Goal: Transaction & Acquisition: Purchase product/service

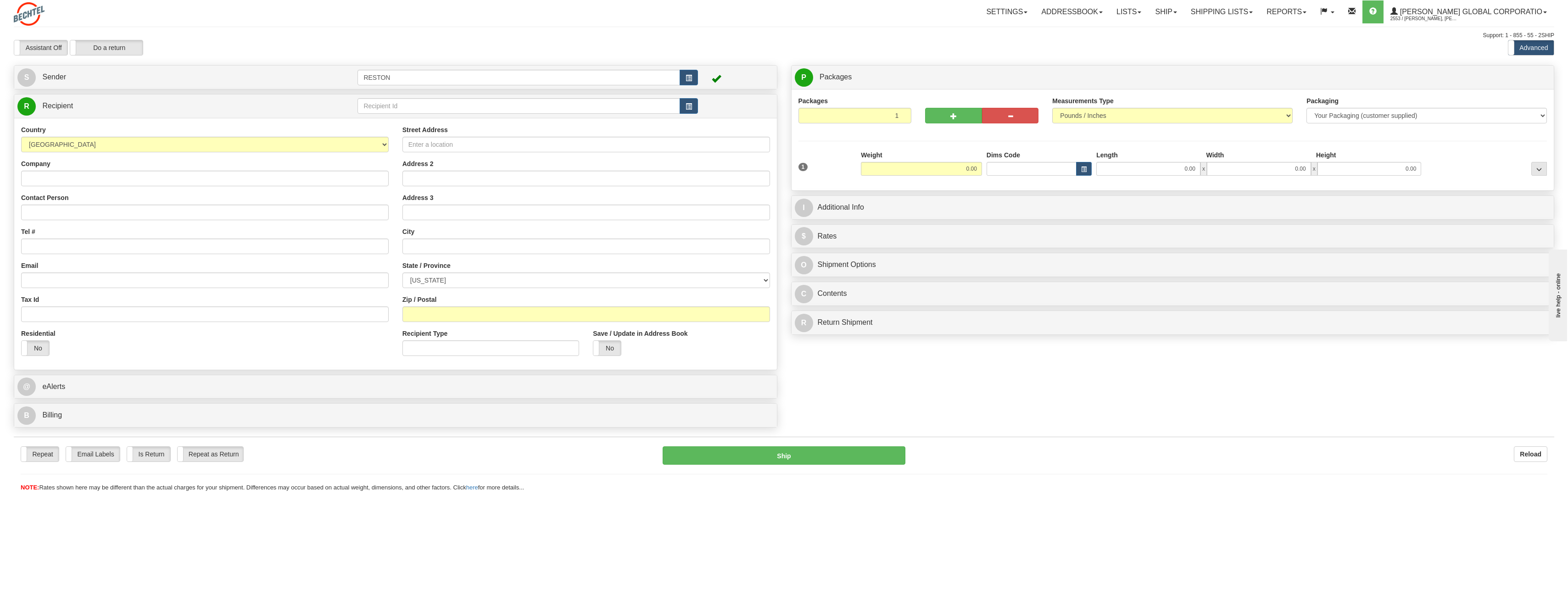
click at [249, 125] on div "Country [GEOGRAPHIC_DATA] [GEOGRAPHIC_DATA] [GEOGRAPHIC_DATA] [GEOGRAPHIC_DATA]…" at bounding box center [205, 139] width 367 height 27
click at [157, 142] on select "[GEOGRAPHIC_DATA] [GEOGRAPHIC_DATA] [GEOGRAPHIC_DATA] [GEOGRAPHIC_DATA] [US_STA…" at bounding box center [205, 145] width 367 height 16
select select "CA"
click at [21, 137] on select "[GEOGRAPHIC_DATA] [GEOGRAPHIC_DATA] [GEOGRAPHIC_DATA] [GEOGRAPHIC_DATA] [US_STA…" at bounding box center [205, 145] width 367 height 16
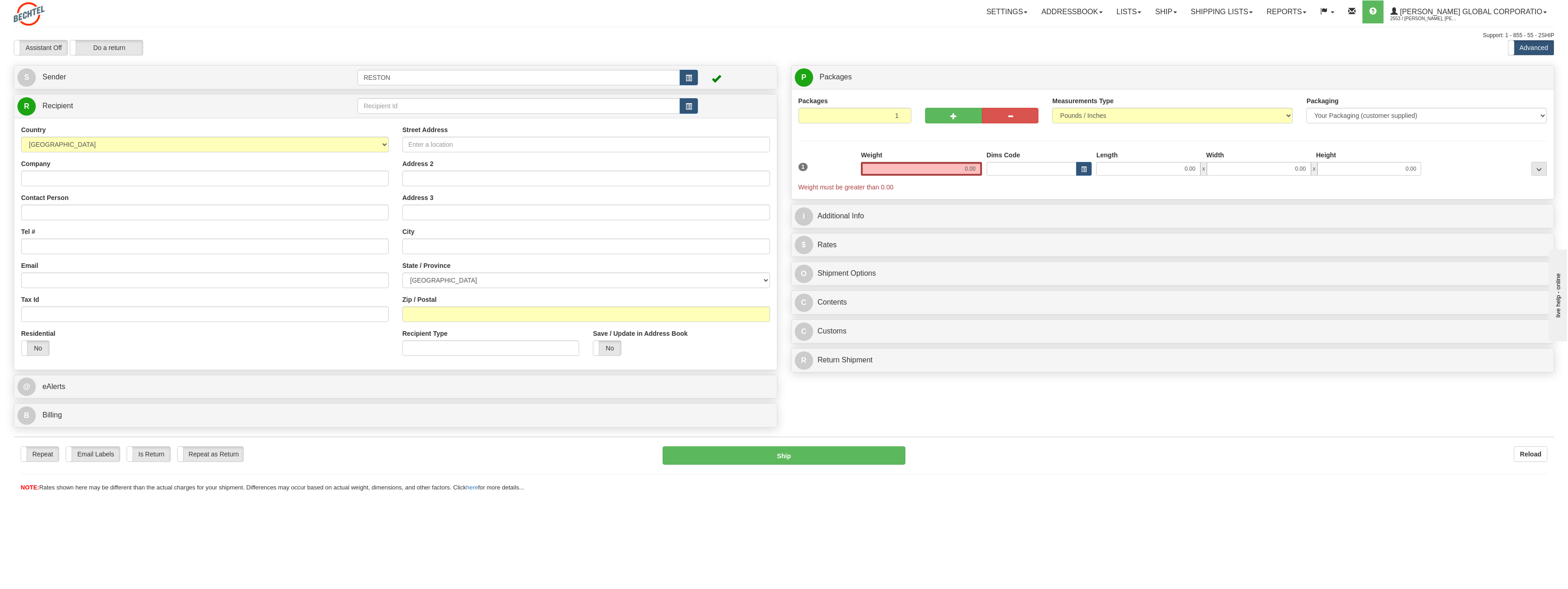
click at [182, 120] on div "Country AFGHANISTAN ALAND ISLANDS ALBANIA ALGERIA AMERICAN SAMOA ANDORRA ANGOLA…" at bounding box center [395, 244] width 762 height 252
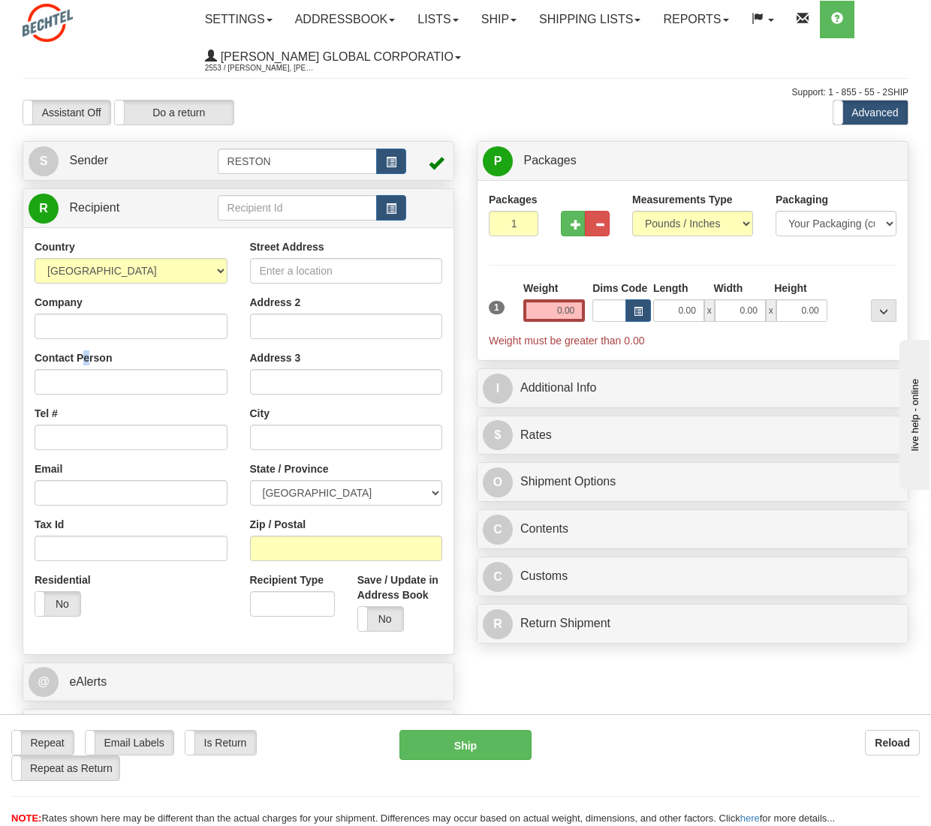
drag, startPoint x: 88, startPoint y: 360, endPoint x: 81, endPoint y: 369, distance: 11.3
click at [81, 369] on div "Contact Person" at bounding box center [131, 373] width 193 height 44
click at [77, 373] on input "Contact Person" at bounding box center [131, 382] width 193 height 26
type input "[PERSON_NAME]"
click at [295, 274] on input "Street Address" at bounding box center [346, 271] width 193 height 26
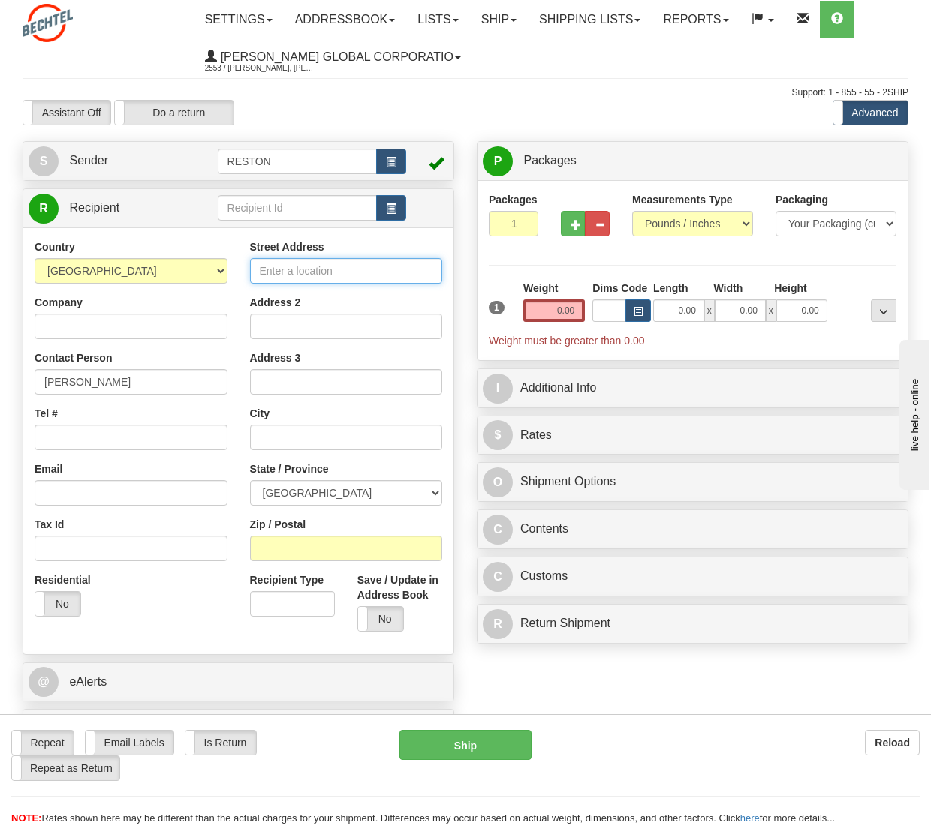
paste input "[STREET_ADDRESS]"
type input "[STREET_ADDRESS]"
click at [296, 433] on input "text" at bounding box center [346, 438] width 193 height 26
paste input "Oakville"
type input "Oakville"
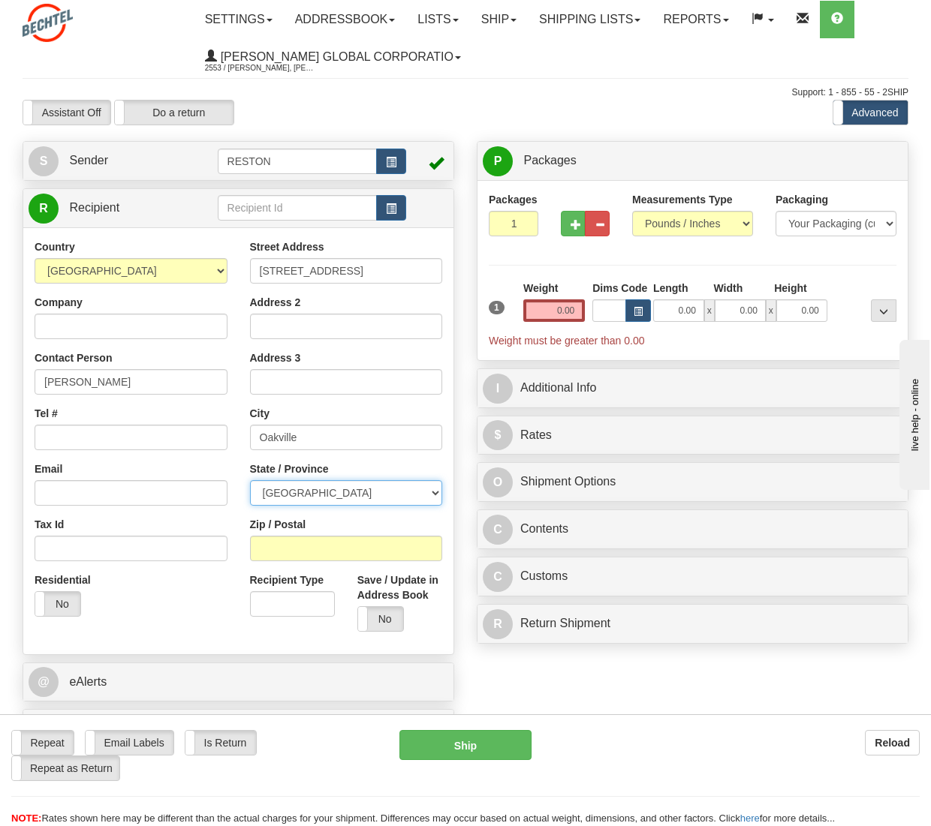
click at [303, 486] on select "[GEOGRAPHIC_DATA] [GEOGRAPHIC_DATA] [GEOGRAPHIC_DATA] [GEOGRAPHIC_DATA] [GEOGRA…" at bounding box center [346, 493] width 193 height 26
select select "ON"
click at [250, 480] on select "[GEOGRAPHIC_DATA] [GEOGRAPHIC_DATA] [GEOGRAPHIC_DATA] [GEOGRAPHIC_DATA] [GEOGRA…" at bounding box center [346, 493] width 193 height 26
click at [286, 548] on input "Zip / Postal" at bounding box center [346, 549] width 193 height 26
click at [298, 552] on input "Zip / Postal" at bounding box center [346, 549] width 193 height 26
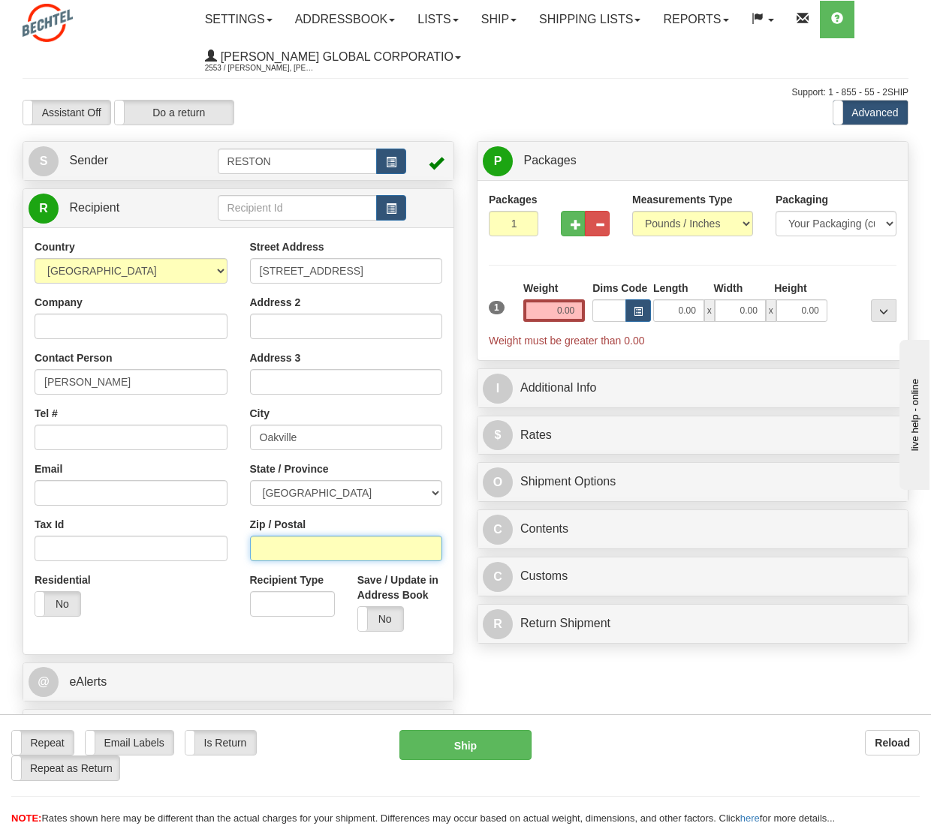
paste input "L6J2K7"
type input "L6J2K7"
drag, startPoint x: 63, startPoint y: 486, endPoint x: 73, endPoint y: 486, distance: 9.8
click at [63, 486] on input "Email" at bounding box center [131, 493] width 193 height 26
paste input "[EMAIL_ADDRESS][PERSON_NAME][DOMAIN_NAME]"
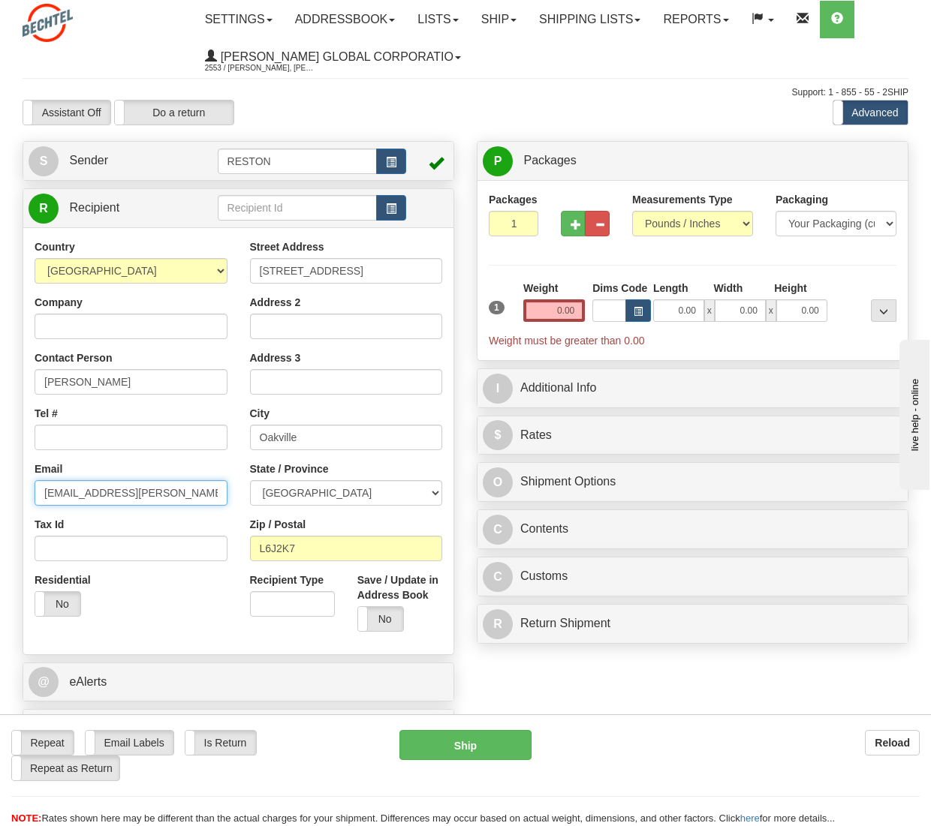
type input "[EMAIL_ADDRESS][PERSON_NAME][DOMAIN_NAME]"
drag, startPoint x: 75, startPoint y: 438, endPoint x: 108, endPoint y: 438, distance: 33.0
click at [78, 438] on input "Tel #" at bounding box center [131, 438] width 193 height 26
paste input "[PHONE_NUMBER]"
click at [66, 437] on input "[PHONE_NUMBER]" at bounding box center [131, 438] width 193 height 26
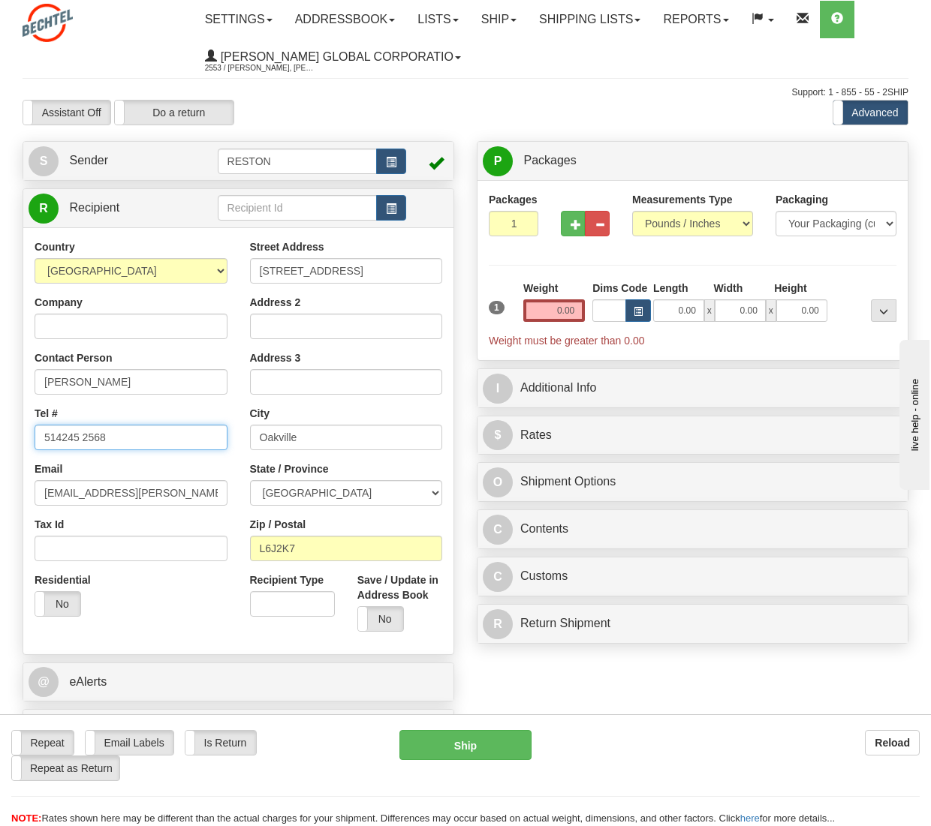
click at [82, 435] on input "514245 2568" at bounding box center [131, 438] width 193 height 26
type input "5142452568"
click at [173, 587] on div "Residential Yes No" at bounding box center [130, 601] width 215 height 56
click at [67, 609] on label "No" at bounding box center [57, 604] width 45 height 24
click at [164, 606] on div "Residential Yes No" at bounding box center [130, 601] width 215 height 56
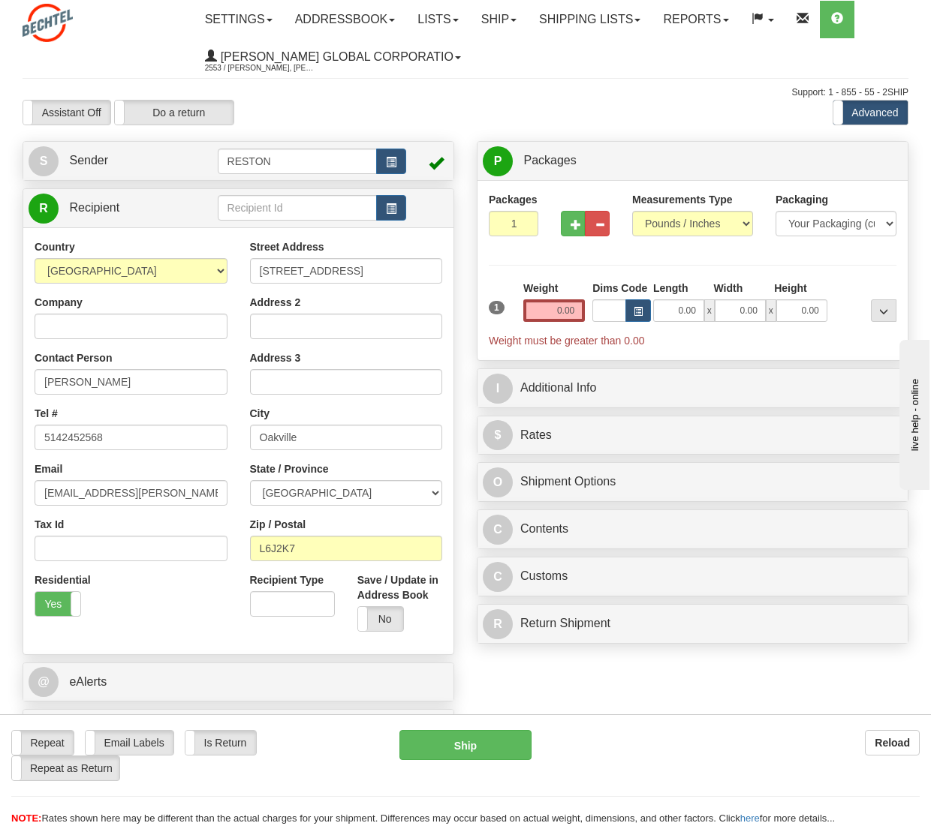
click at [171, 606] on div "Residential Yes No" at bounding box center [130, 601] width 215 height 56
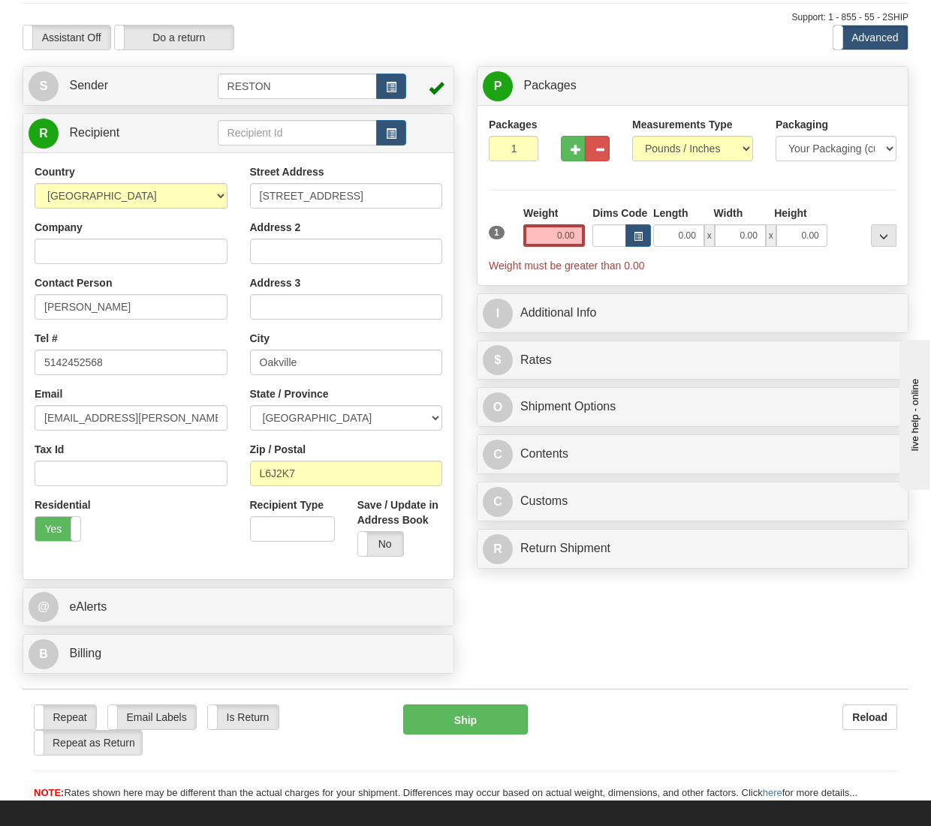
click at [167, 554] on div "Country [GEOGRAPHIC_DATA] [GEOGRAPHIC_DATA] [GEOGRAPHIC_DATA] [GEOGRAPHIC_DATA]…" at bounding box center [238, 366] width 430 height 404
click at [85, 589] on div "@ eAlerts" at bounding box center [238, 607] width 430 height 38
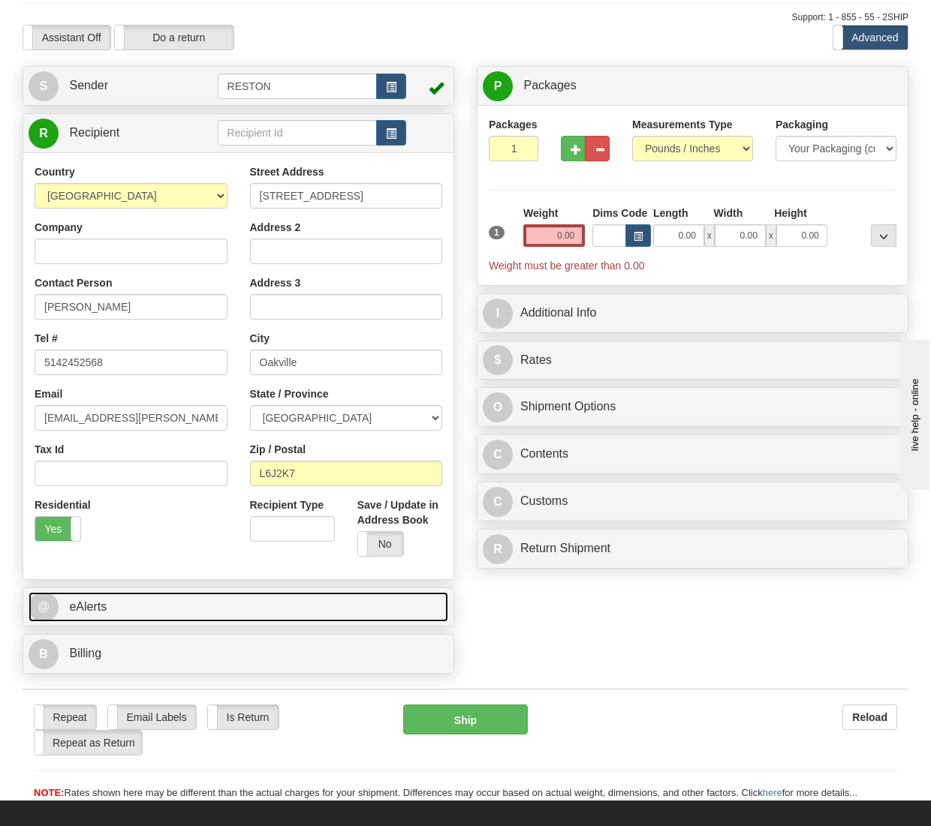
drag, startPoint x: 95, startPoint y: 609, endPoint x: 131, endPoint y: 582, distance: 45.5
click at [95, 609] on span "eAlerts" at bounding box center [88, 606] width 38 height 13
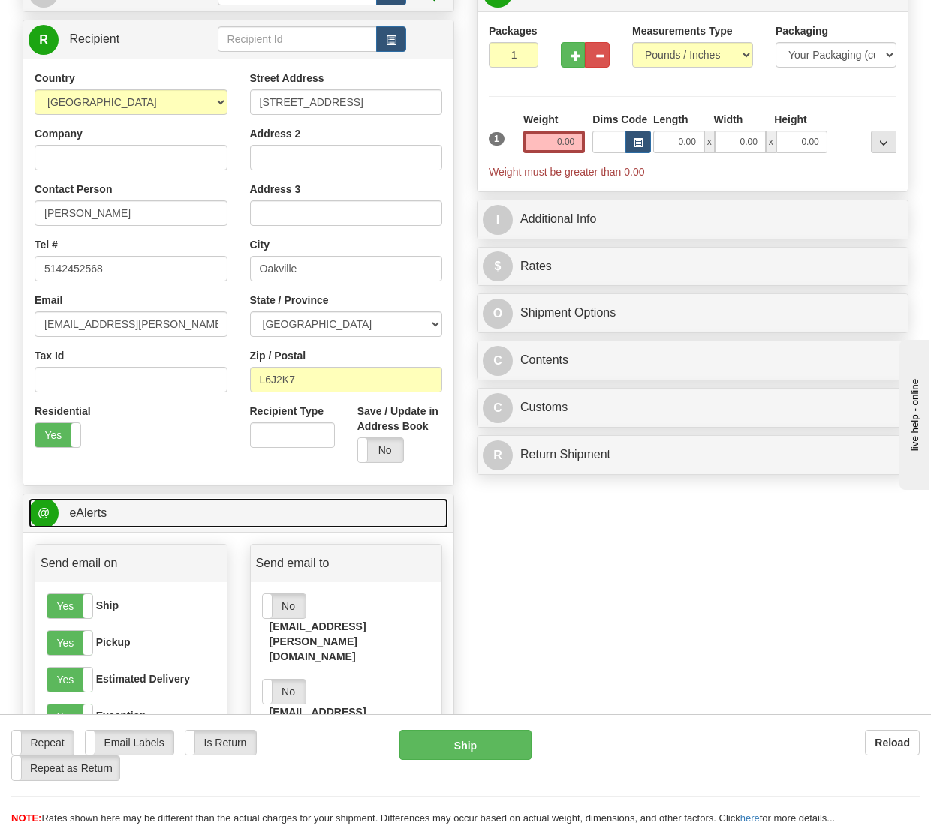
scroll to position [300, 0]
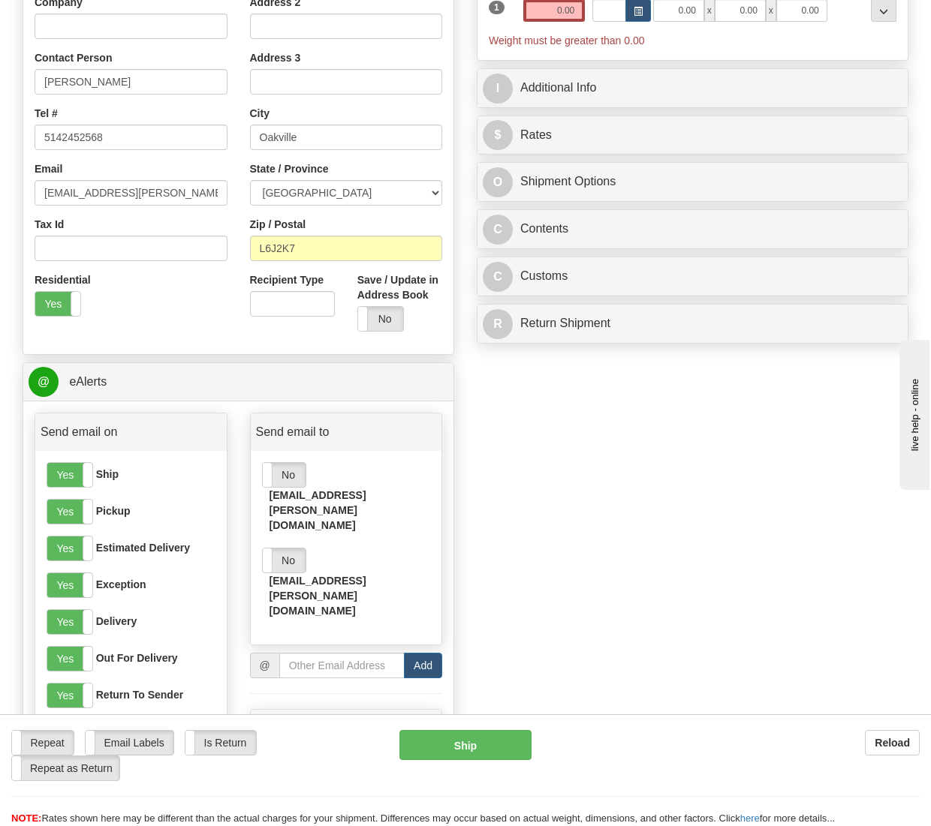
click at [284, 473] on label "No" at bounding box center [284, 475] width 43 height 24
click at [287, 549] on label "No" at bounding box center [284, 561] width 43 height 24
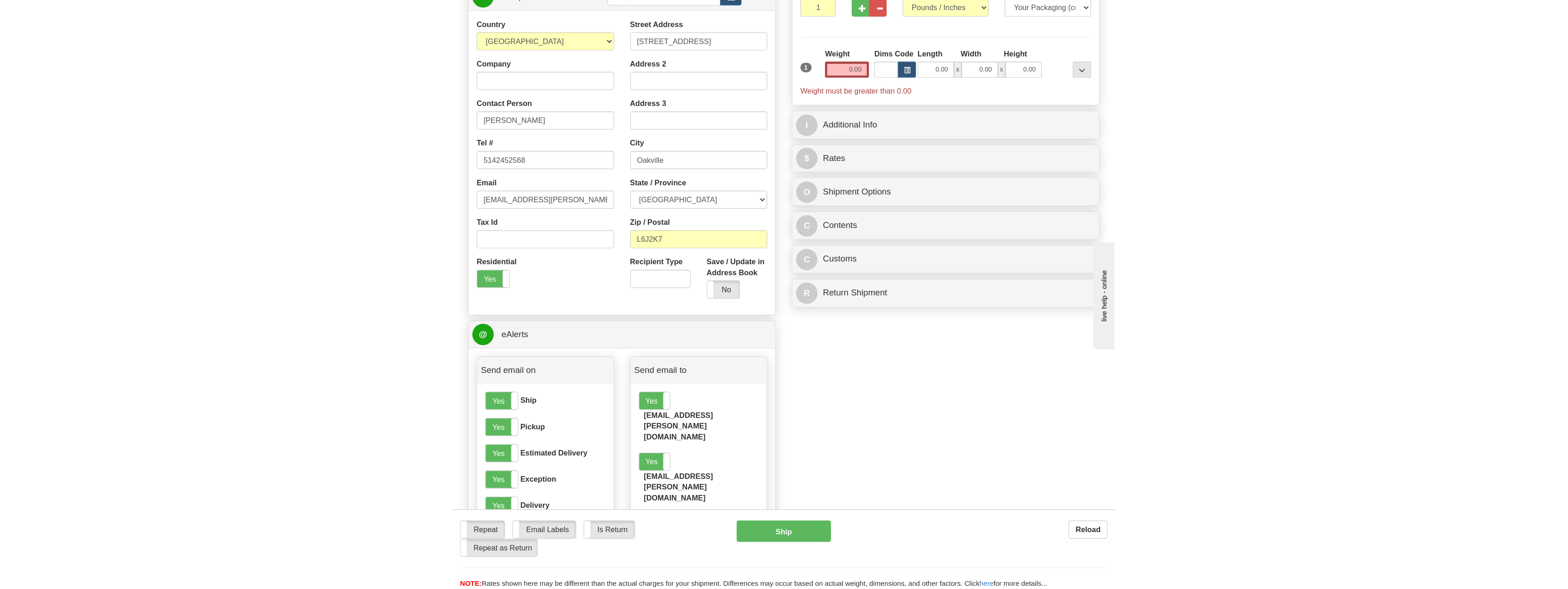
scroll to position [0, 0]
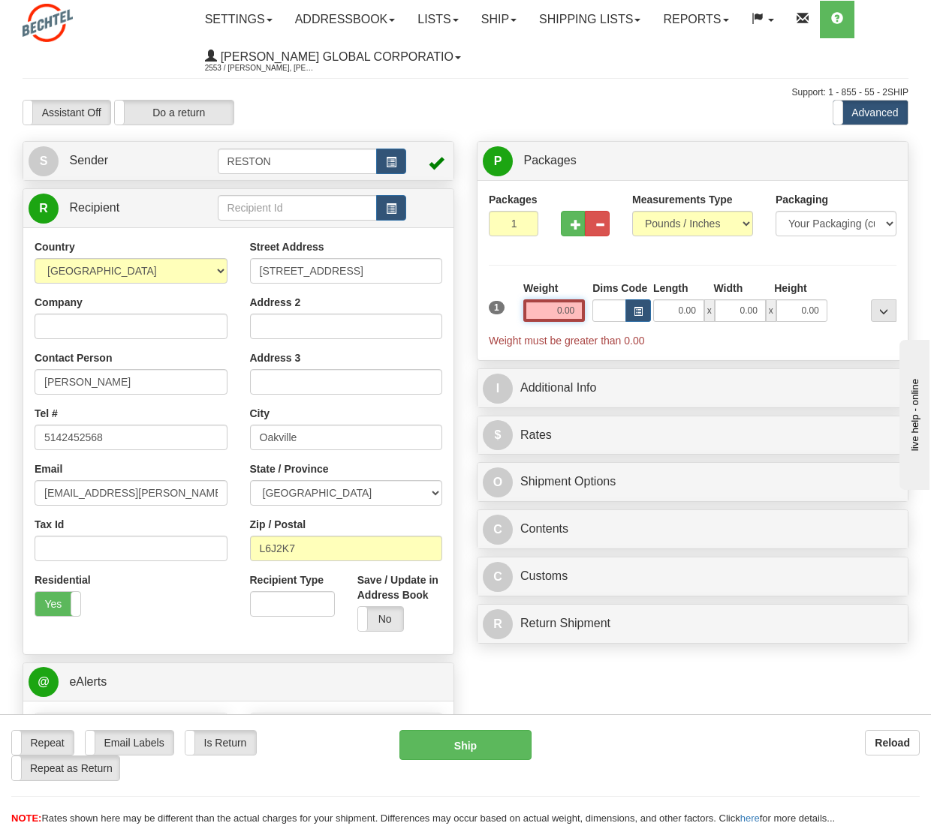
drag, startPoint x: 538, startPoint y: 313, endPoint x: 564, endPoint y: 317, distance: 25.8
click at [564, 317] on input "0.00" at bounding box center [554, 310] width 62 height 23
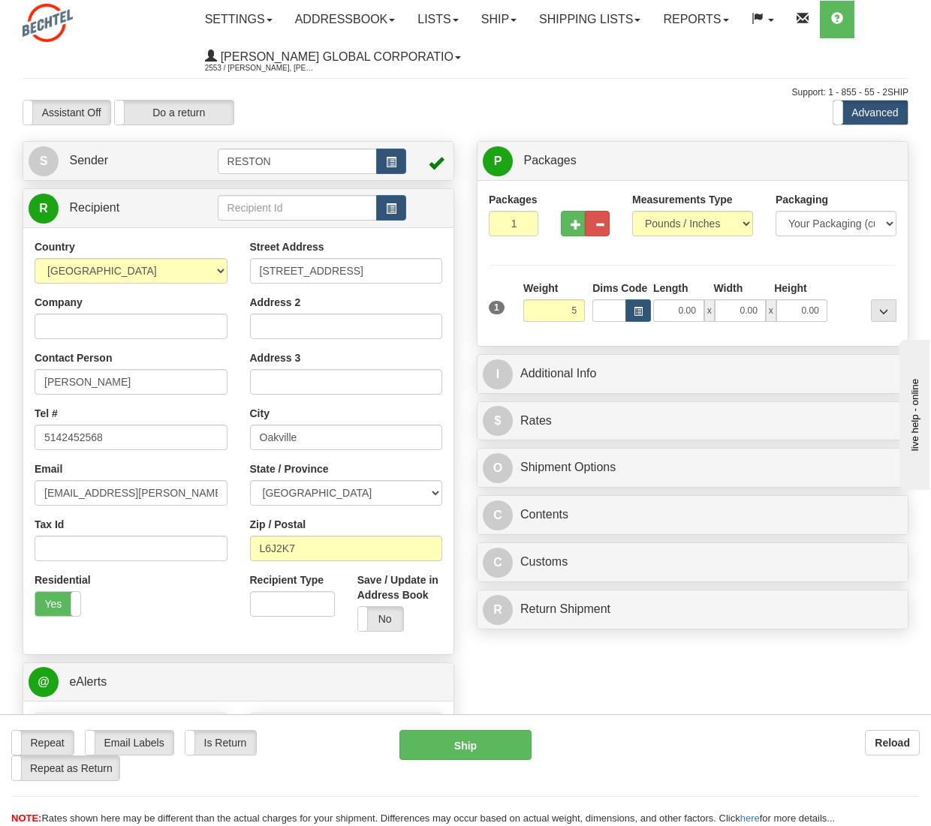
type input "5.00"
click at [555, 278] on div "Packages 1 1 Measurements Type" at bounding box center [693, 263] width 408 height 143
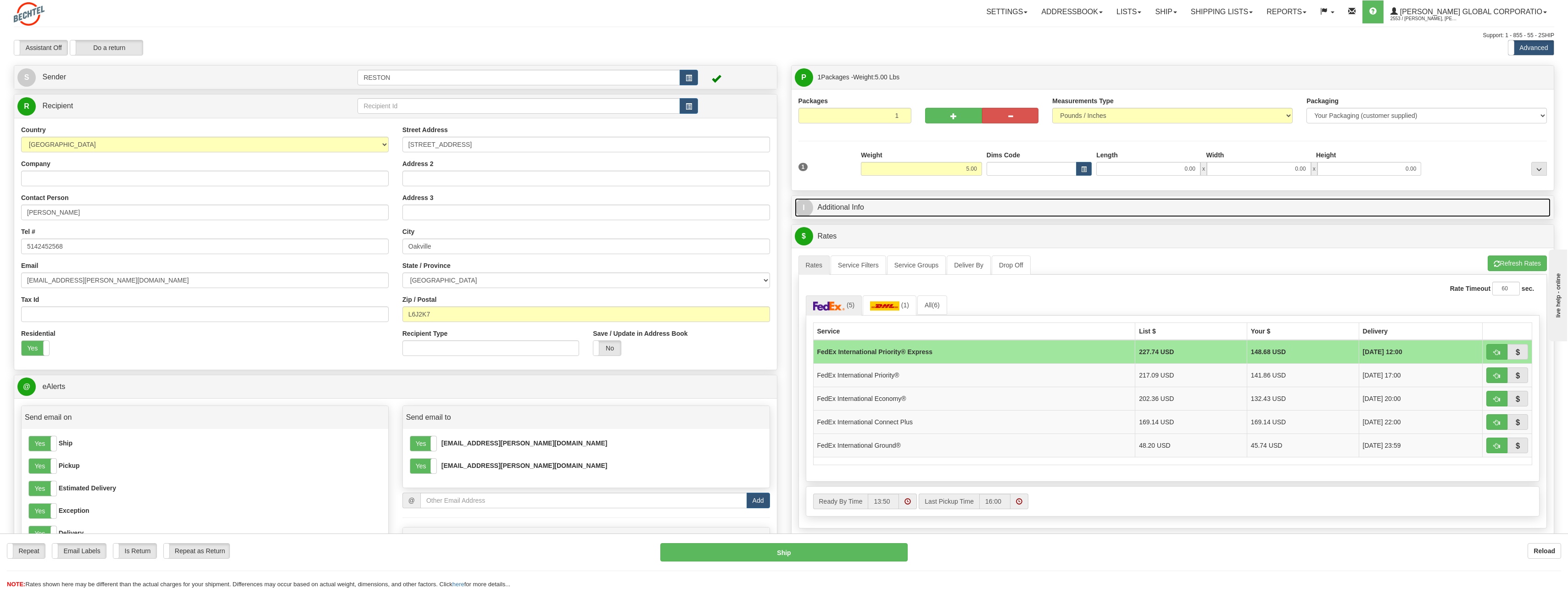
click at [878, 208] on link "I Additional Info" at bounding box center [1172, 207] width 756 height 19
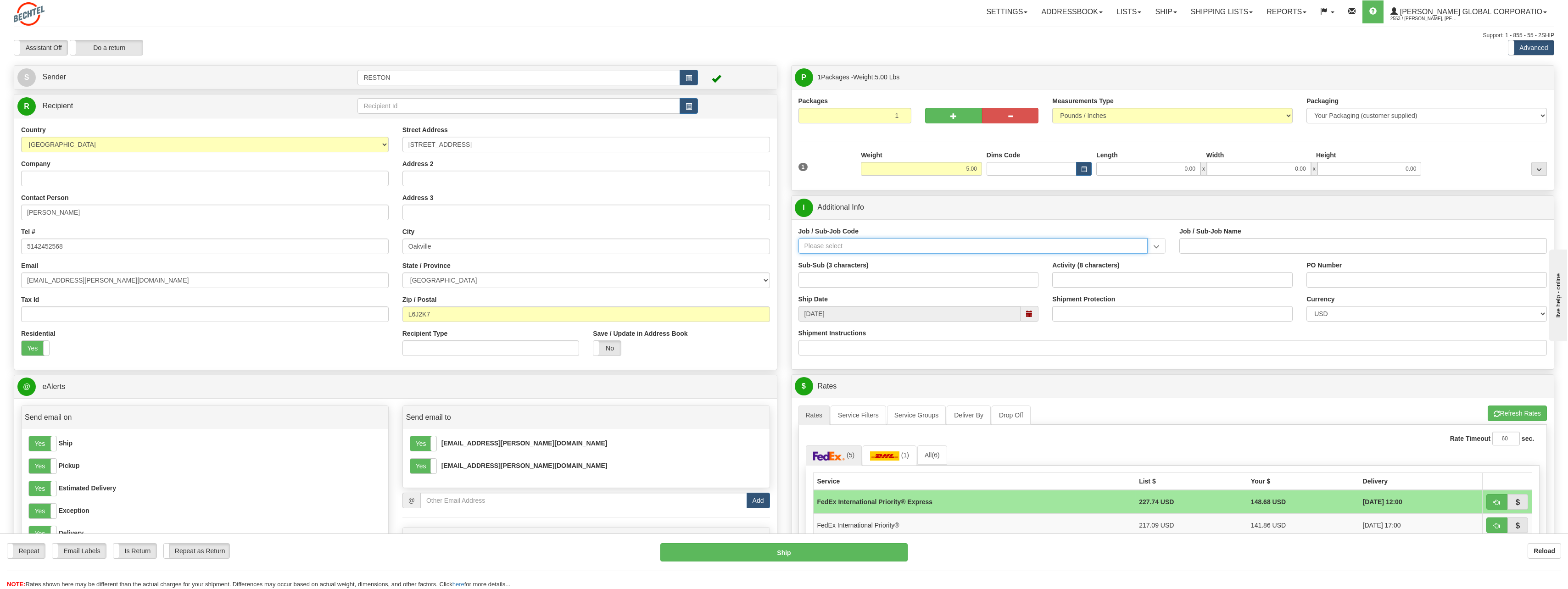
click at [853, 245] on input "Job / Sub-Job Code" at bounding box center [973, 246] width 350 height 16
paste input "58572-010"
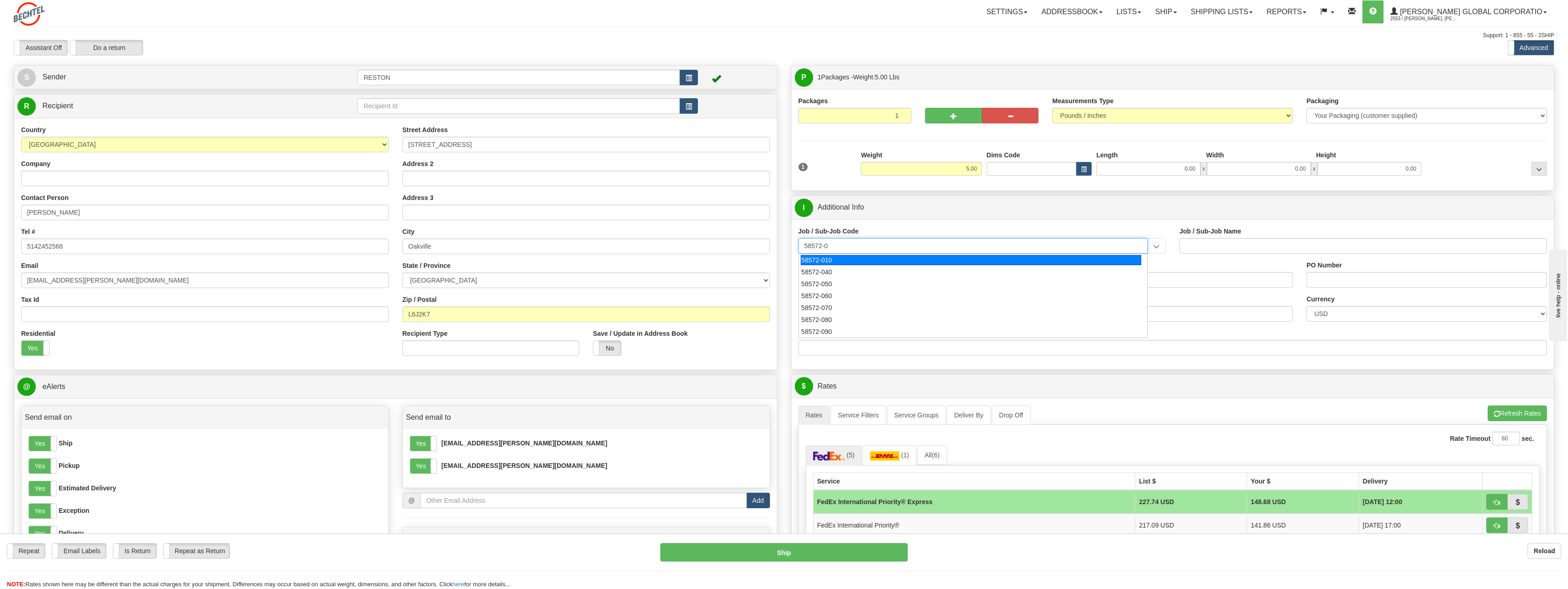
click at [886, 257] on div "58572-010" at bounding box center [971, 260] width 340 height 10
type input "58572-010"
type input "M&M GBU IS&T BSAP SOFTWARE OC - IS&T GENERAL MGMT"
type input "58572-010"
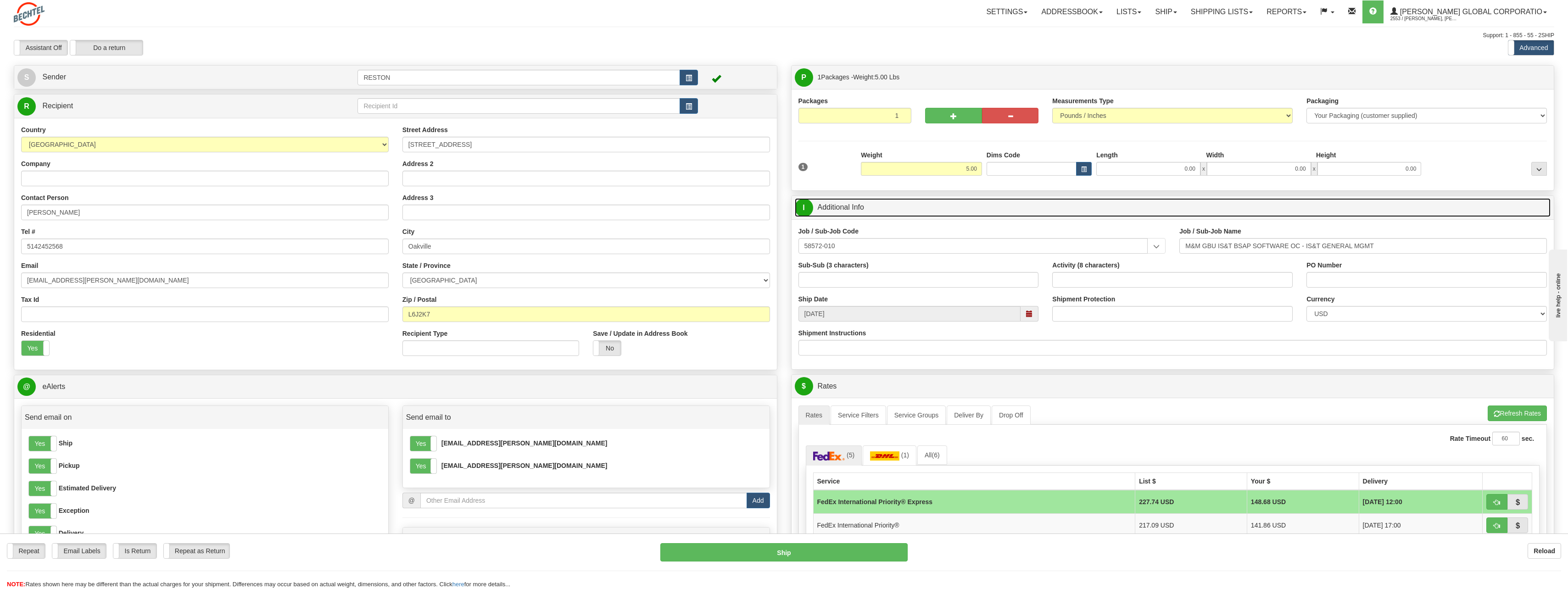
click at [1169, 216] on link "I Additional Info" at bounding box center [1172, 207] width 756 height 19
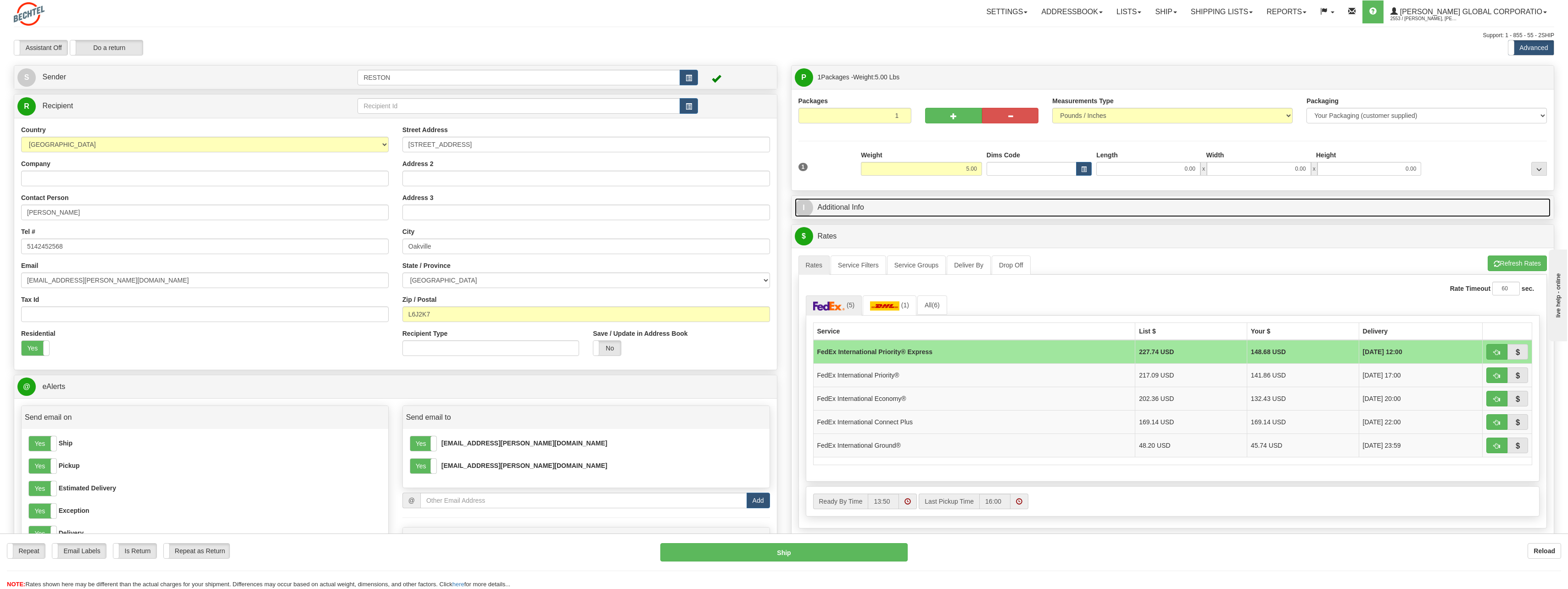
click at [948, 213] on link "I Additional Info" at bounding box center [1172, 207] width 756 height 19
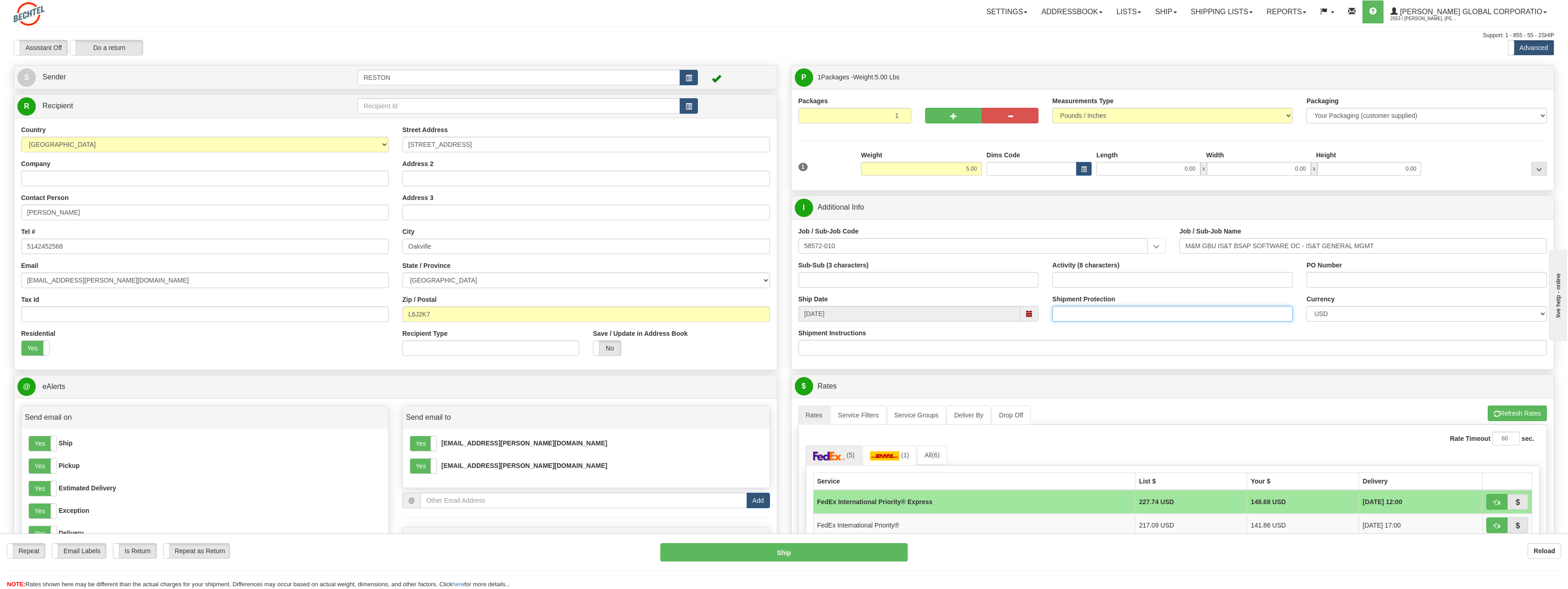
click at [1084, 317] on input "Shipment Protection" at bounding box center [1172, 314] width 240 height 16
type input "425"
click at [1135, 295] on div "Shipment Protection 425" at bounding box center [1172, 308] width 240 height 27
click at [950, 359] on div "Shipment Instructions" at bounding box center [1172, 345] width 762 height 34
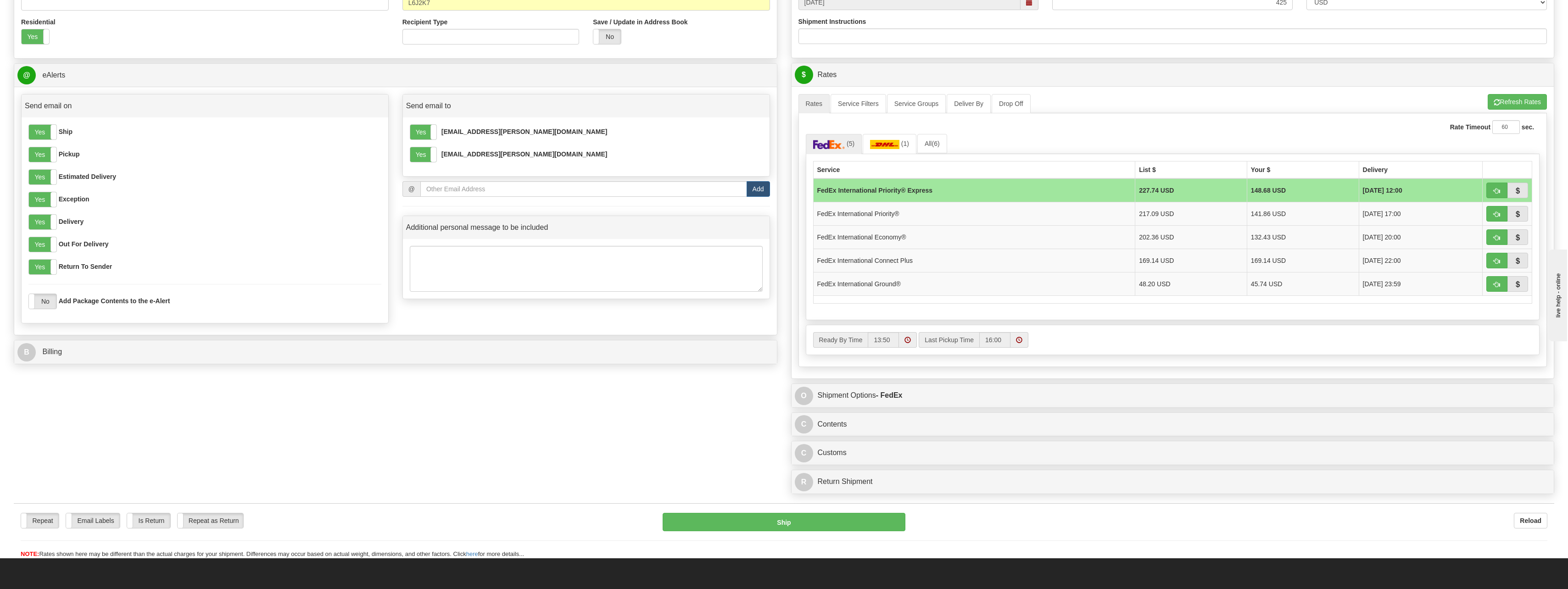
scroll to position [321, 0]
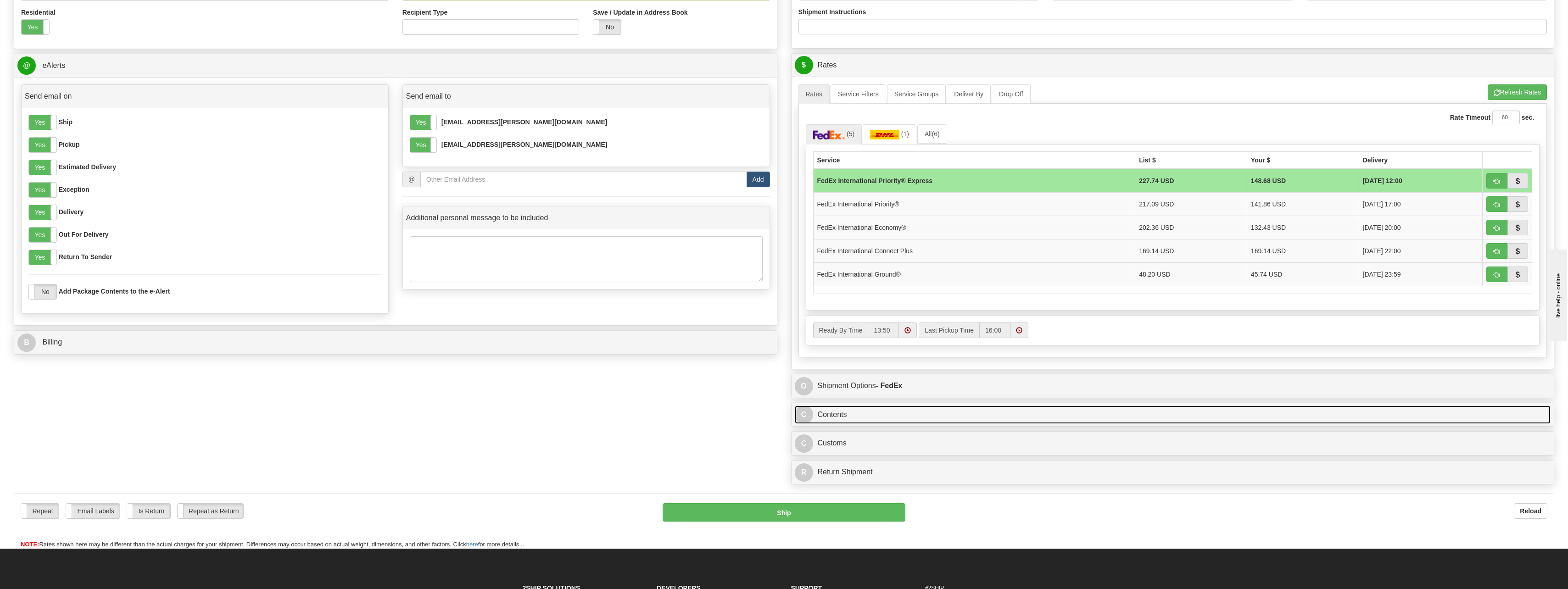
click at [844, 408] on link "C Contents" at bounding box center [1172, 415] width 756 height 19
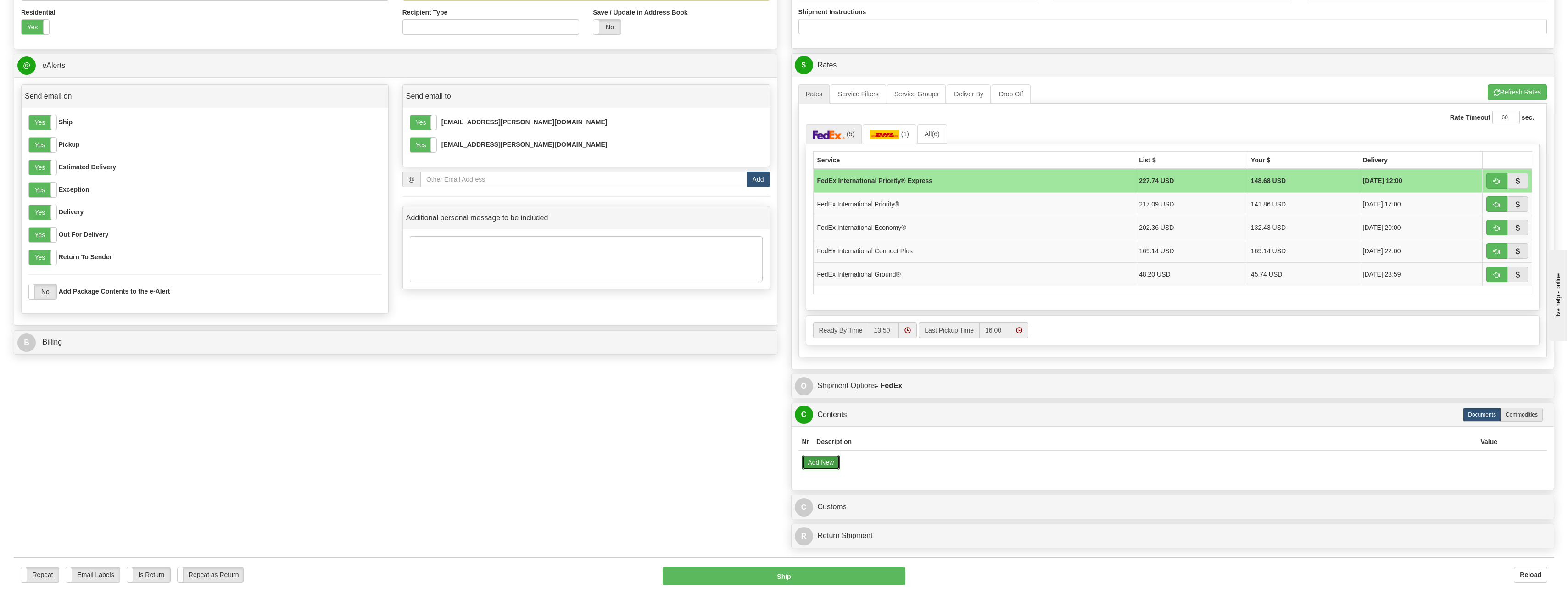
click at [826, 463] on button "Add New" at bounding box center [821, 463] width 38 height 16
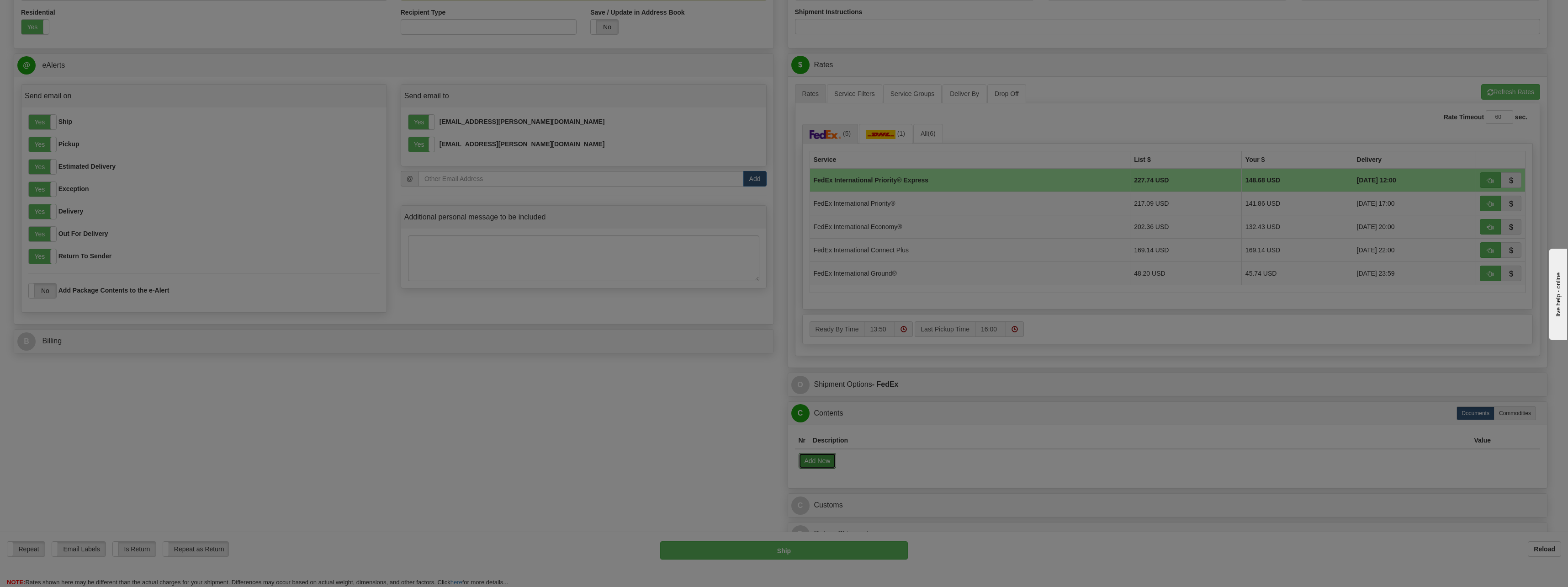
select select "US"
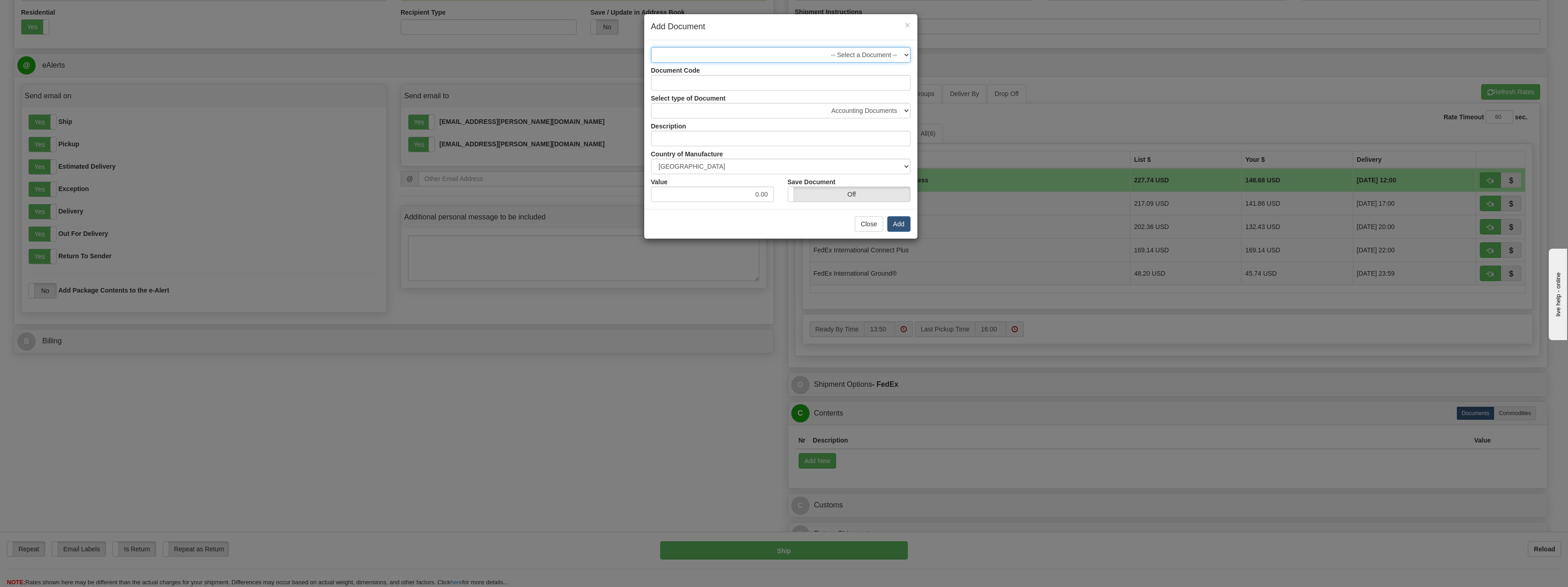
click at [871, 58] on select "-- Select a Document --" at bounding box center [781, 55] width 259 height 16
click at [873, 54] on select "-- Select a Document --" at bounding box center [781, 55] width 259 height 16
click at [866, 85] on input "Document Code" at bounding box center [781, 83] width 259 height 16
click at [867, 52] on select "-- Select a Document --" at bounding box center [781, 55] width 259 height 16
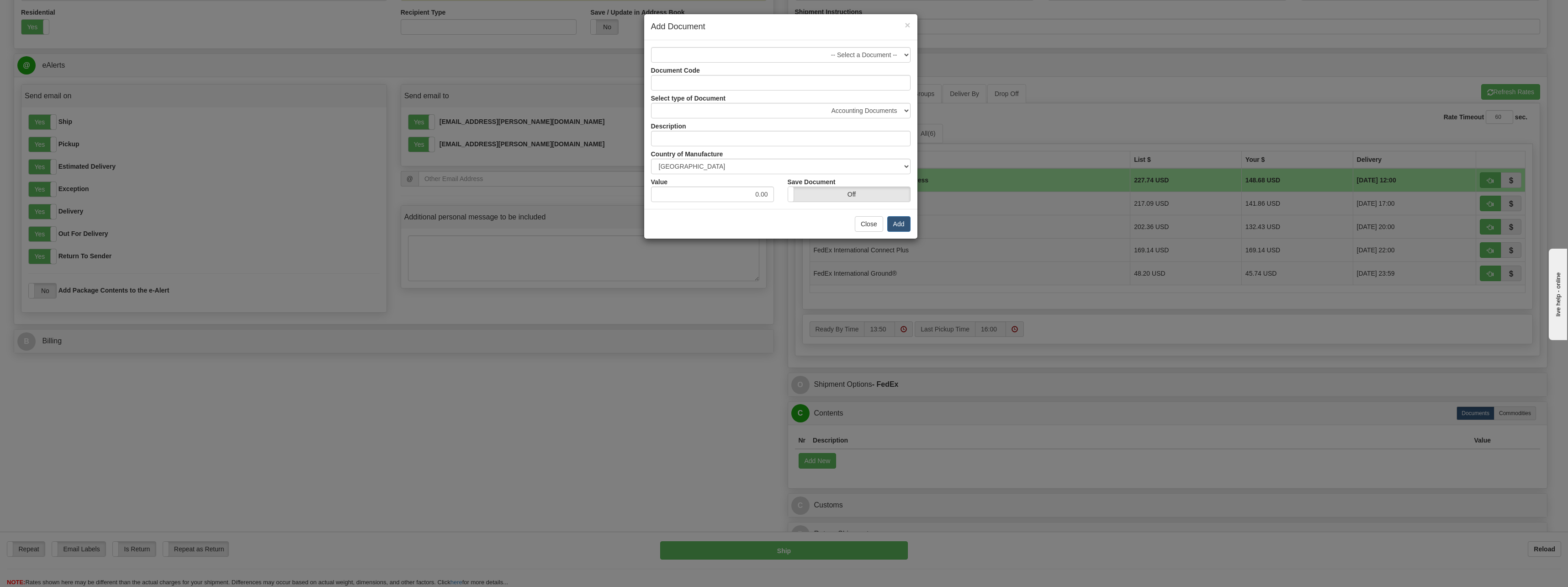
click at [726, 93] on div "Select type of Document Accounting Documents Analysis Reports Applications (Com…" at bounding box center [780, 105] width 273 height 28
click at [730, 85] on input "Document Code" at bounding box center [781, 83] width 259 height 16
click at [863, 225] on button "Close" at bounding box center [869, 224] width 29 height 16
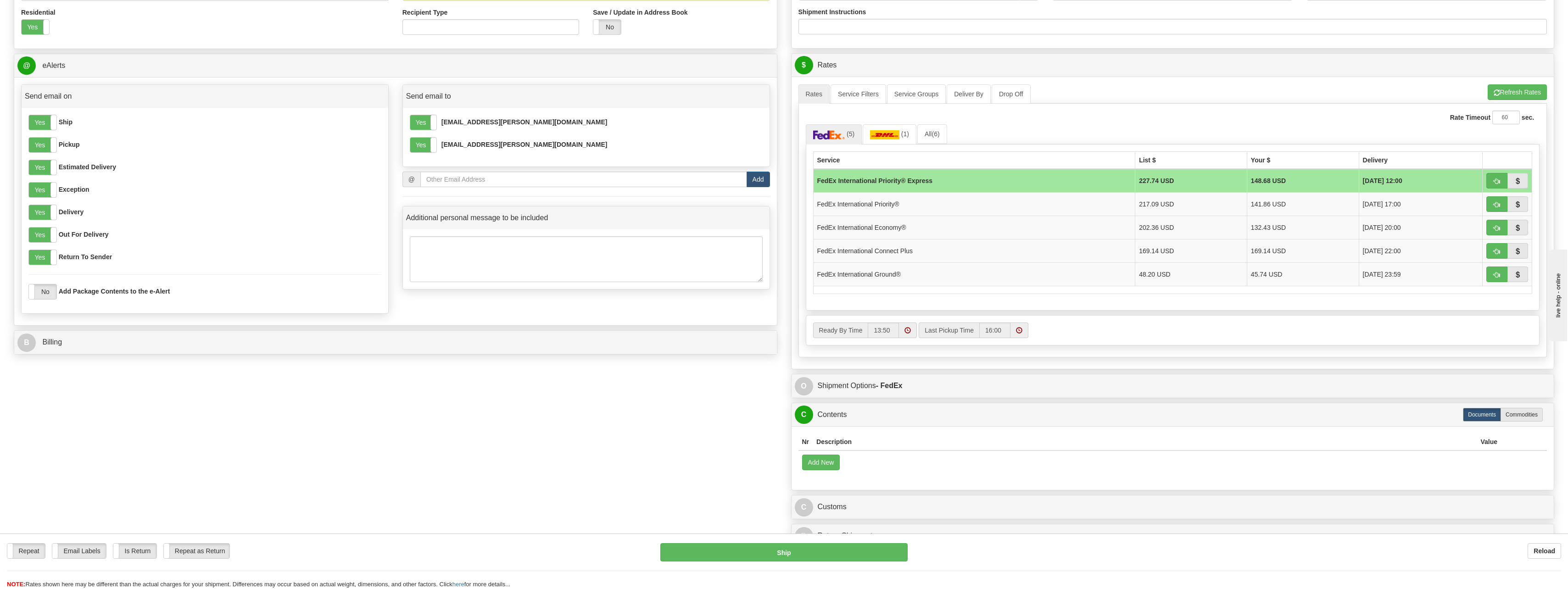
click at [1524, 414] on label "Commodities" at bounding box center [1521, 414] width 42 height 14
radio input "true"
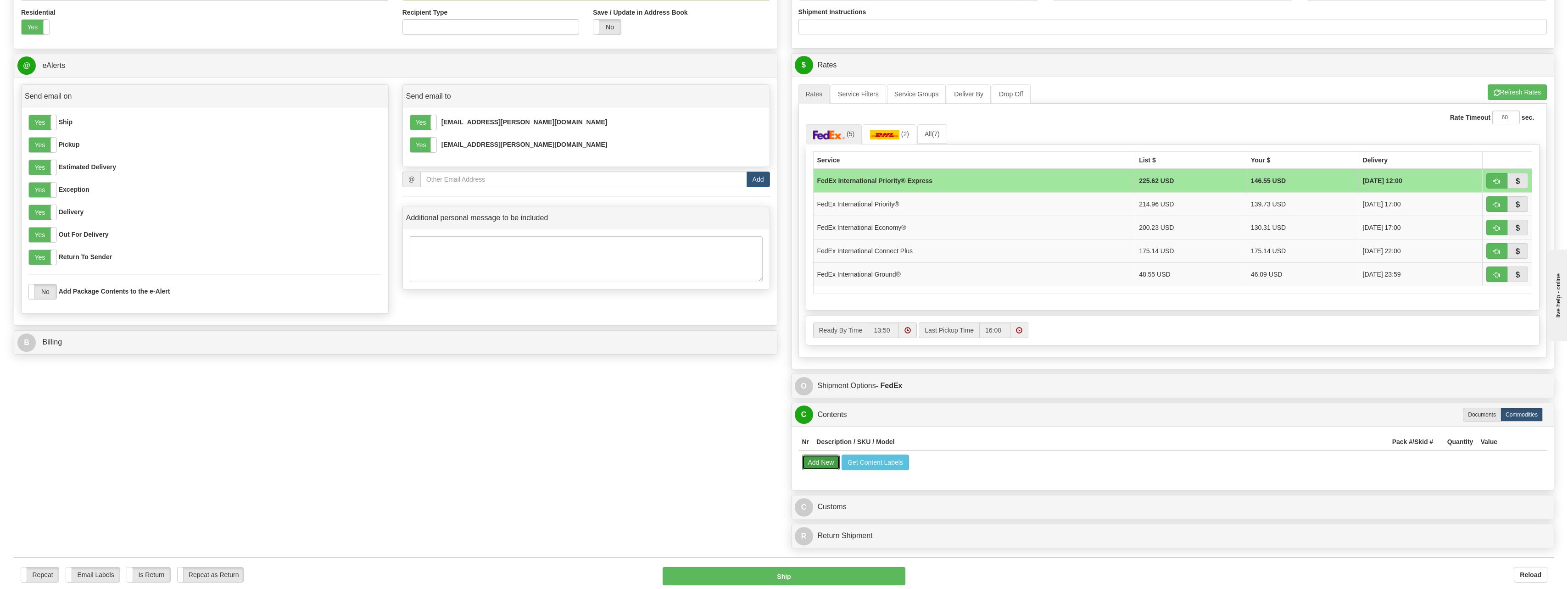
click at [822, 461] on button "Add New" at bounding box center [821, 463] width 38 height 16
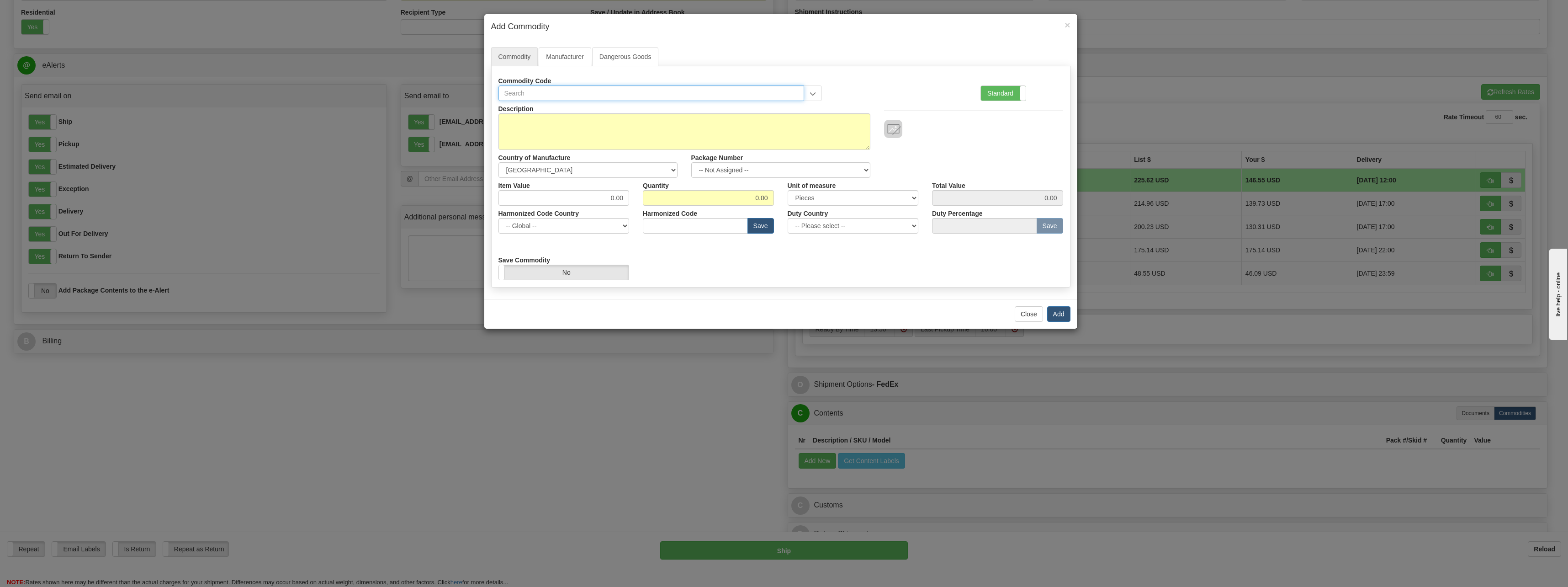
click at [574, 94] on input "text" at bounding box center [651, 93] width 306 height 16
type input "Dell Latitude 5430"
click at [575, 126] on textarea "Description" at bounding box center [684, 132] width 372 height 37
drag, startPoint x: 575, startPoint y: 94, endPoint x: 478, endPoint y: 98, distance: 97.1
click at [419, 90] on div "× Add Commodity Commodity Manufacturer Dangerous Goods Commodity Code Dell Lati…" at bounding box center [784, 294] width 1568 height 587
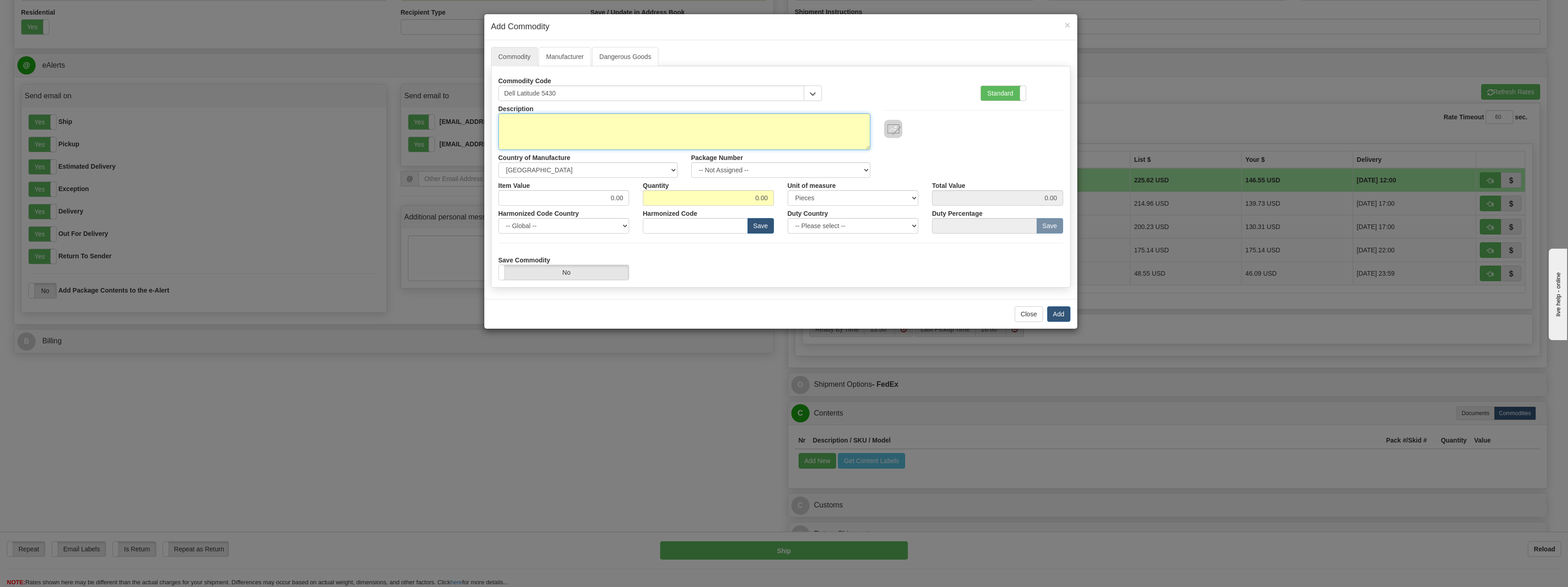
click at [587, 122] on textarea "Description" at bounding box center [684, 132] width 372 height 37
paste textarea "Dell Latitude 5430"
click at [579, 170] on select "-- Unknown -- [GEOGRAPHIC_DATA] [GEOGRAPHIC_DATA] [GEOGRAPHIC_DATA] [GEOGRAPHIC…" at bounding box center [588, 170] width 179 height 16
click at [589, 121] on textarea "Dell Latitude 5430" at bounding box center [684, 132] width 372 height 37
paste textarea "o Serial 8RQP3T3"
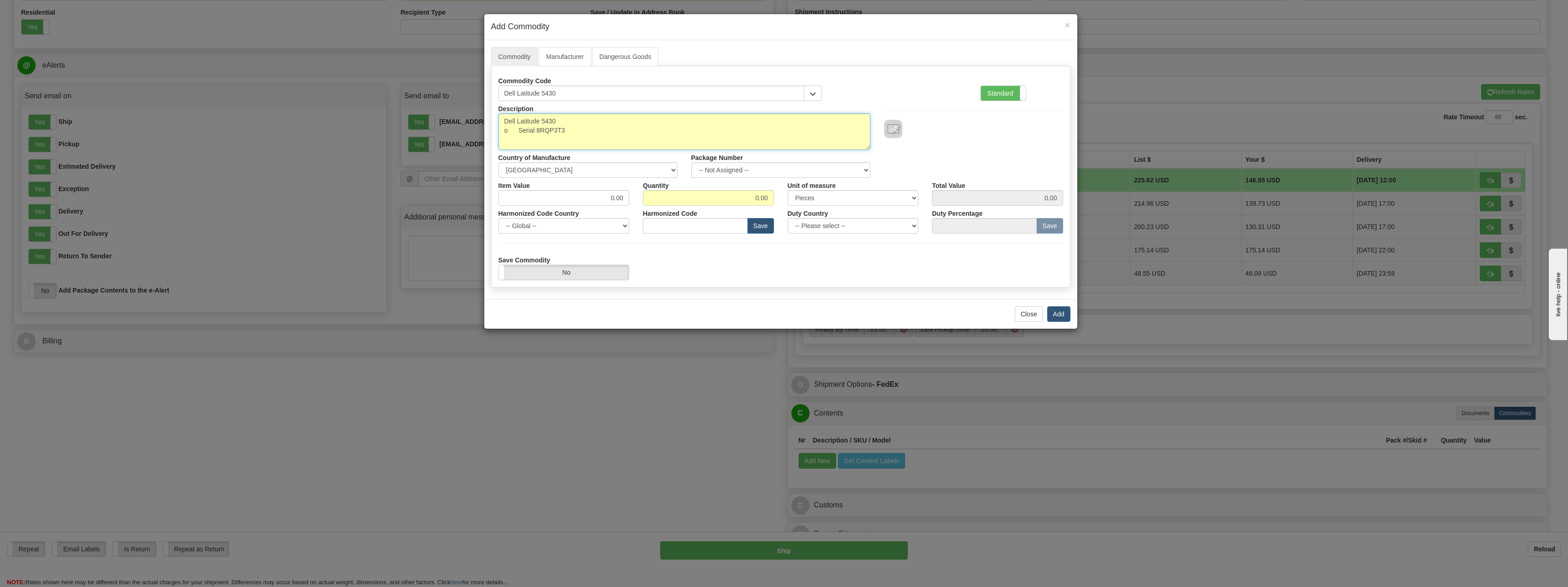
drag, startPoint x: 519, startPoint y: 132, endPoint x: 532, endPoint y: 138, distance: 14.3
click at [521, 132] on textarea "Dell Latitude 5430 o Serial 8RQP3T3" at bounding box center [684, 132] width 372 height 37
click at [592, 136] on textarea "Dell Latitude 5430 Serial 8RQP3T3" at bounding box center [684, 132] width 372 height 37
type textarea "Dell Latitude 5430 Serial 8RQP3T3"
click at [639, 166] on select "-- Unknown -- [GEOGRAPHIC_DATA] [GEOGRAPHIC_DATA] [GEOGRAPHIC_DATA] [GEOGRAPHIC…" at bounding box center [588, 170] width 179 height 16
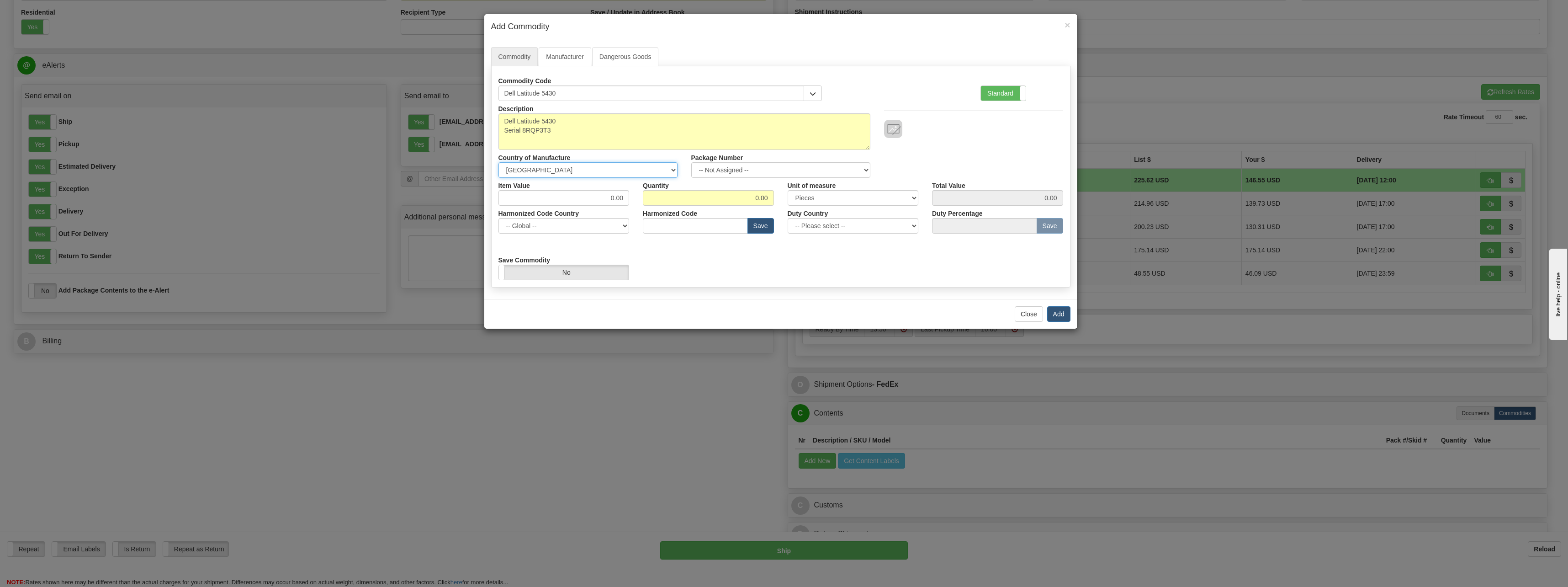
select select "CN"
click at [499, 162] on select "-- Unknown -- [GEOGRAPHIC_DATA] [GEOGRAPHIC_DATA] [GEOGRAPHIC_DATA] [GEOGRAPHIC…" at bounding box center [588, 170] width 179 height 16
click at [735, 170] on select "-- Not Assigned -- Item 1" at bounding box center [781, 170] width 179 height 16
click at [780, 139] on textarea "Dell Latitude 5430 Serial 8RQP3T3" at bounding box center [684, 132] width 372 height 37
click at [1006, 96] on label "Standard" at bounding box center [1004, 93] width 45 height 15
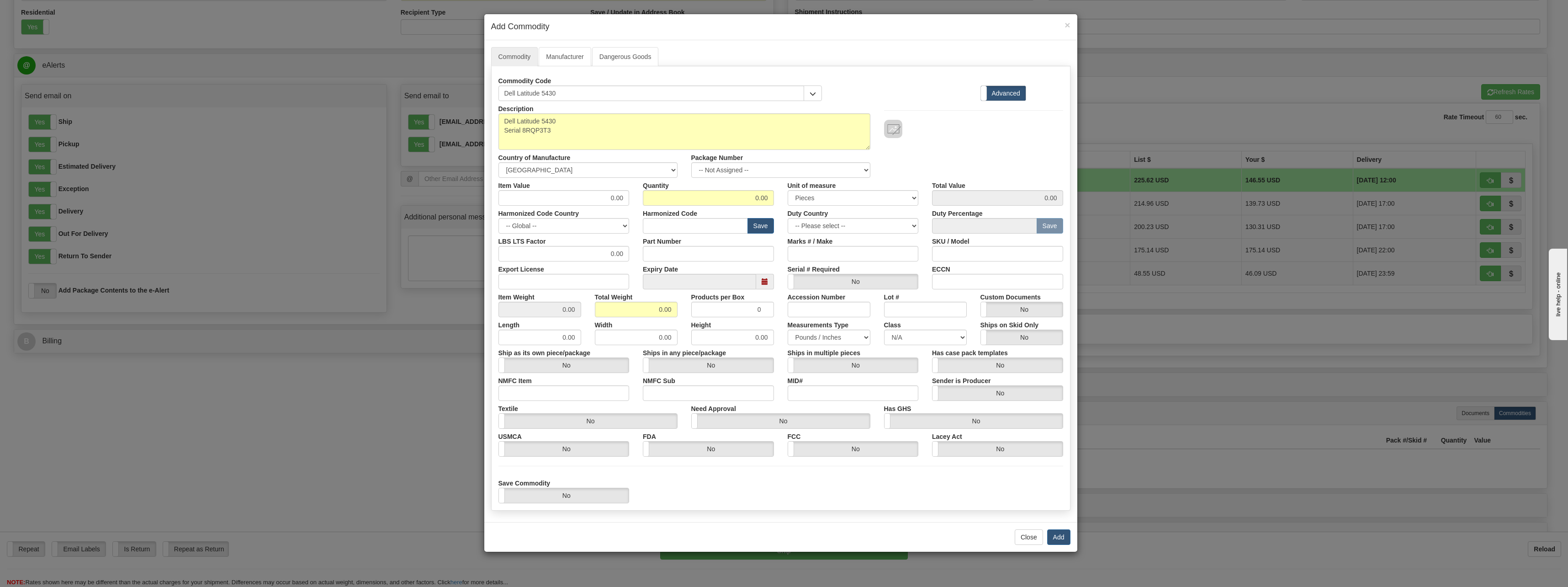
click at [961, 144] on div "Description Dell Latitude 5430 Serial 8RQP3T3 Country of Manufacture -- Unknown…" at bounding box center [781, 139] width 578 height 77
drag, startPoint x: 743, startPoint y: 196, endPoint x: 758, endPoint y: 199, distance: 15.3
click at [758, 199] on input "0.00" at bounding box center [708, 198] width 131 height 16
type input "1.00"
drag, startPoint x: 590, startPoint y: 197, endPoint x: 624, endPoint y: 199, distance: 34.1
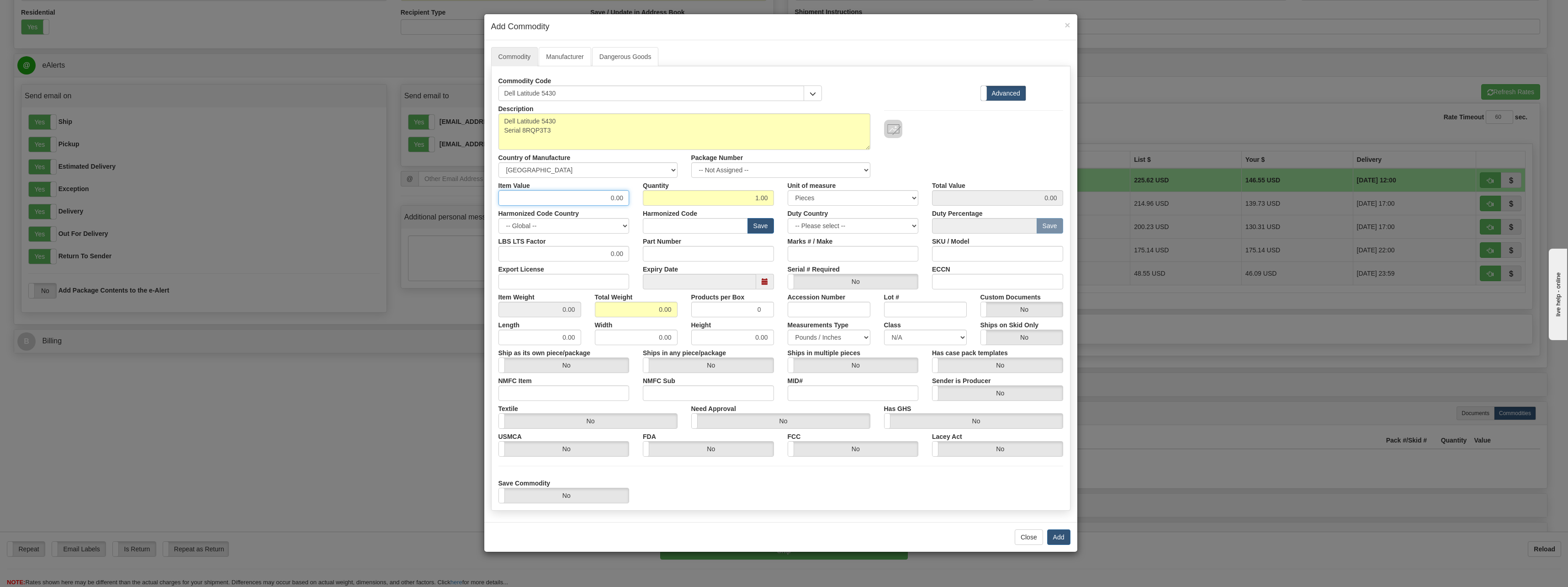
click at [624, 199] on input "0.00" at bounding box center [564, 198] width 131 height 16
type input "400"
type input "400.00"
click at [936, 142] on div "Description Dell Latitude 5430 Serial 8RQP3T3 Country of Manufacture -- Unknown…" at bounding box center [781, 139] width 578 height 77
click at [839, 197] on select "3 Thousand Square Inches Adjustments 56 Pound Bushel Bag Barrel Board Feet Box …" at bounding box center [853, 198] width 131 height 16
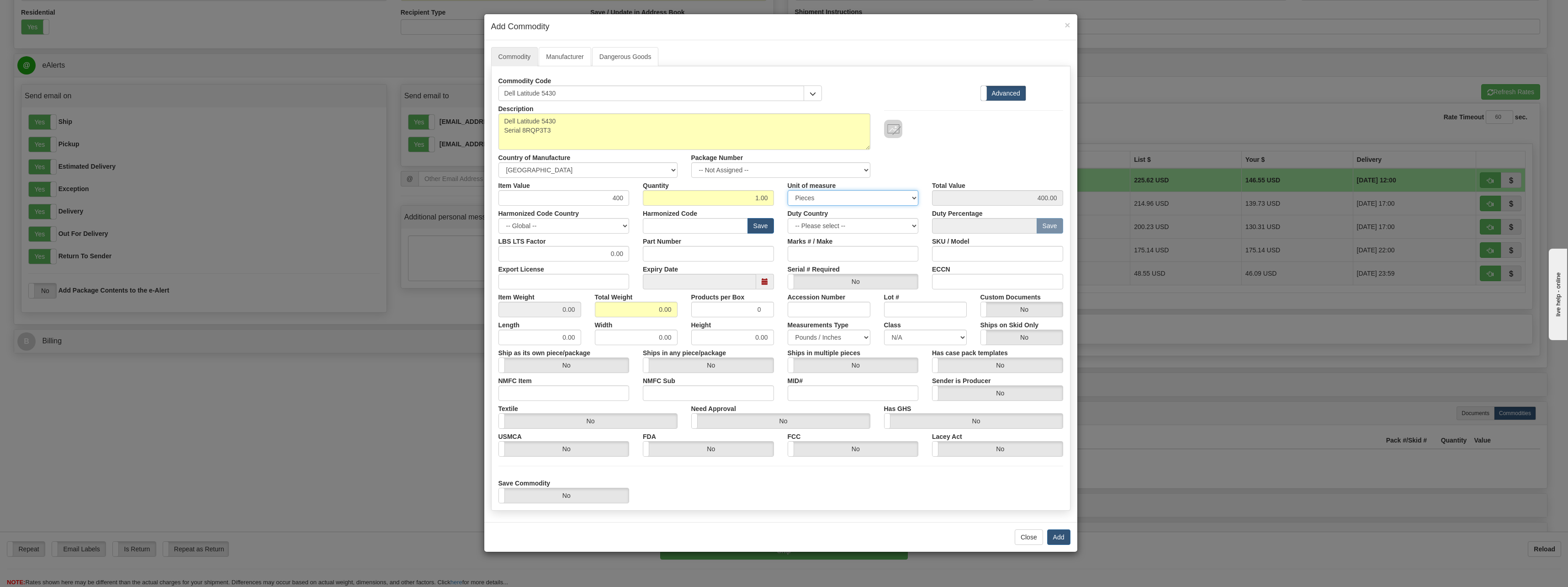
click at [839, 197] on select "3 Thousand Square Inches Adjustments 56 Pound Bushel Bag Barrel Board Feet Box …" at bounding box center [853, 198] width 131 height 16
click at [920, 153] on div "Description Dell Latitude 5430 Serial 8RQP3T3 Country of Manufacture -- Unknown…" at bounding box center [781, 139] width 578 height 77
drag, startPoint x: 655, startPoint y: 310, endPoint x: 662, endPoint y: 312, distance: 7.3
click at [662, 312] on input "0.00" at bounding box center [636, 309] width 83 height 16
type input "4.00"
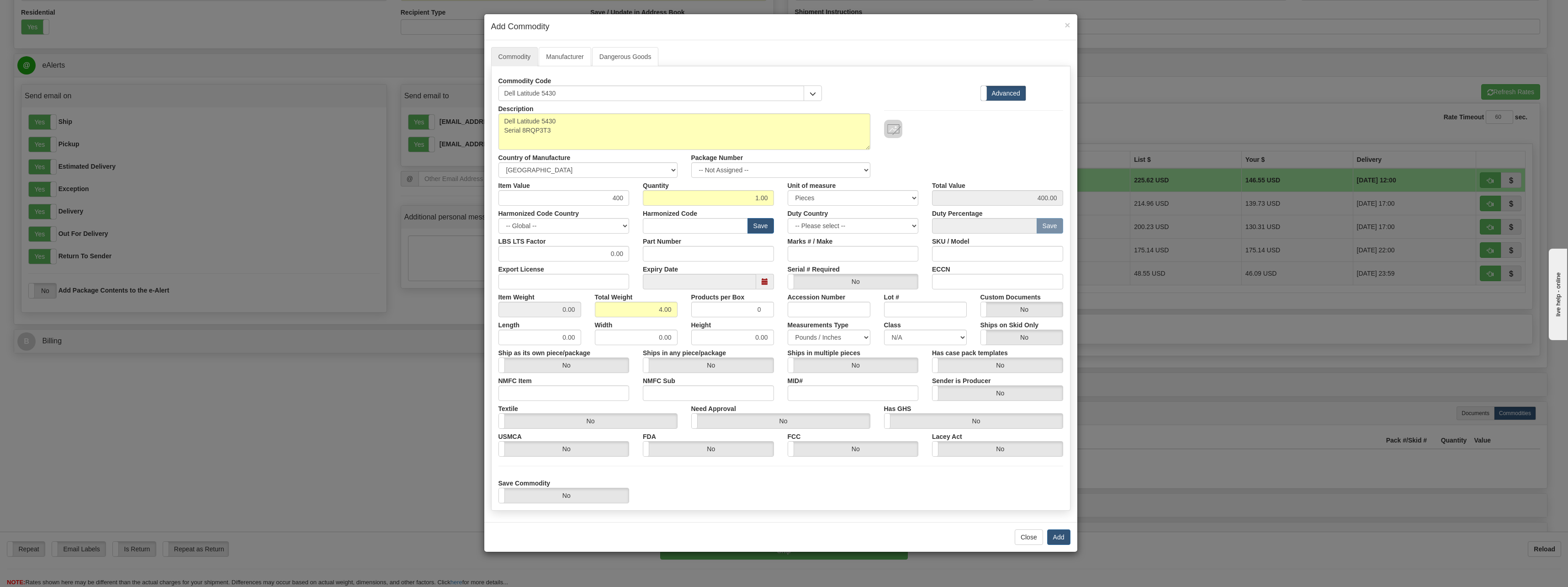
type input "4.0000"
click at [999, 155] on div "Description Dell Latitude 5430 Serial 8RQP3T3 Country of Manufacture -- Unknown…" at bounding box center [781, 139] width 578 height 77
drag, startPoint x: 754, startPoint y: 309, endPoint x: 763, endPoint y: 309, distance: 9.0
click at [763, 309] on input "0" at bounding box center [733, 309] width 83 height 16
type input "1"
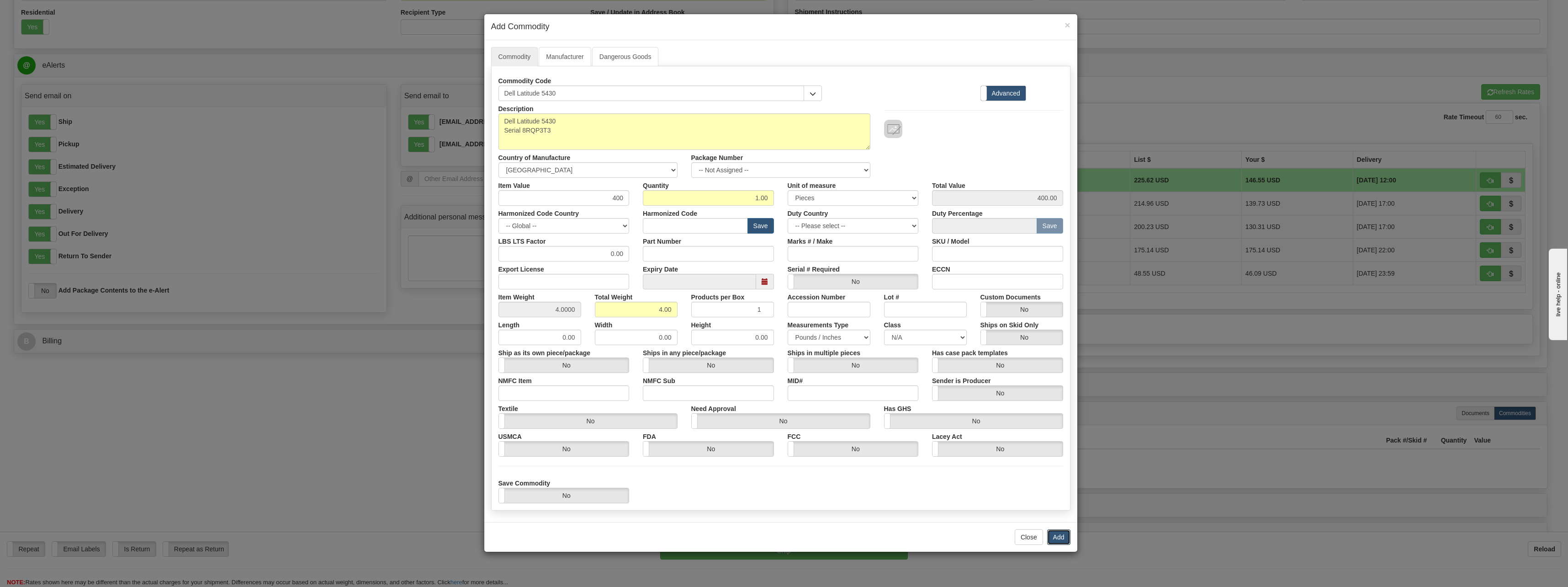
click at [1054, 536] on button "Add" at bounding box center [1059, 537] width 23 height 16
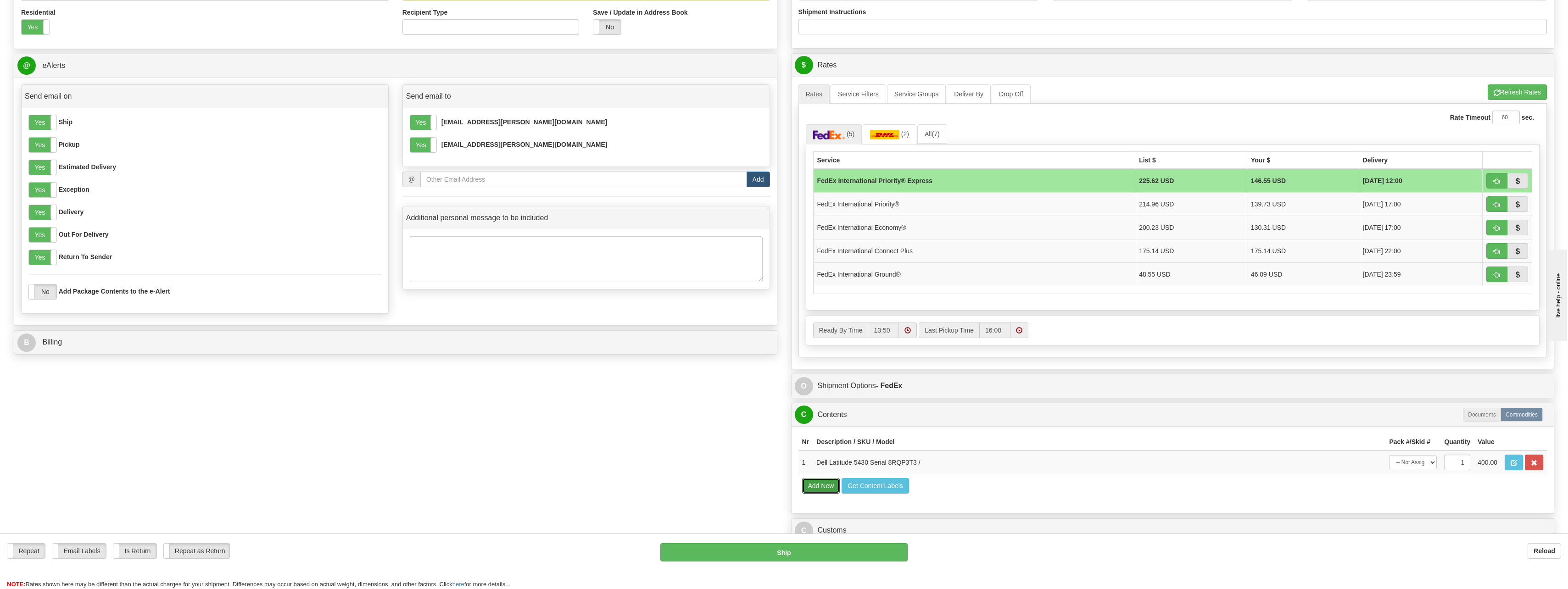
click at [826, 487] on button "Add New" at bounding box center [821, 486] width 38 height 16
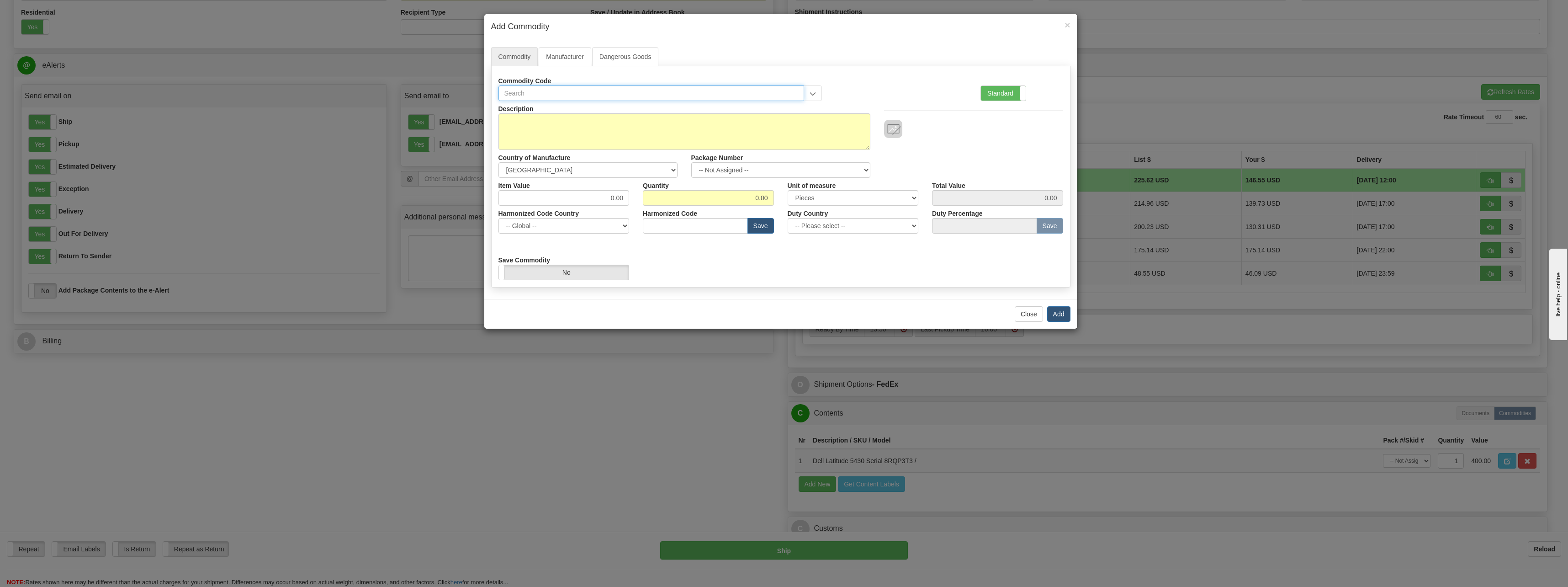
click at [539, 93] on input "text" at bounding box center [651, 93] width 306 height 16
click at [741, 91] on input "text" at bounding box center [651, 93] width 306 height 16
type input "Dell 65W Power Adapter"
type textarea "Dell 65W Power Adapter"
click at [618, 165] on select "-- Unknown -- [GEOGRAPHIC_DATA] [GEOGRAPHIC_DATA] [GEOGRAPHIC_DATA] [GEOGRAPHIC…" at bounding box center [588, 170] width 179 height 16
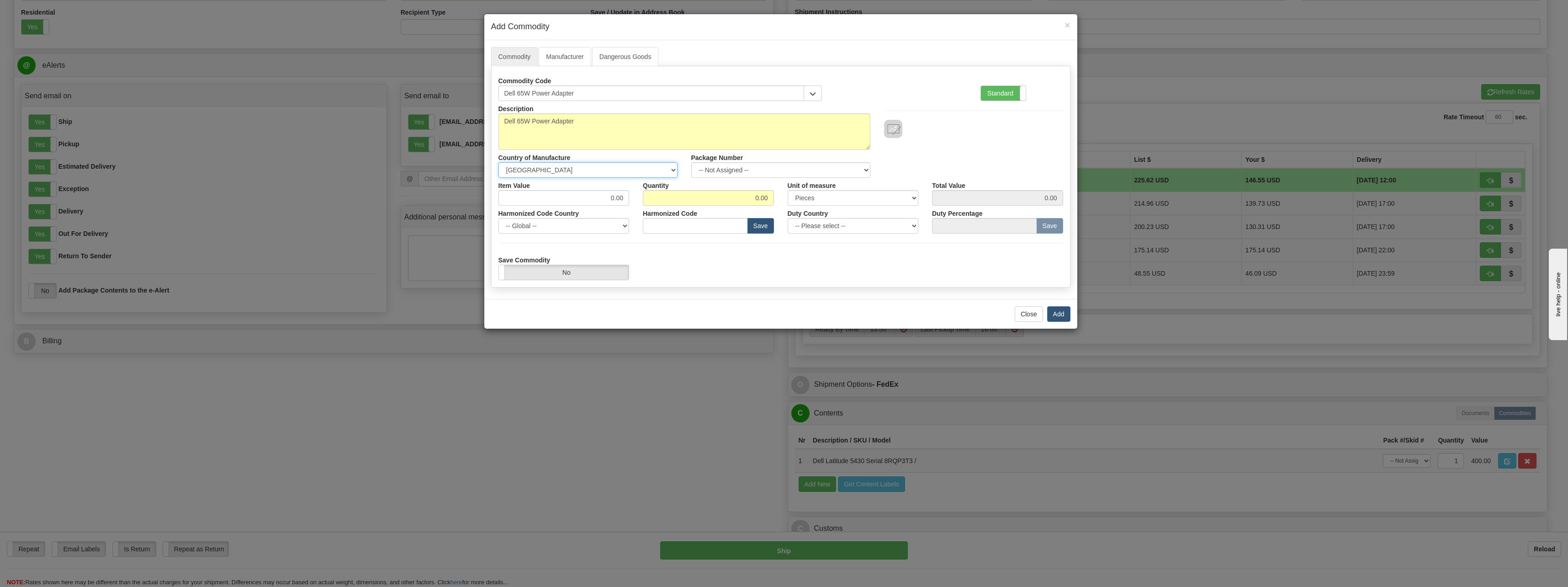
select select "CN"
click at [499, 162] on select "-- Unknown -- [GEOGRAPHIC_DATA] [GEOGRAPHIC_DATA] [GEOGRAPHIC_DATA] [GEOGRAPHIC…" at bounding box center [588, 170] width 179 height 16
click at [1020, 96] on div "Standard Advanced" at bounding box center [1026, 93] width 89 height 15
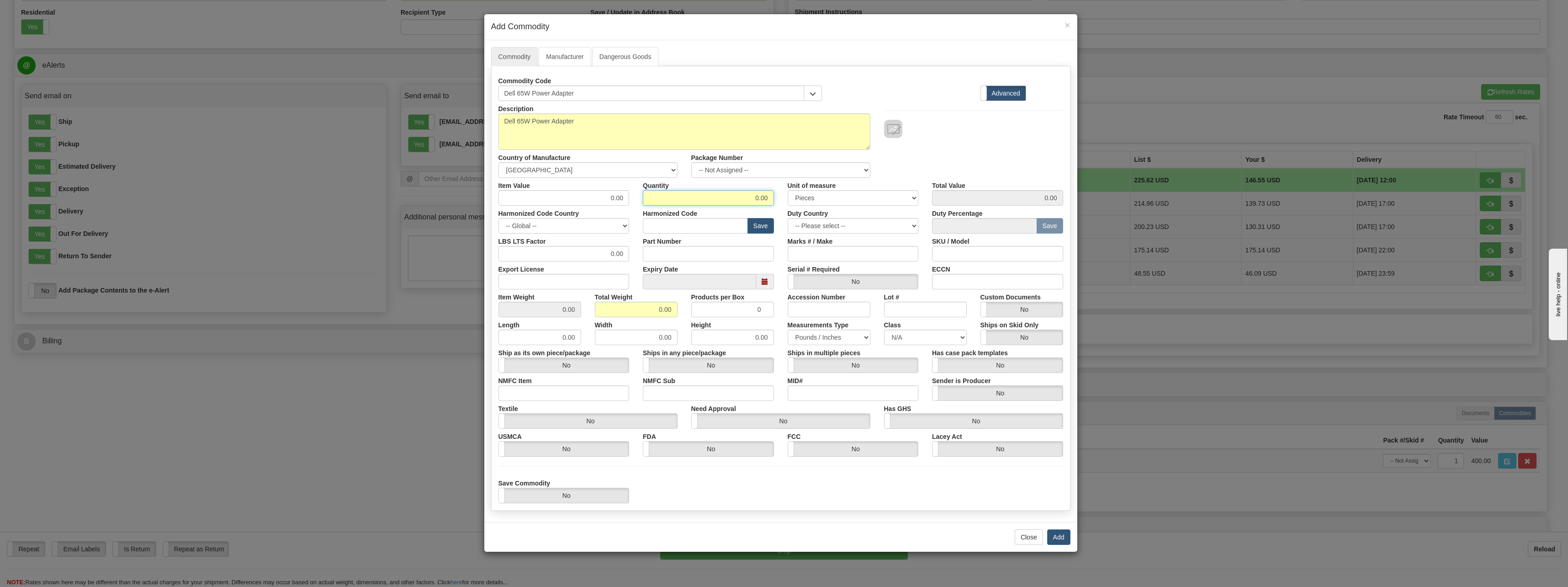
drag, startPoint x: 742, startPoint y: 204, endPoint x: 758, endPoint y: 202, distance: 16.1
click at [758, 202] on input "0.00" at bounding box center [708, 198] width 131 height 16
type input "1.00"
drag, startPoint x: 626, startPoint y: 312, endPoint x: 648, endPoint y: 309, distance: 22.2
click at [628, 312] on input "0.00" at bounding box center [636, 309] width 83 height 16
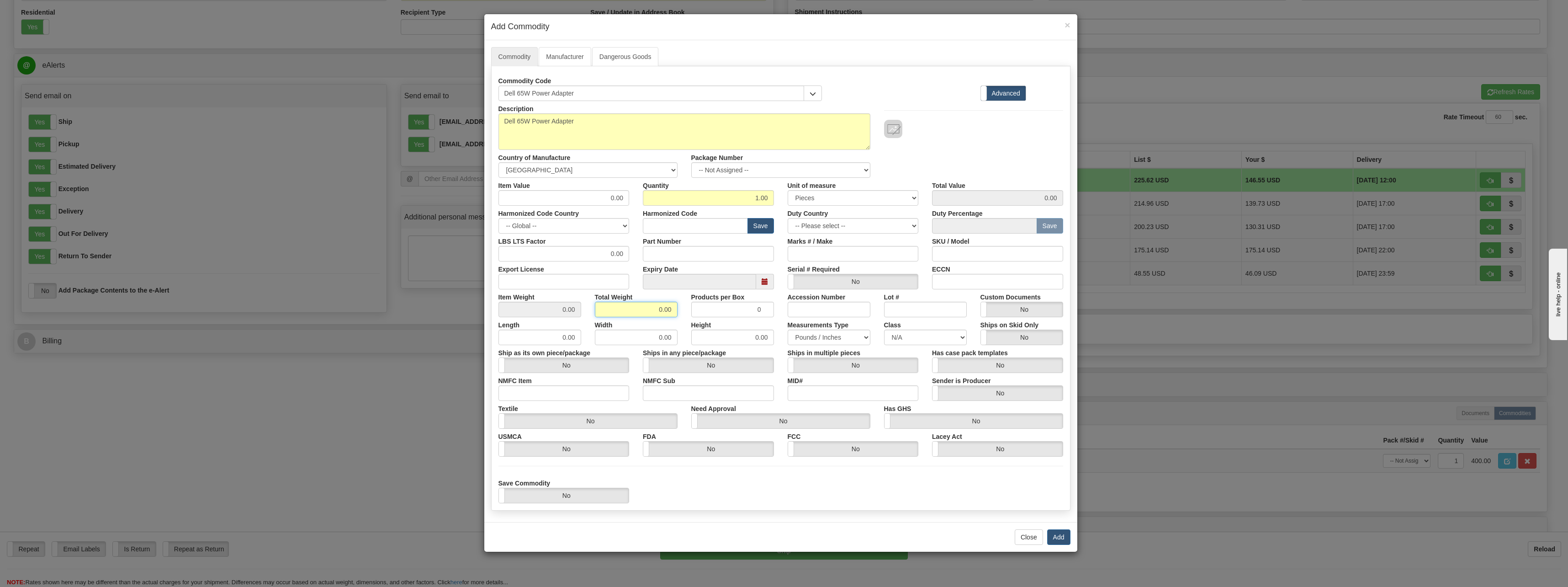
drag, startPoint x: 651, startPoint y: 307, endPoint x: 661, endPoint y: 307, distance: 10.0
click at [661, 307] on input "0.00" at bounding box center [636, 309] width 83 height 16
type input "1.00"
type input "1.0000"
drag, startPoint x: 756, startPoint y: 311, endPoint x: 775, endPoint y: 314, distance: 19.2
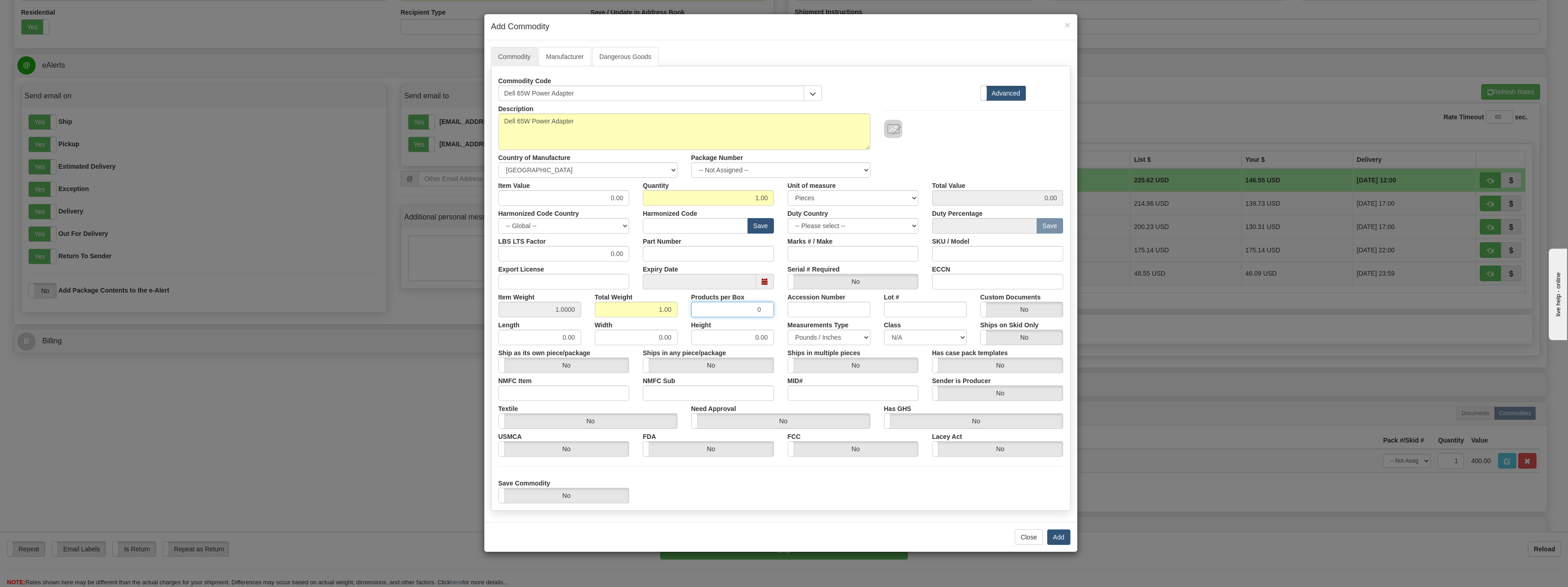
click at [775, 314] on div "Products per Box 0" at bounding box center [732, 303] width 96 height 28
type input "1"
click at [759, 504] on div "Commodity Code Dell 65W Power Adapter Standard Advanced Description Dell 65W Po…" at bounding box center [781, 289] width 579 height 445
click at [1060, 536] on button "Add" at bounding box center [1059, 537] width 23 height 16
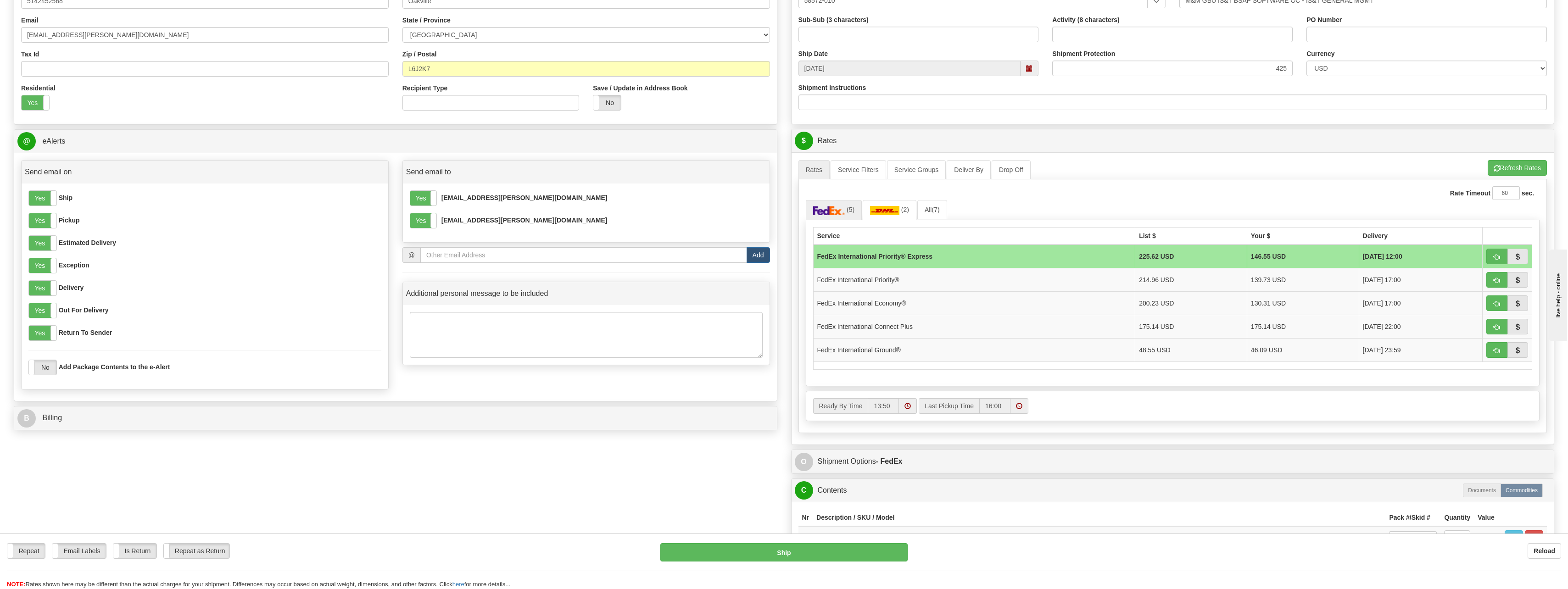
scroll to position [229, 0]
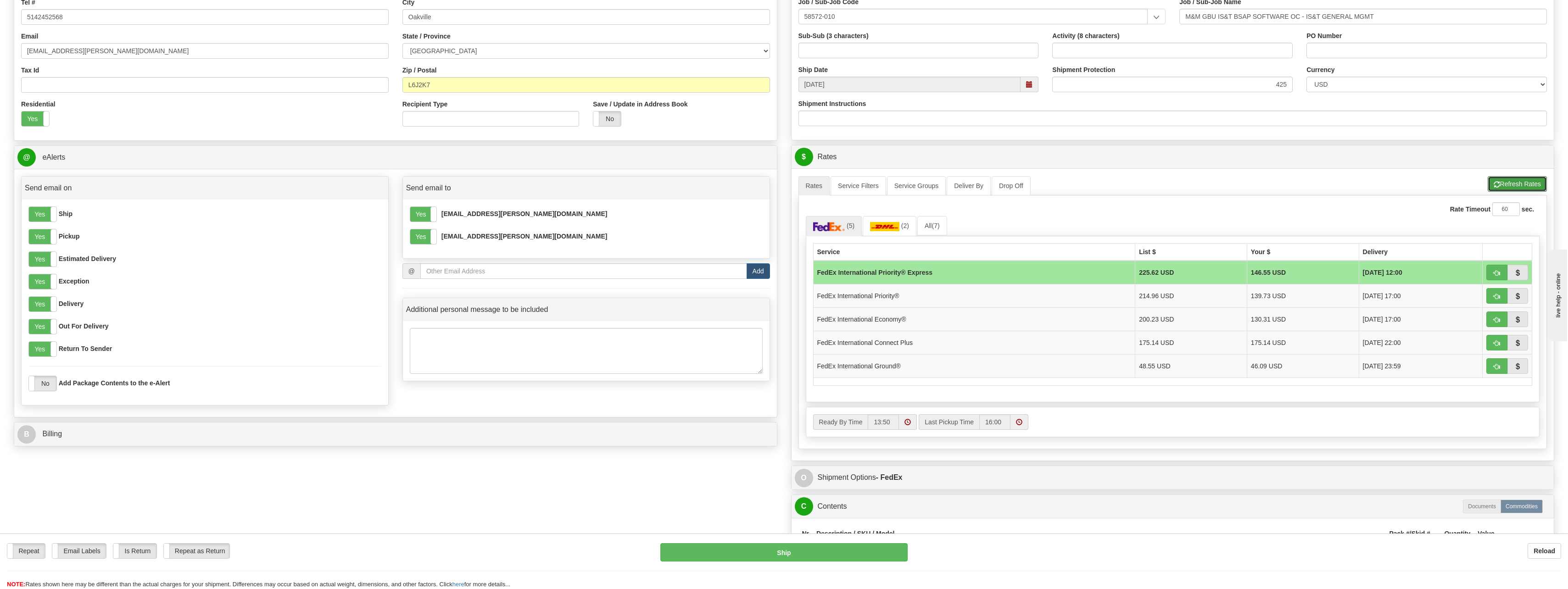
click at [1506, 185] on button "Refresh Rates" at bounding box center [1517, 184] width 59 height 16
click at [890, 224] on img at bounding box center [885, 226] width 29 height 9
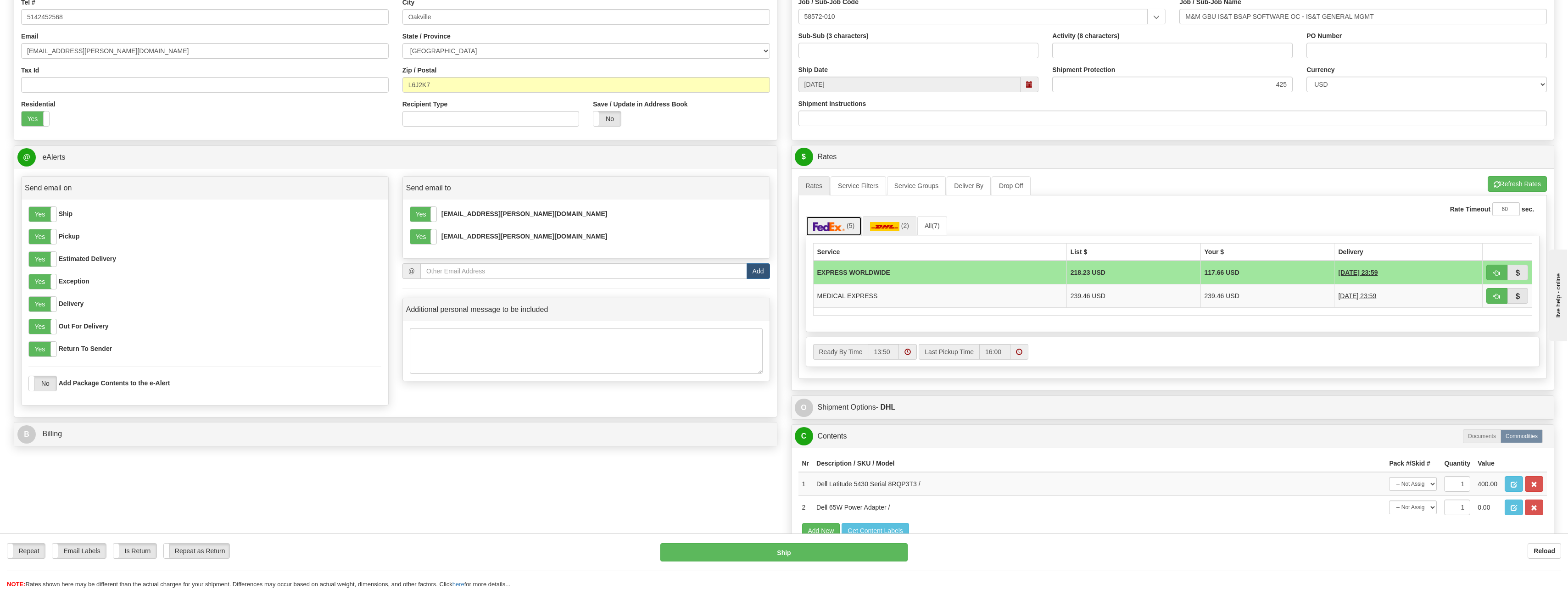
click at [834, 225] on img at bounding box center [829, 226] width 32 height 9
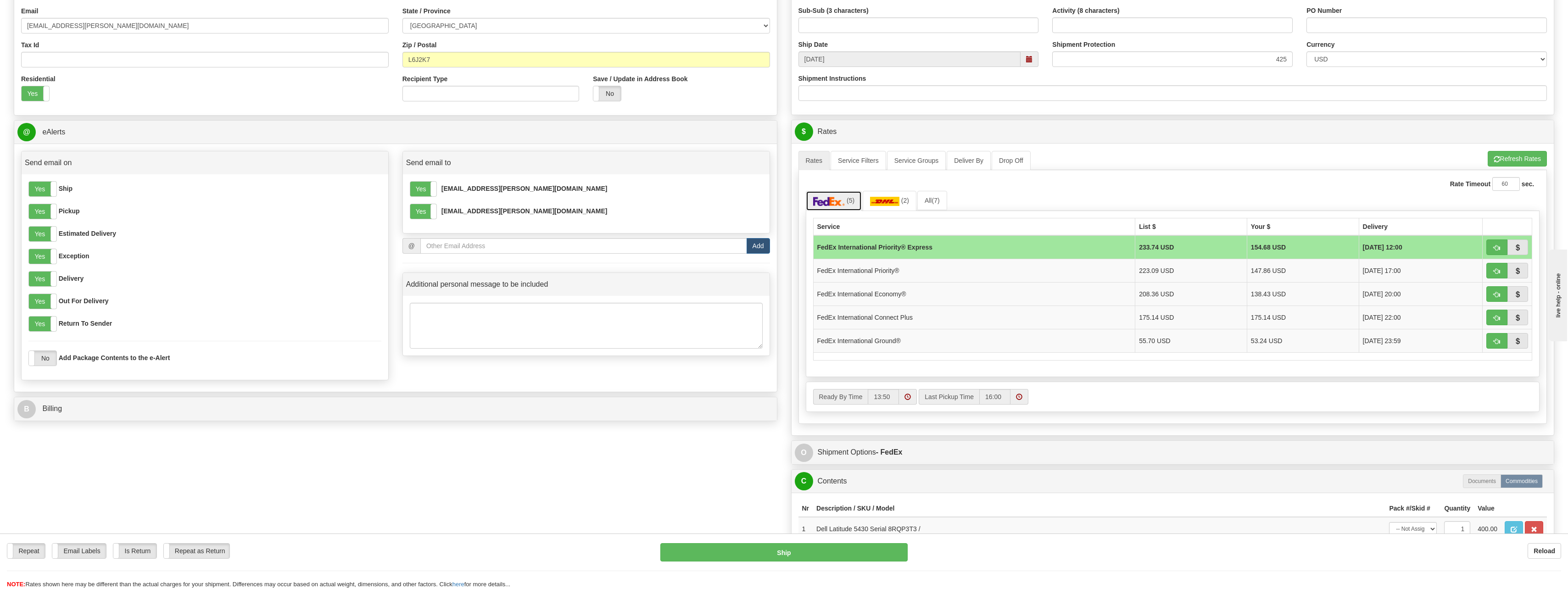
scroll to position [275, 0]
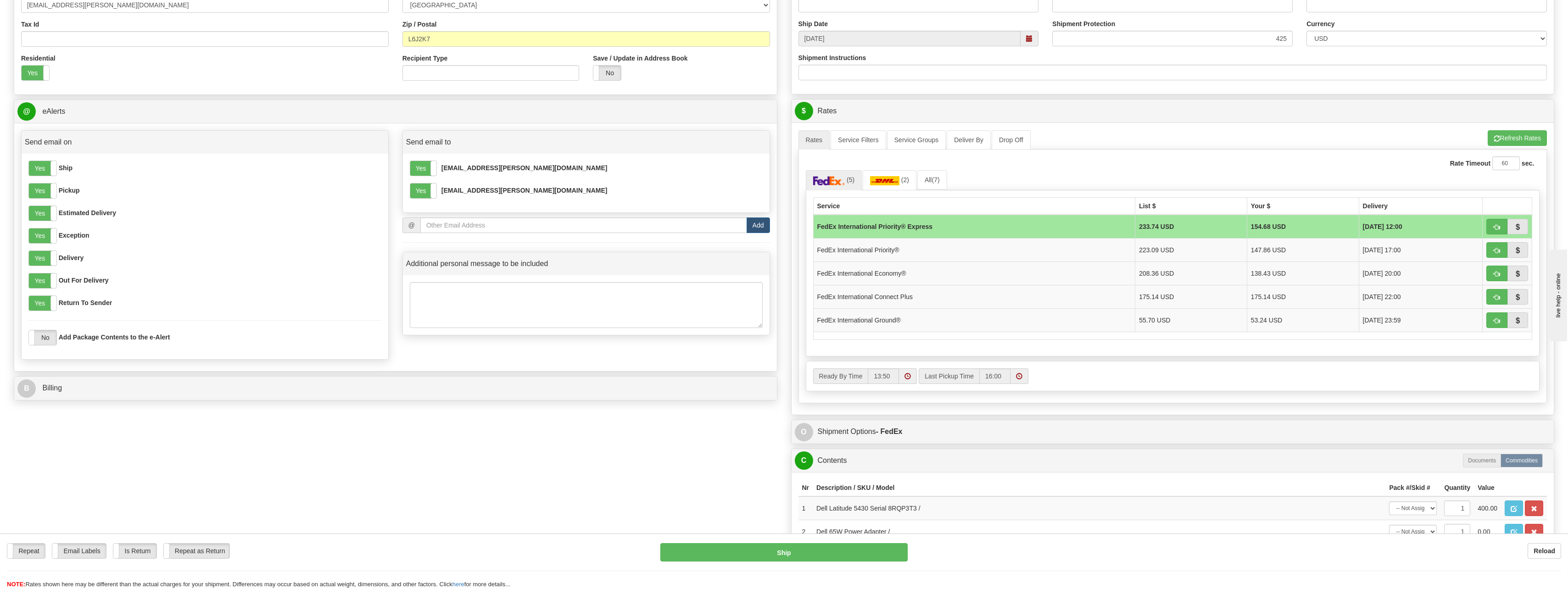
click at [1222, 321] on td "55.70 USD" at bounding box center [1191, 320] width 112 height 23
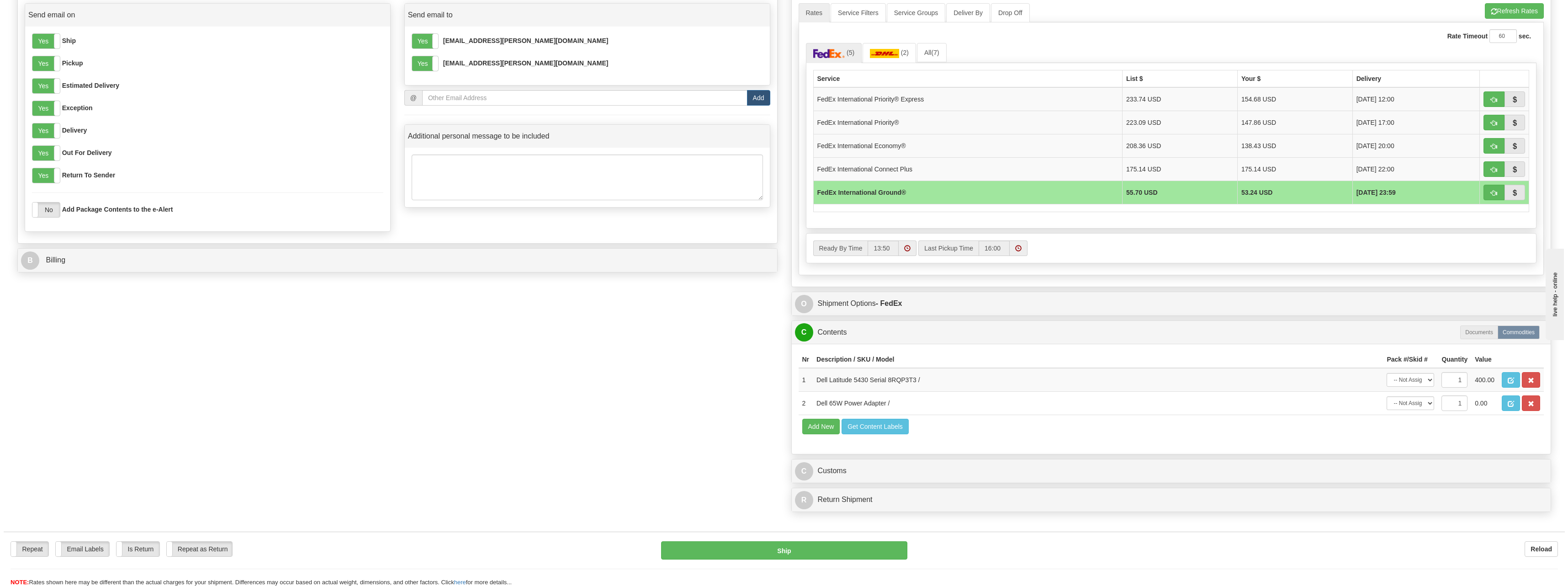
scroll to position [412, 0]
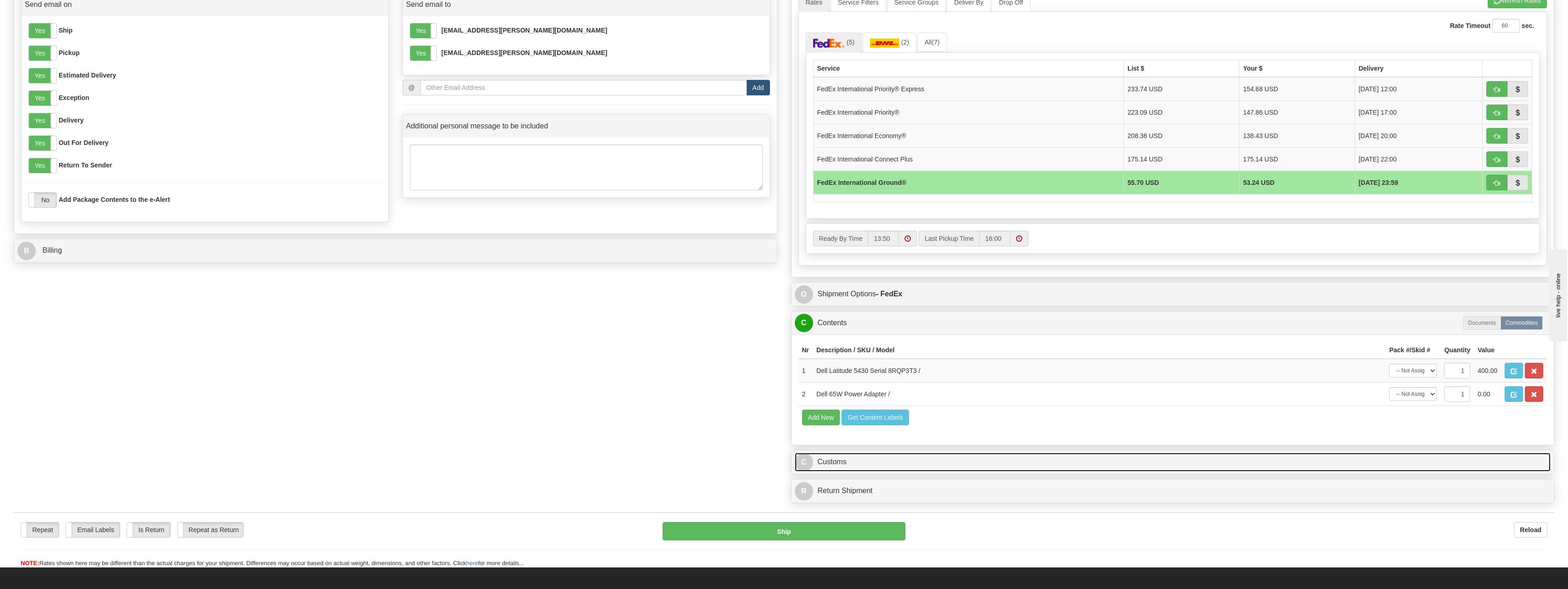
click at [842, 466] on link "C Customs" at bounding box center [1172, 462] width 756 height 19
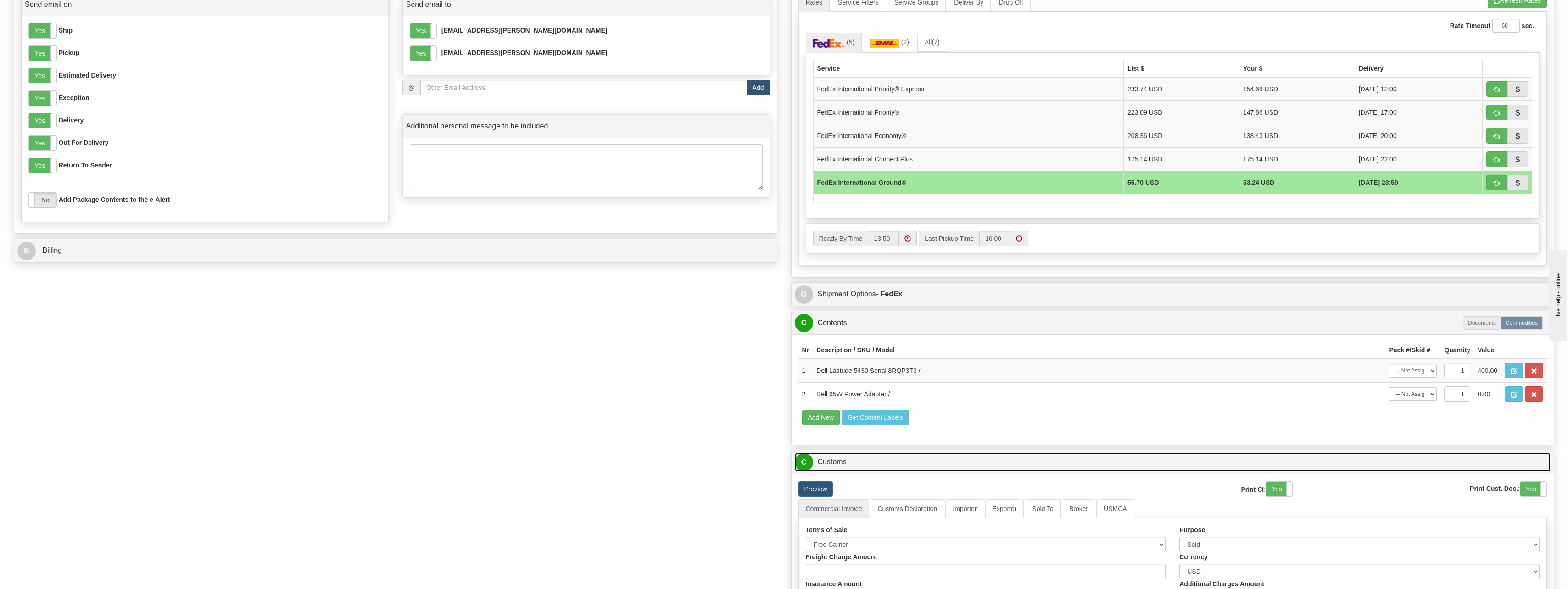
click at [987, 468] on link "C Customs" at bounding box center [1172, 462] width 756 height 19
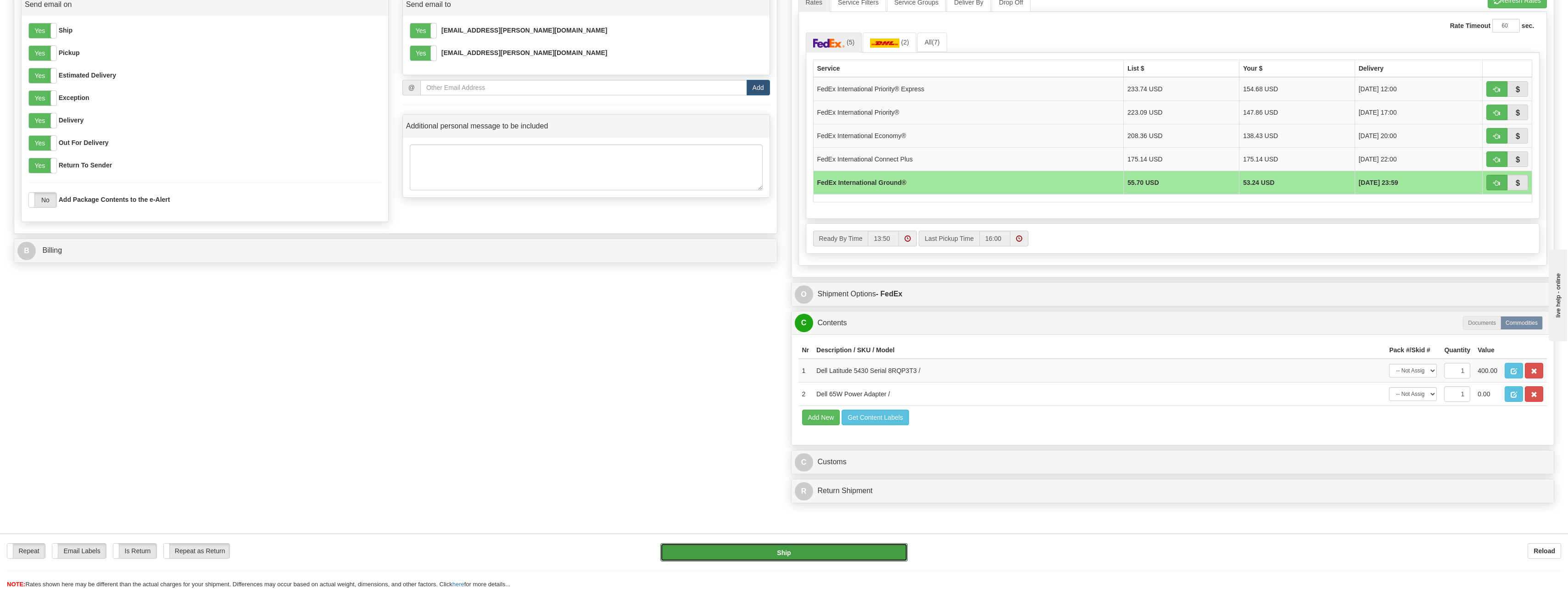
click at [798, 552] on button "Ship" at bounding box center [784, 552] width 248 height 18
type input "92"
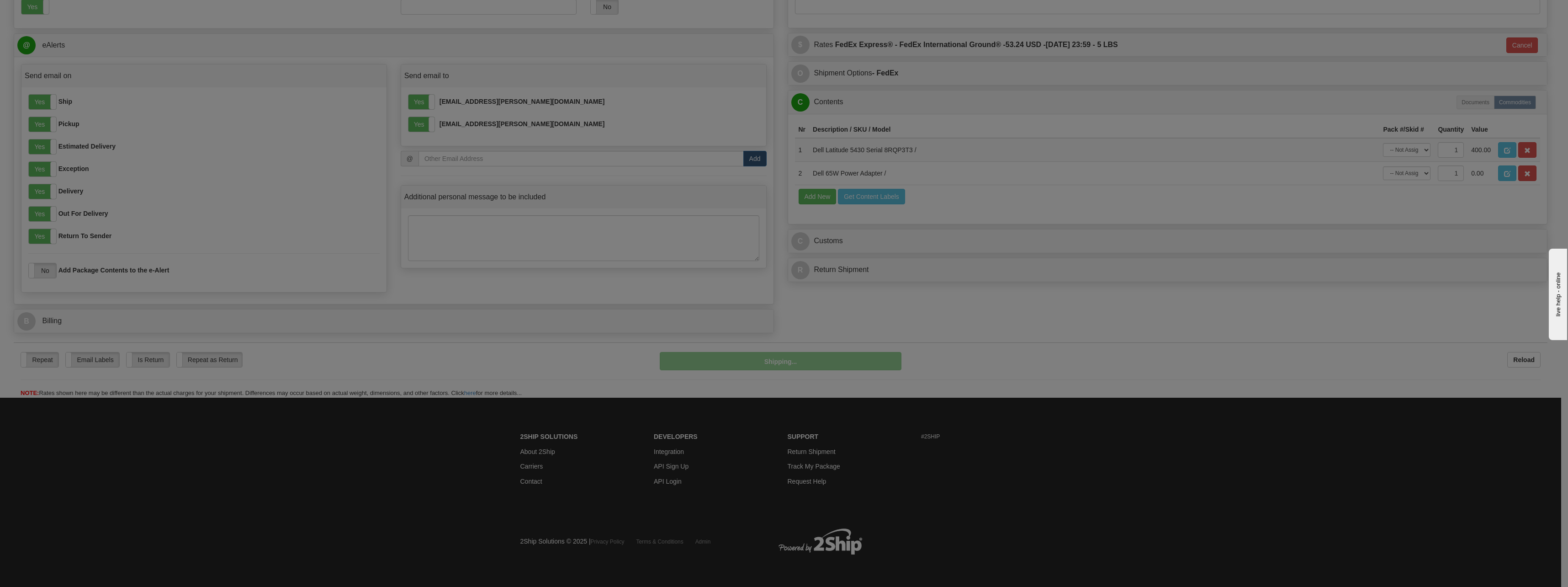
scroll to position [340, 0]
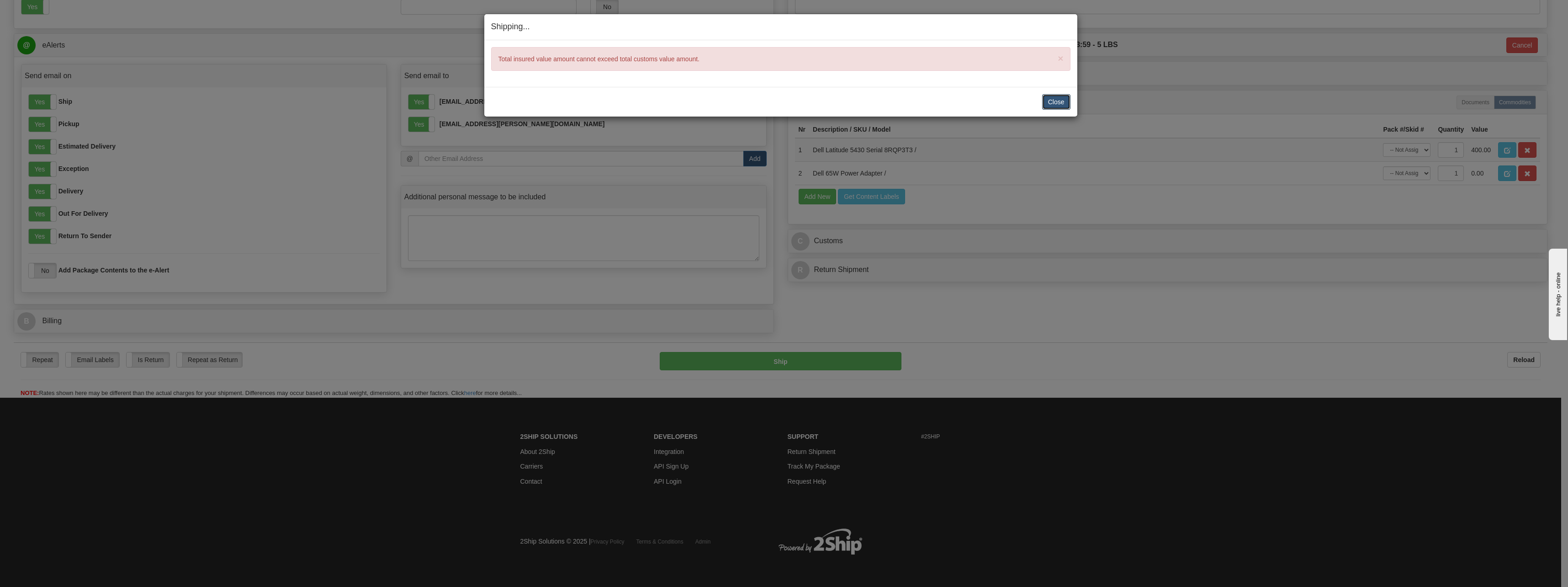
click at [1059, 104] on button "Close" at bounding box center [1056, 102] width 29 height 16
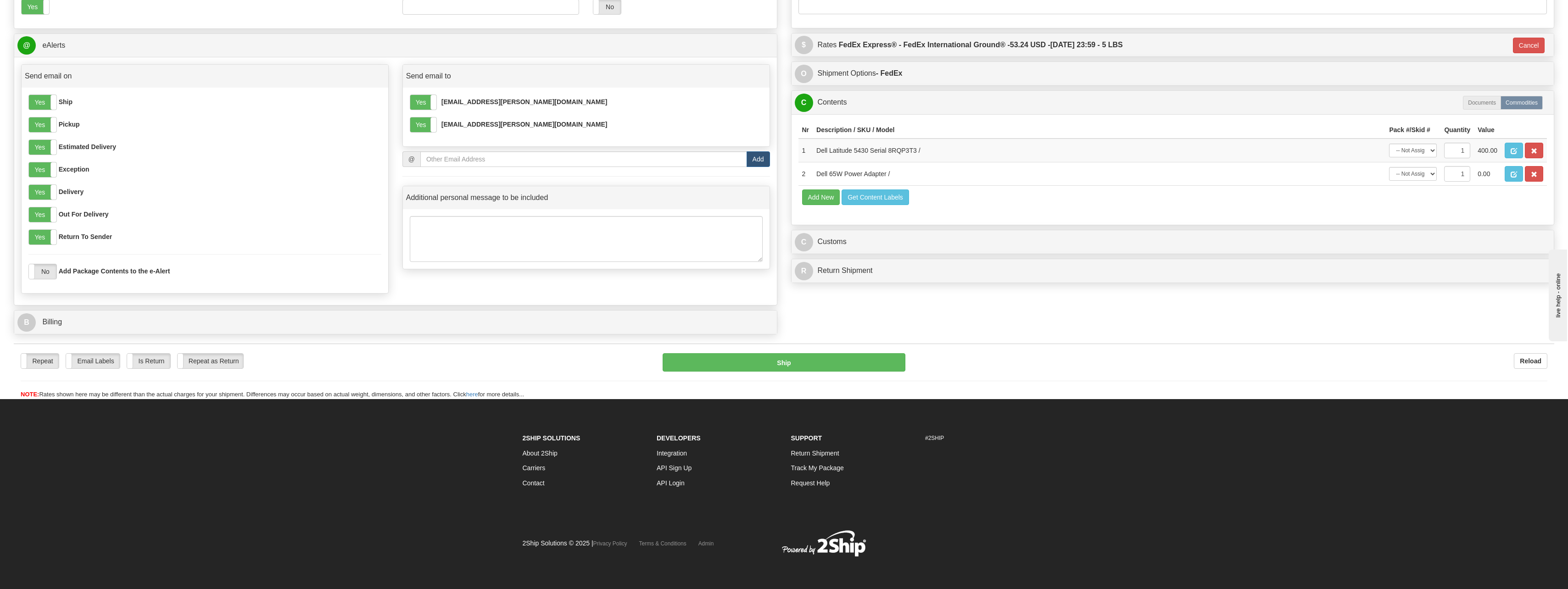
click at [1160, 169] on td "Dell 65W Power Adapter /" at bounding box center [1099, 174] width 573 height 23
click at [827, 177] on td "Dell 65W Power Adapter /" at bounding box center [1099, 174] width 573 height 23
click at [1515, 175] on span "button" at bounding box center [1514, 175] width 7 height 6
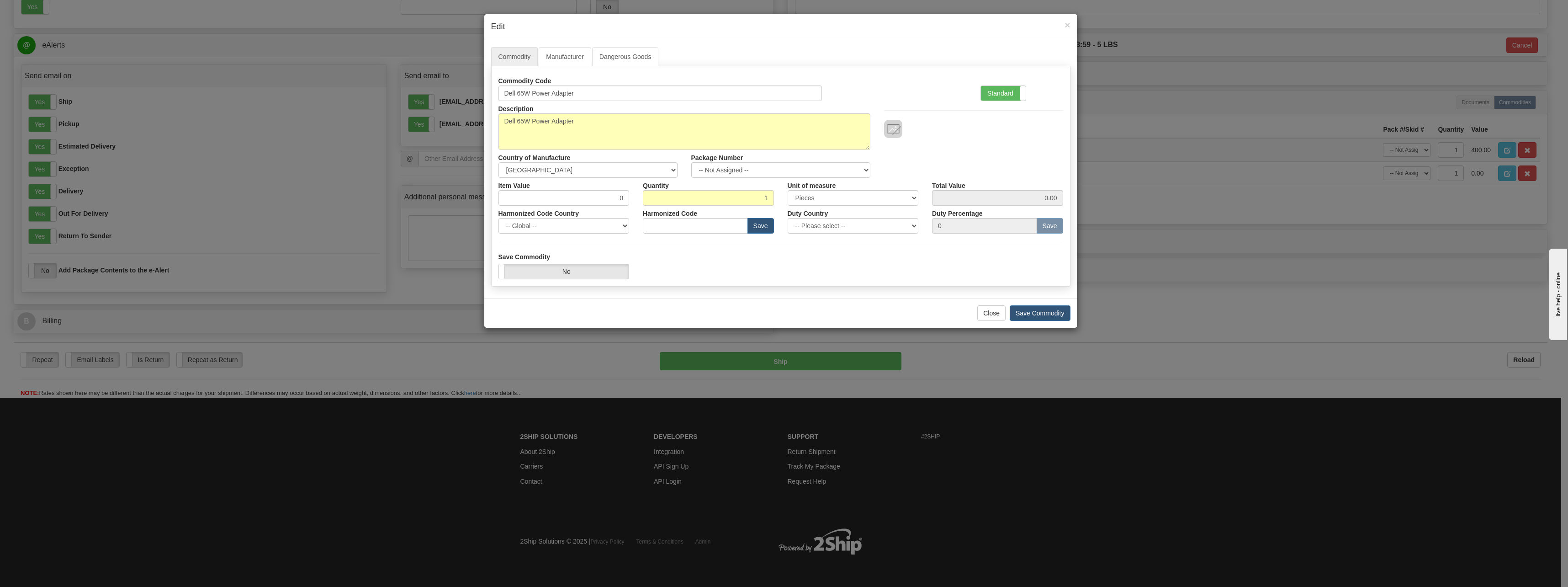
click at [999, 97] on label "Standard" at bounding box center [1004, 93] width 45 height 15
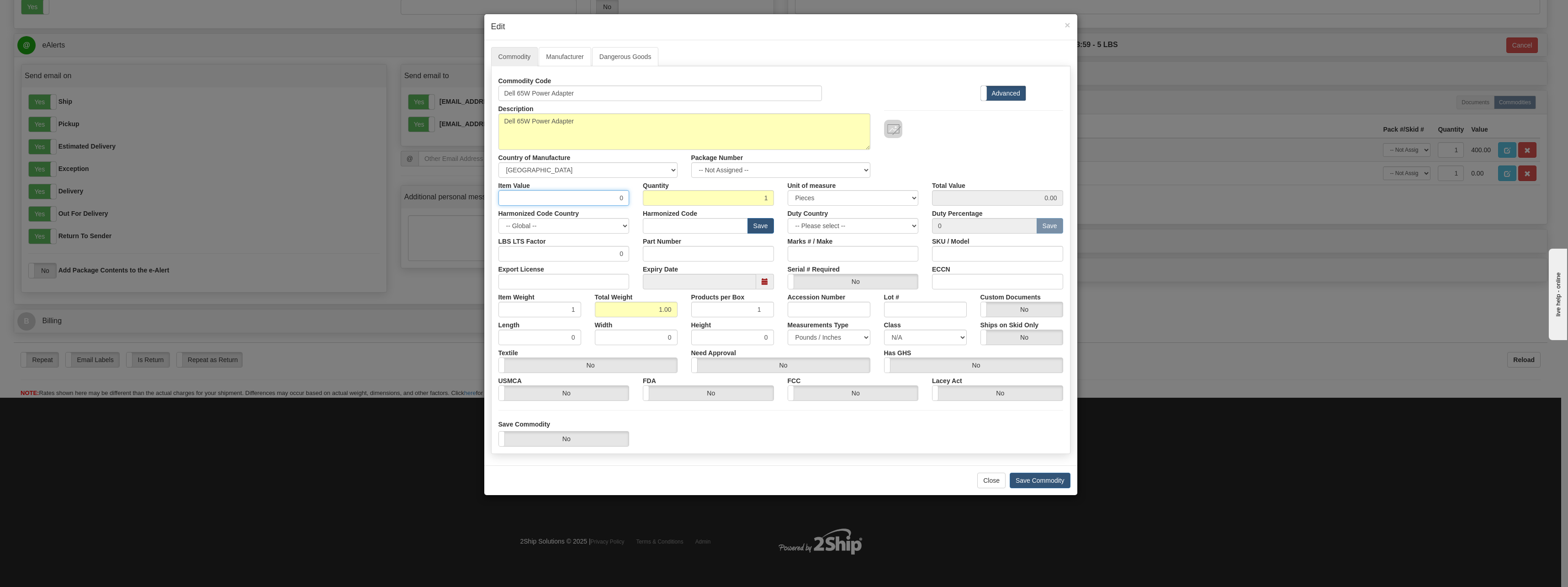
drag, startPoint x: 565, startPoint y: 199, endPoint x: 572, endPoint y: 199, distance: 7.0
click at [565, 199] on input "0" at bounding box center [564, 198] width 131 height 16
drag, startPoint x: 585, startPoint y: 197, endPoint x: 630, endPoint y: 197, distance: 45.0
click at [630, 197] on div "Item Value 0" at bounding box center [564, 192] width 145 height 28
type input "25"
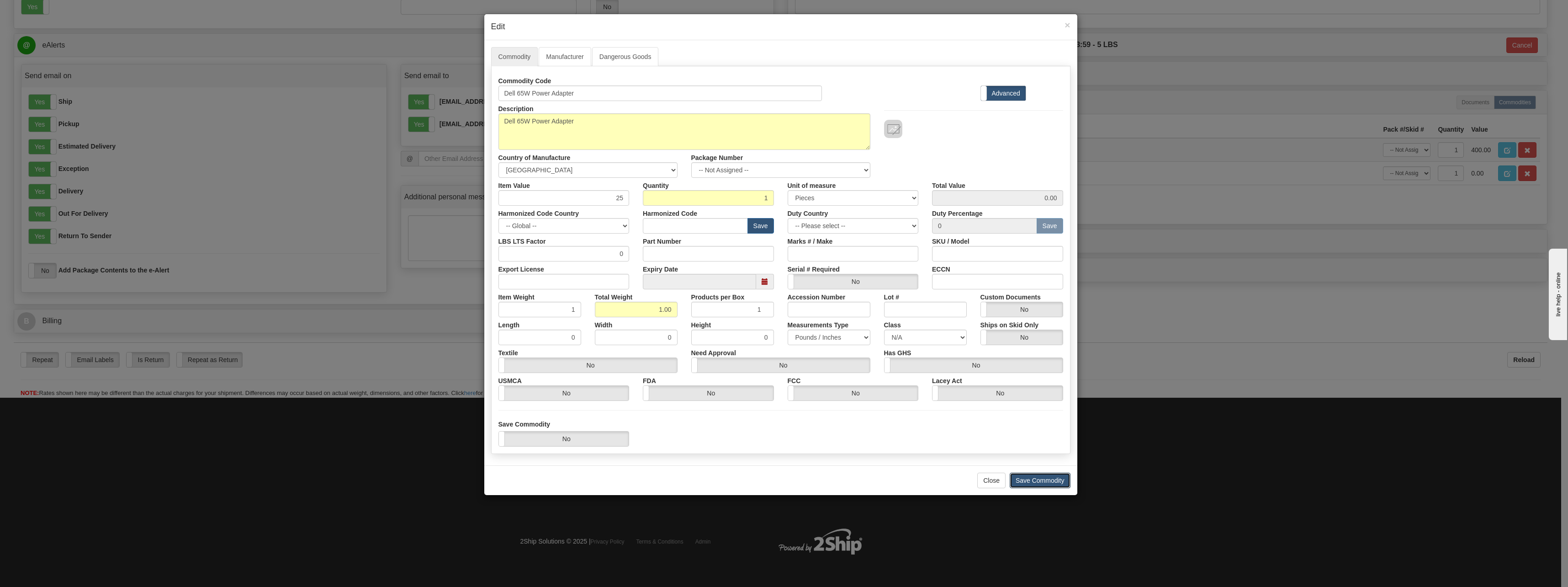
type input "25.00"
click at [1034, 481] on button "Save Commodity" at bounding box center [1040, 480] width 61 height 16
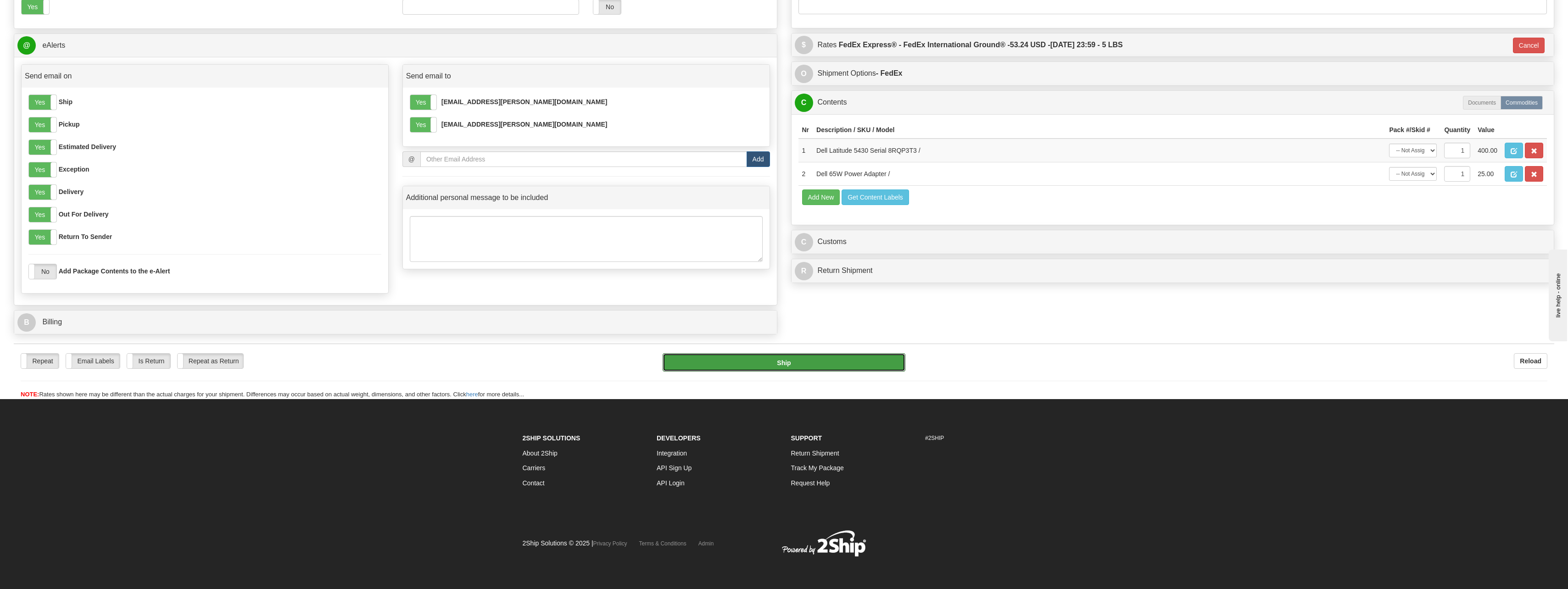
click at [782, 365] on button "Ship" at bounding box center [784, 362] width 243 height 18
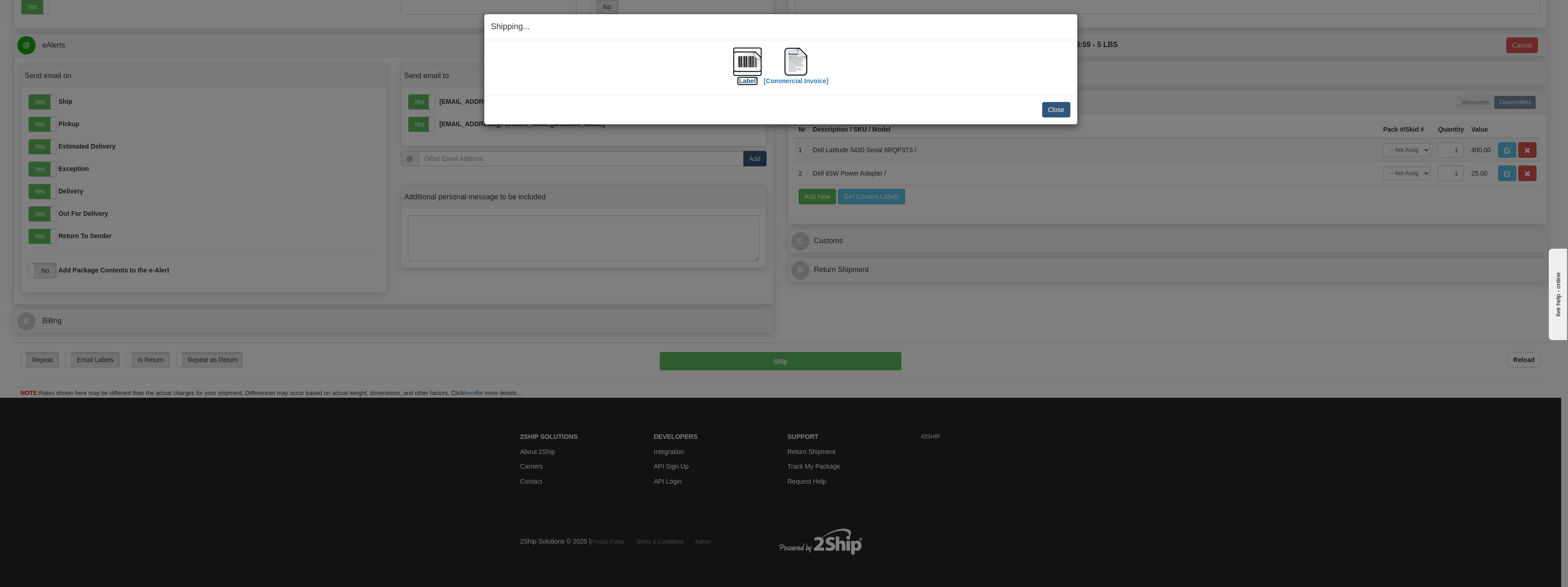
click at [749, 80] on label "[Label]" at bounding box center [747, 80] width 21 height 9
click at [815, 79] on label "[Commercial Invoice]" at bounding box center [796, 80] width 65 height 9
click at [1058, 111] on button "Close" at bounding box center [1056, 110] width 29 height 16
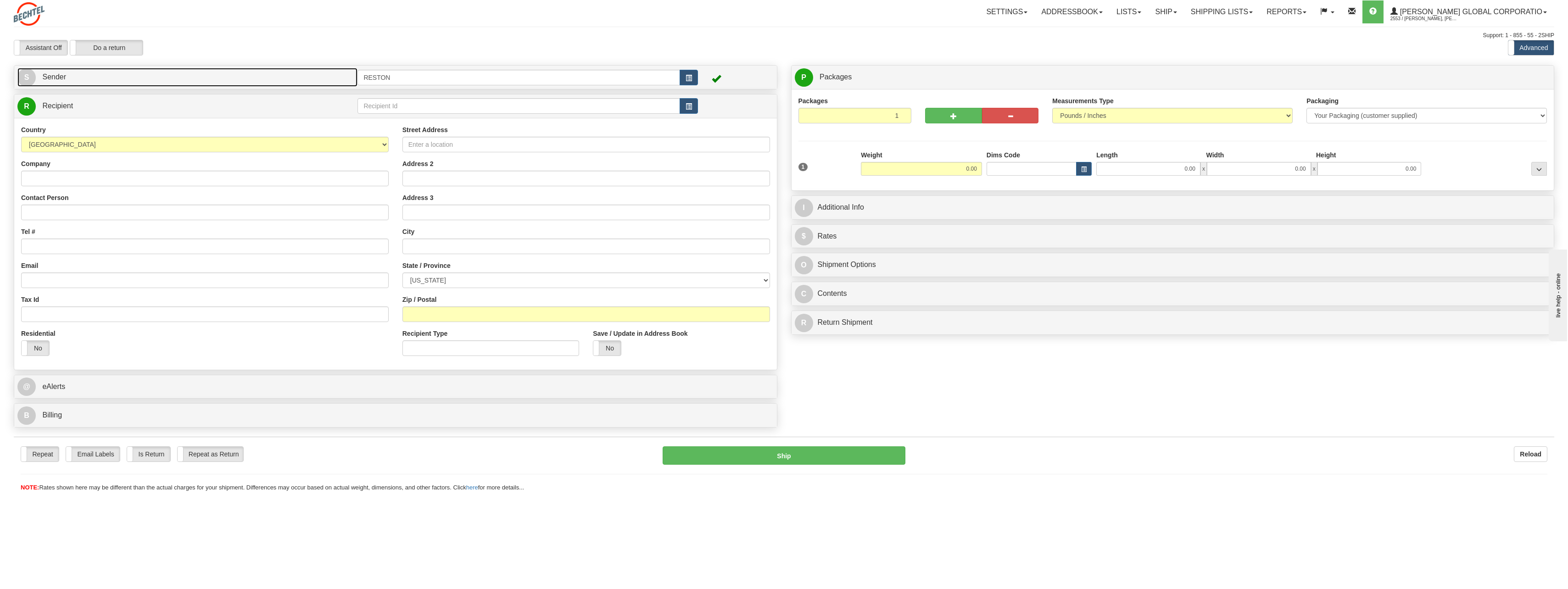
click at [78, 77] on link "S Sender" at bounding box center [188, 77] width 340 height 19
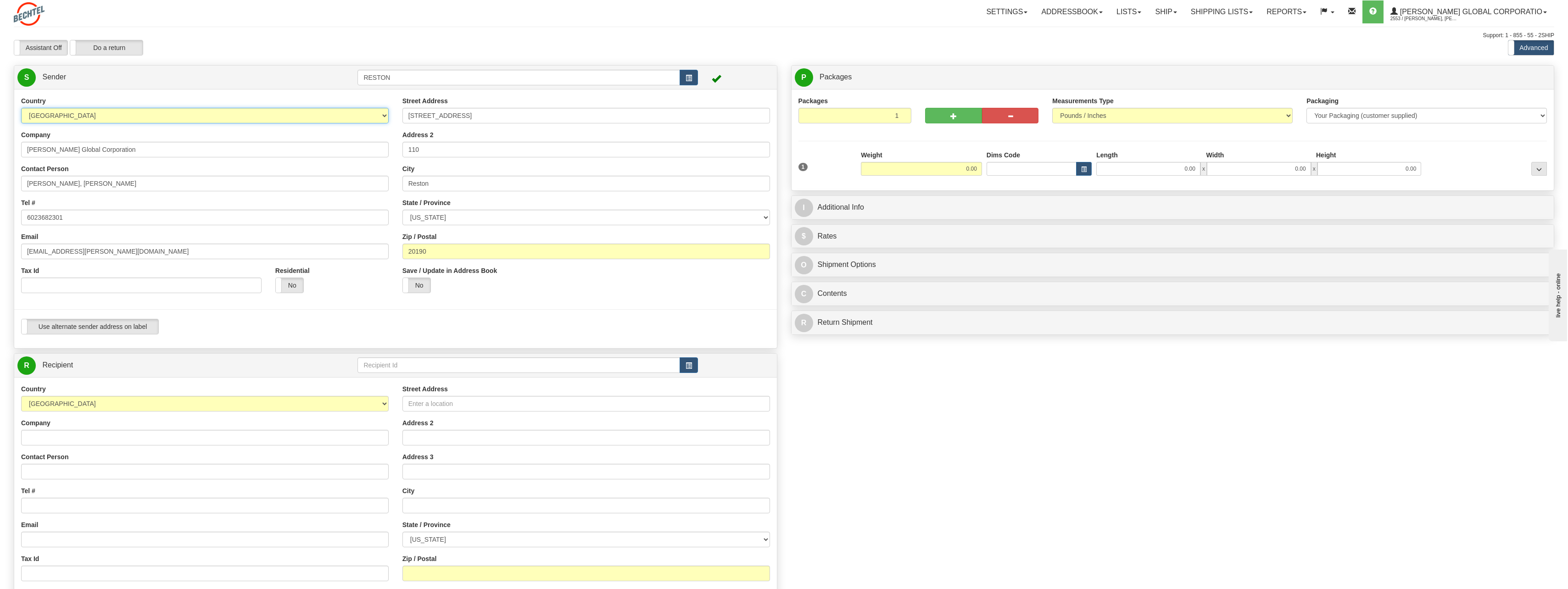
click at [97, 115] on select "[GEOGRAPHIC_DATA] [GEOGRAPHIC_DATA] [GEOGRAPHIC_DATA] [GEOGRAPHIC_DATA] [US_STA…" at bounding box center [205, 115] width 367 height 16
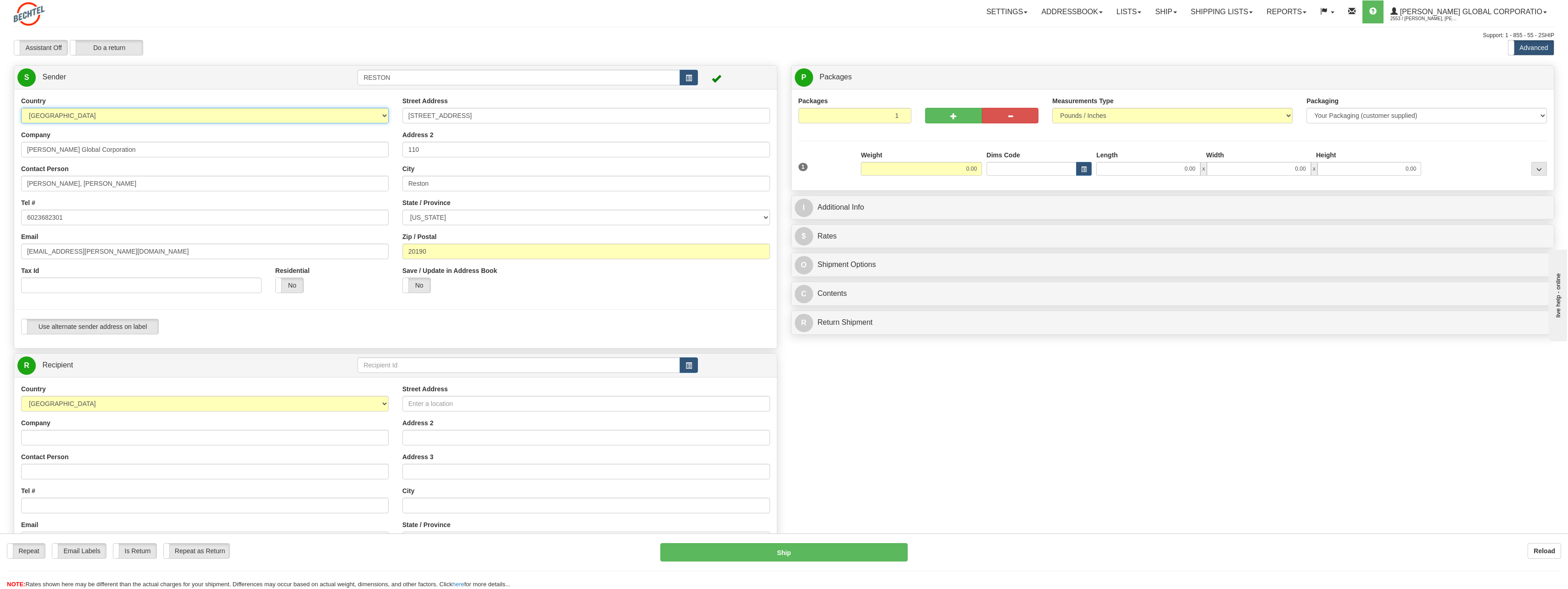
select select "CA"
click at [21, 108] on select "[GEOGRAPHIC_DATA] [GEOGRAPHIC_DATA] [GEOGRAPHIC_DATA] [GEOGRAPHIC_DATA] [US_STA…" at bounding box center [205, 115] width 367 height 16
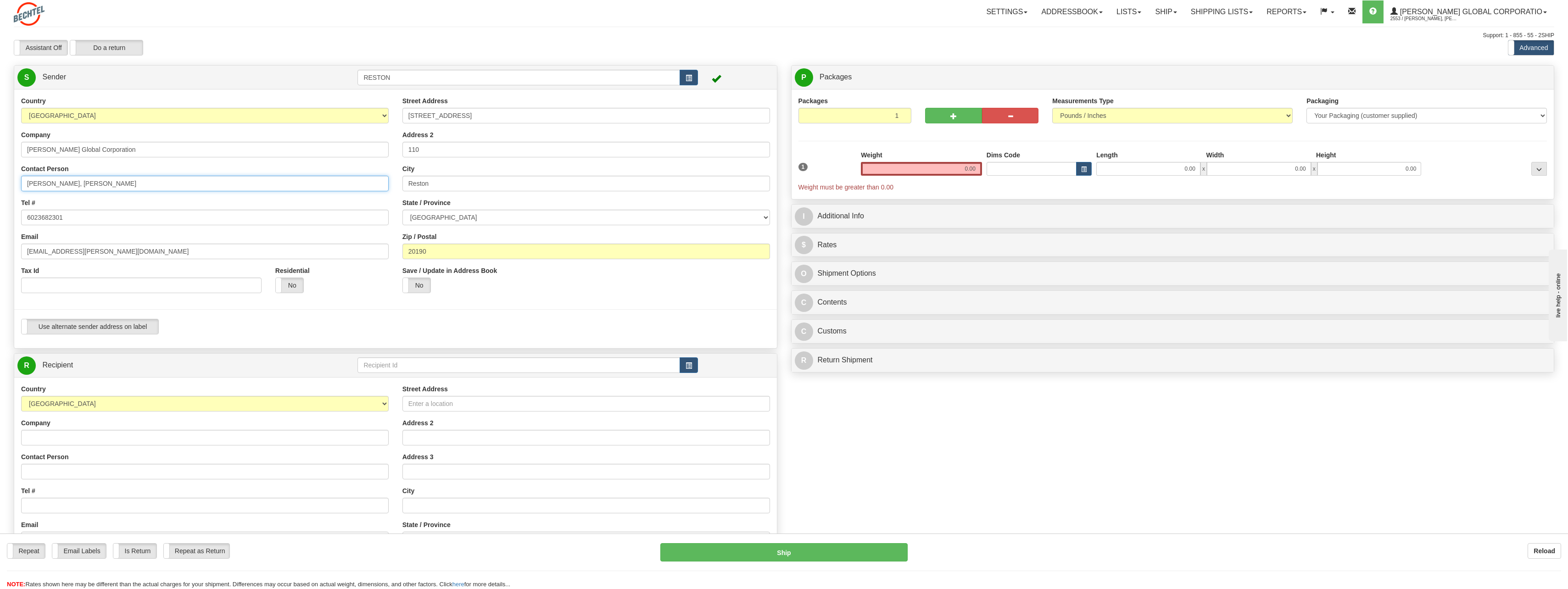
drag, startPoint x: 114, startPoint y: 179, endPoint x: 10, endPoint y: 170, distance: 104.4
click at [0, 178] on html "Training Course Close Toggle navigation Settings Shipping Preferences New Sende…" at bounding box center [784, 294] width 1568 height 589
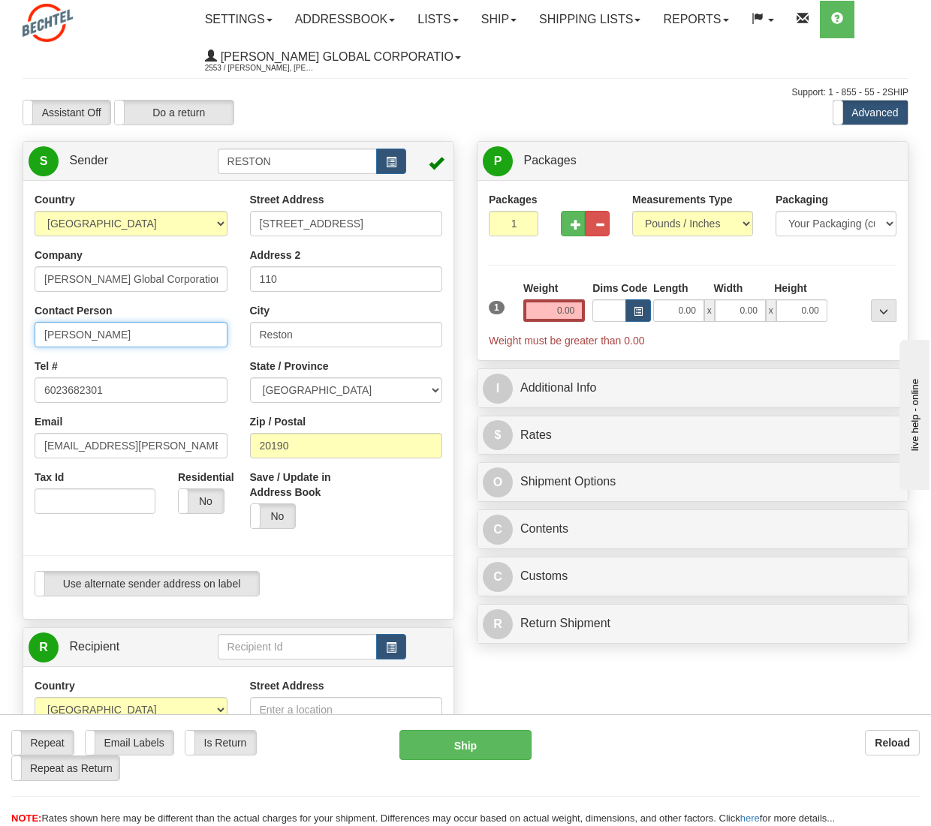
type input "[PERSON_NAME]"
drag, startPoint x: 194, startPoint y: 283, endPoint x: 3, endPoint y: 274, distance: 191.6
click at [3, 274] on div "Toggle navigation Settings Shipping Preferences Fields Preferences New" at bounding box center [465, 654] width 931 height 1308
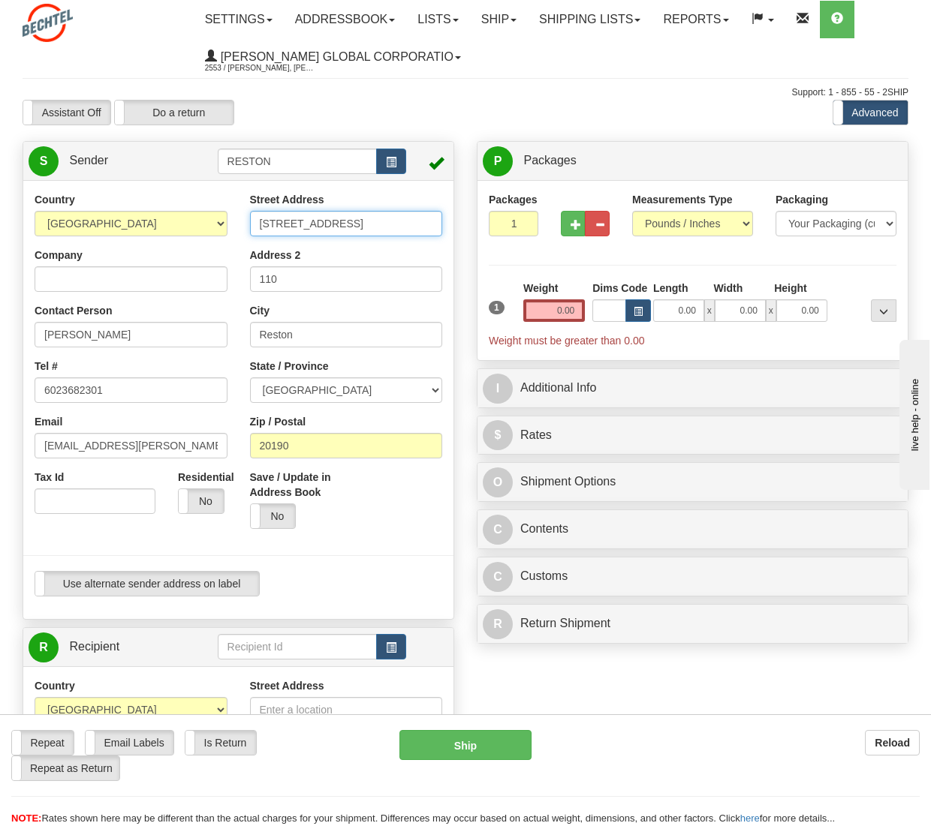
drag, startPoint x: 375, startPoint y: 225, endPoint x: 200, endPoint y: 214, distance: 175.2
click at [185, 211] on div "Country [GEOGRAPHIC_DATA] [GEOGRAPHIC_DATA] [GEOGRAPHIC_DATA] [GEOGRAPHIC_DATA]…" at bounding box center [238, 400] width 430 height 416
drag, startPoint x: 314, startPoint y: 273, endPoint x: 239, endPoint y: 274, distance: 74.3
click at [176, 265] on div "Country [GEOGRAPHIC_DATA] [GEOGRAPHIC_DATA] [GEOGRAPHIC_DATA] [GEOGRAPHIC_DATA]…" at bounding box center [238, 400] width 430 height 416
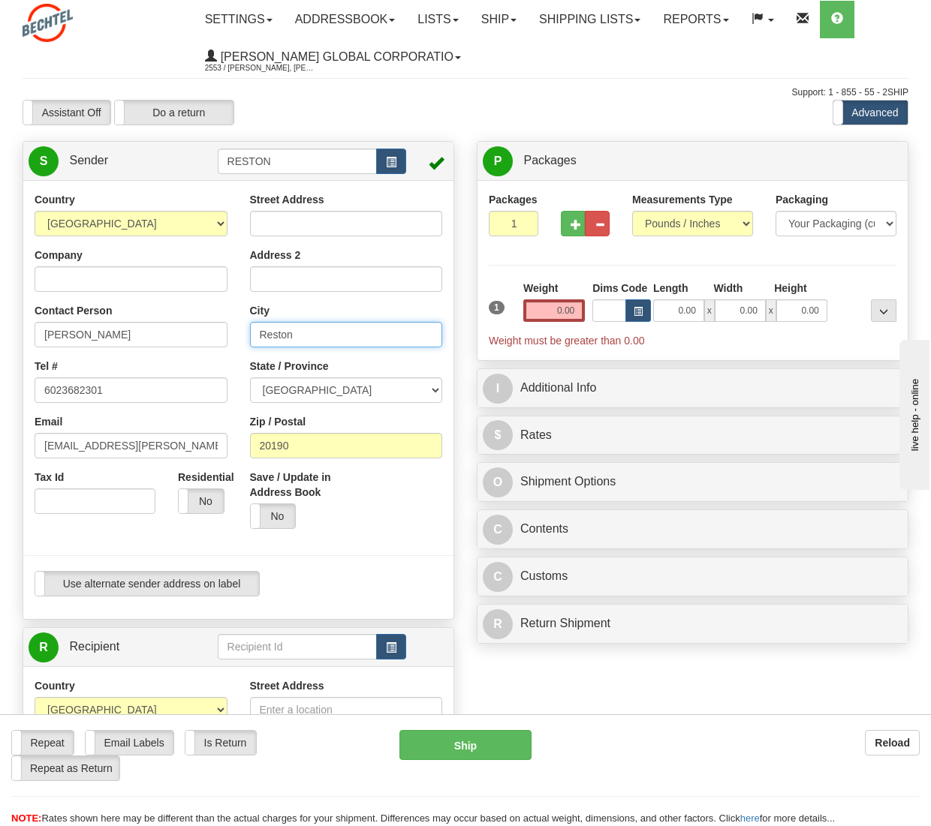
drag, startPoint x: 293, startPoint y: 328, endPoint x: 218, endPoint y: 328, distance: 75.1
click at [206, 328] on div "Country [GEOGRAPHIC_DATA] [GEOGRAPHIC_DATA] [GEOGRAPHIC_DATA] [GEOGRAPHIC_DATA]…" at bounding box center [238, 400] width 430 height 416
drag, startPoint x: 378, startPoint y: 395, endPoint x: 185, endPoint y: 395, distance: 193.7
click at [185, 395] on div "Country [GEOGRAPHIC_DATA] [GEOGRAPHIC_DATA] [GEOGRAPHIC_DATA] [GEOGRAPHIC_DATA]…" at bounding box center [238, 400] width 430 height 416
select select "ON"
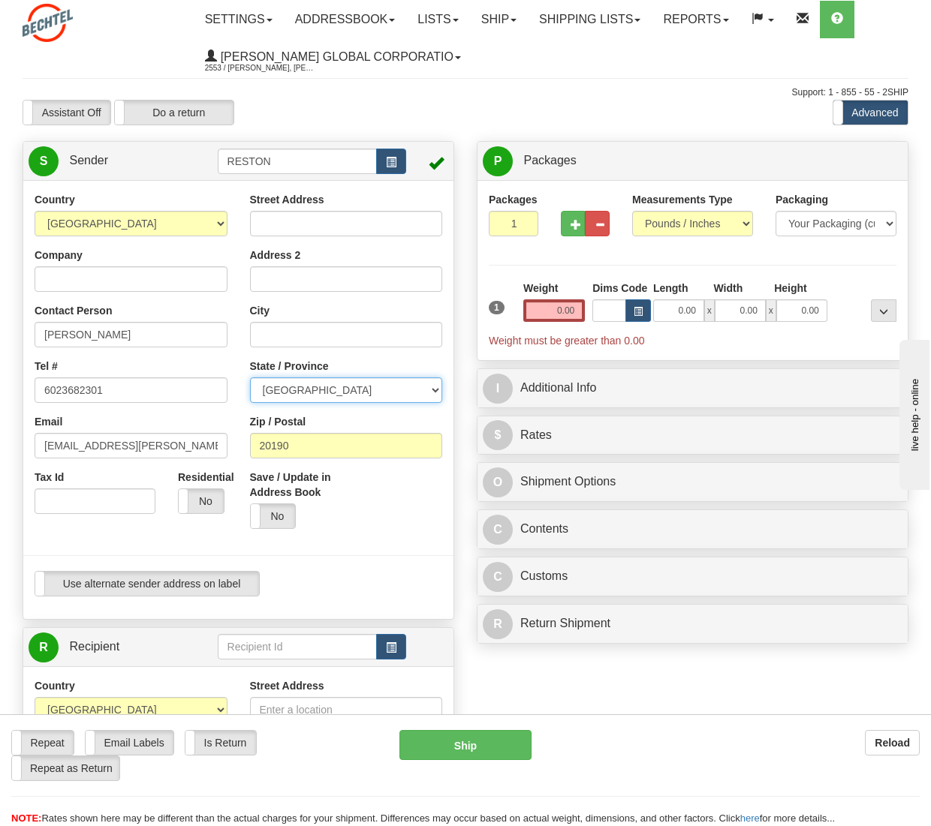
click at [250, 378] on select "[GEOGRAPHIC_DATA] [GEOGRAPHIC_DATA] [GEOGRAPHIC_DATA] [GEOGRAPHIC_DATA] [GEOGRA…" at bounding box center [346, 391] width 193 height 26
drag, startPoint x: 130, startPoint y: 399, endPoint x: -127, endPoint y: 398, distance: 256.7
click at [0, 398] on html "Training Course Close Toggle navigation Settings Shipping Preferences New Sende…" at bounding box center [465, 413] width 931 height 826
drag, startPoint x: 149, startPoint y: 446, endPoint x: -197, endPoint y: 432, distance: 345.6
click at [0, 432] on html "Training Course Close Toggle navigation Settings Shipping Preferences New Sende…" at bounding box center [465, 413] width 931 height 826
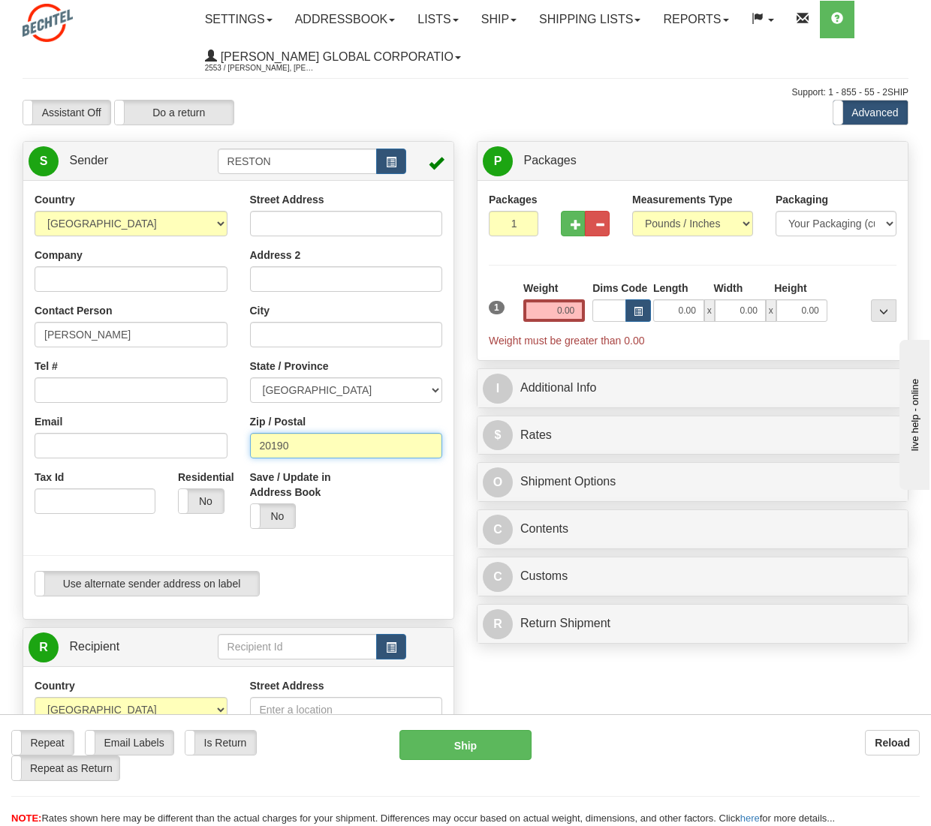
drag, startPoint x: 375, startPoint y: 444, endPoint x: 119, endPoint y: 423, distance: 257.6
click at [77, 428] on div "Country [GEOGRAPHIC_DATA] [GEOGRAPHIC_DATA] [GEOGRAPHIC_DATA] [GEOGRAPHIC_DATA]…" at bounding box center [238, 400] width 430 height 416
click at [314, 327] on input "City" at bounding box center [346, 335] width 193 height 26
paste input "• [GEOGRAPHIC_DATA]"
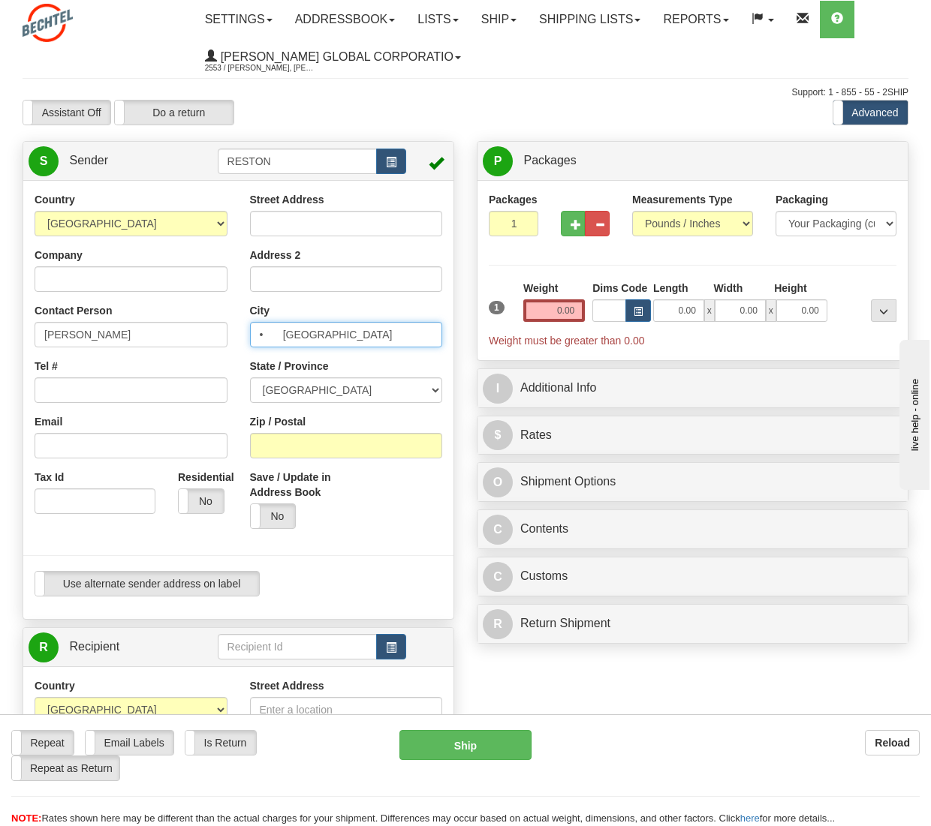
drag, startPoint x: 287, startPoint y: 333, endPoint x: 242, endPoint y: 336, distance: 45.2
click at [206, 333] on div "Country [GEOGRAPHIC_DATA] [GEOGRAPHIC_DATA] [GEOGRAPHIC_DATA] [GEOGRAPHIC_DATA]…" at bounding box center [238, 400] width 430 height 416
type input "Oakville"
click at [298, 440] on input "Zip / Postal" at bounding box center [346, 446] width 193 height 26
click at [311, 444] on input "Zip / Postal" at bounding box center [346, 446] width 193 height 26
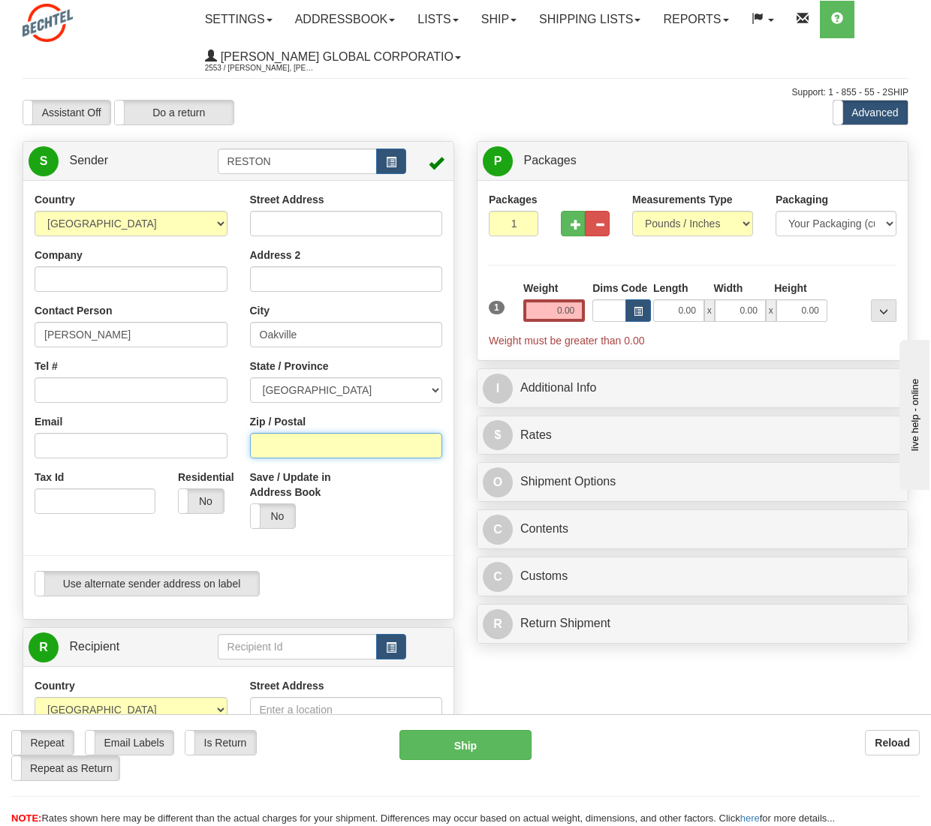
paste input "• L6J2K7"
drag, startPoint x: 283, startPoint y: 445, endPoint x: 269, endPoint y: 429, distance: 20.8
click at [190, 443] on div "Country [GEOGRAPHIC_DATA] [GEOGRAPHIC_DATA] [GEOGRAPHIC_DATA] [GEOGRAPHIC_DATA]…" at bounding box center [238, 400] width 430 height 416
type input "L6J2K7"
click at [314, 226] on input "Street Address" at bounding box center [346, 224] width 193 height 26
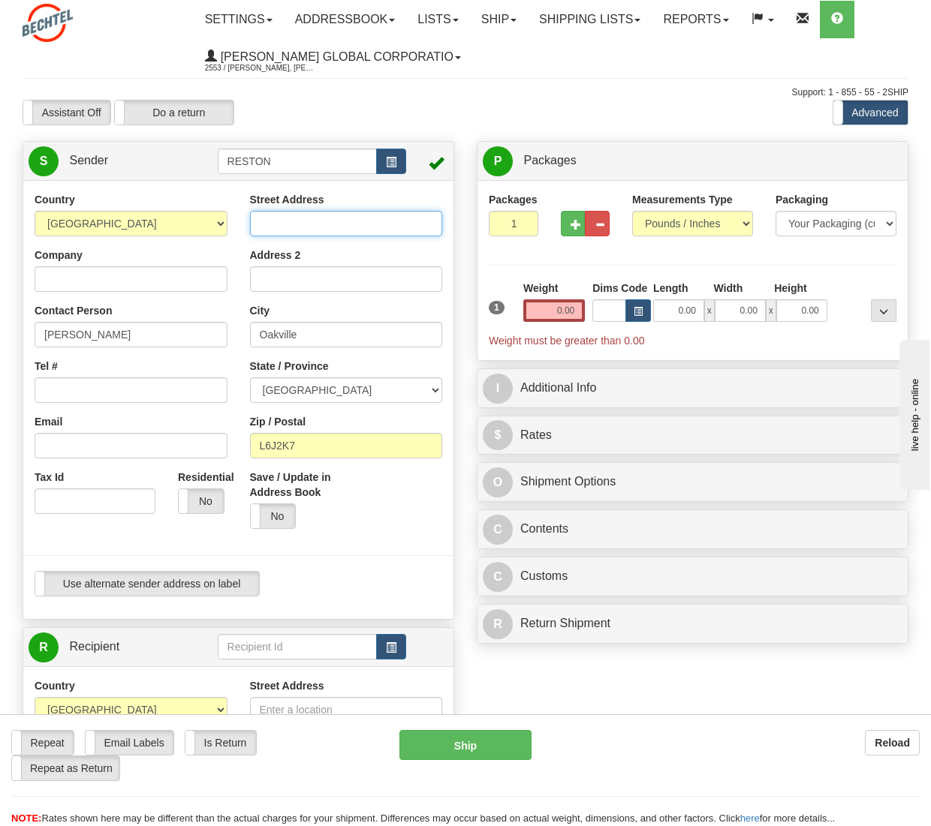
paste input "• [STREET_ADDRESS]"
drag, startPoint x: 284, startPoint y: 221, endPoint x: 206, endPoint y: 230, distance: 77.8
click at [206, 230] on div "Country [GEOGRAPHIC_DATA] [GEOGRAPHIC_DATA] [GEOGRAPHIC_DATA] [GEOGRAPHIC_DATA]…" at bounding box center [238, 400] width 430 height 416
type input "[STREET_ADDRESS]"
click at [56, 384] on input "Tel #" at bounding box center [131, 391] width 193 height 26
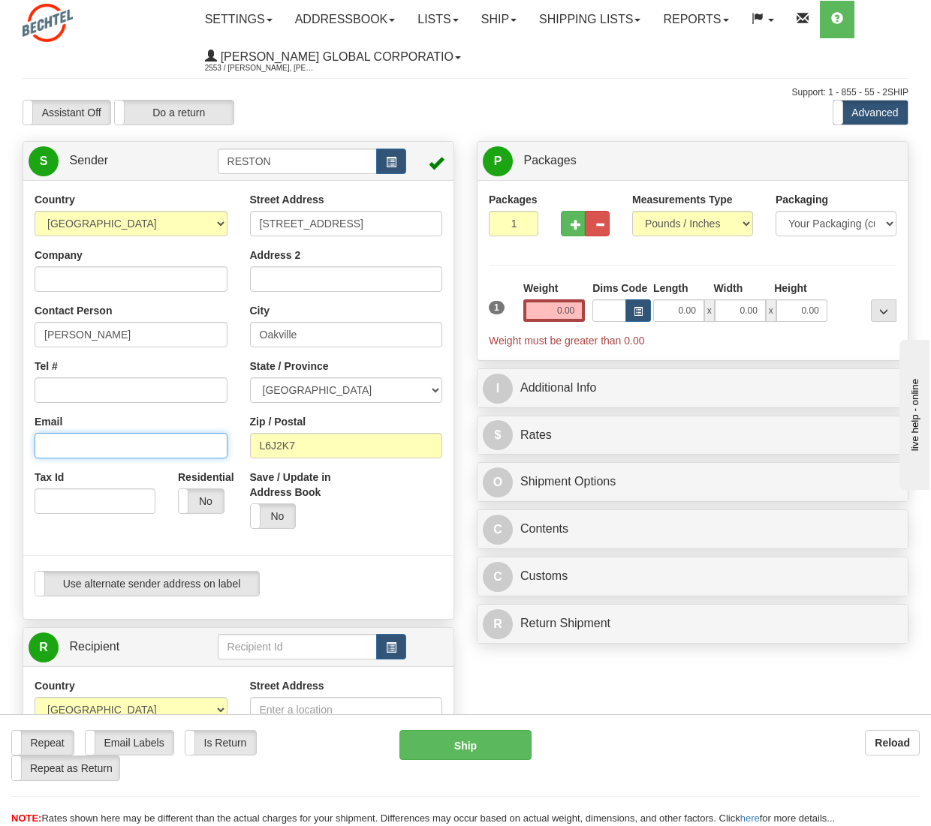
click at [65, 439] on input "Email" at bounding box center [131, 446] width 193 height 26
paste input "[EMAIL_ADDRESS][PERSON_NAME][DOMAIN_NAME]"
type input "[EMAIL_ADDRESS][PERSON_NAME][DOMAIN_NAME]"
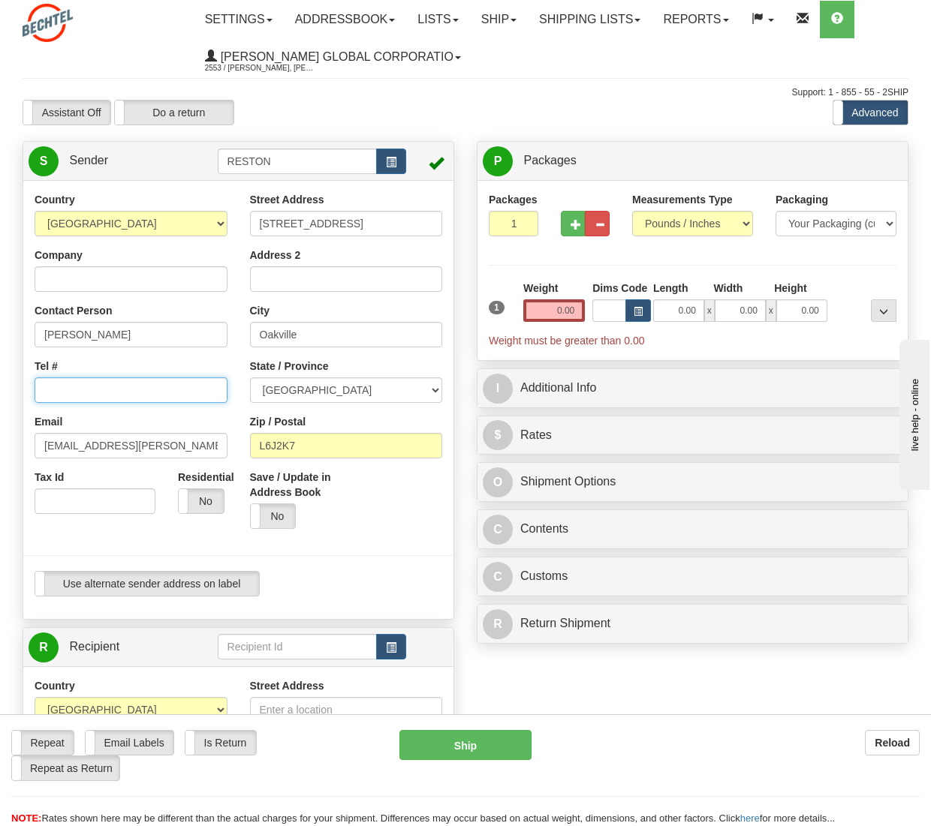
click at [122, 392] on input "Tel #" at bounding box center [131, 391] width 193 height 26
paste input "[PHONE_NUMBER]"
drag, startPoint x: 67, startPoint y: 393, endPoint x: 82, endPoint y: 399, distance: 16.5
click at [69, 393] on input "[PHONE_NUMBER]" at bounding box center [131, 391] width 193 height 26
click at [64, 390] on input "[PHONE_NUMBER]" at bounding box center [131, 391] width 193 height 26
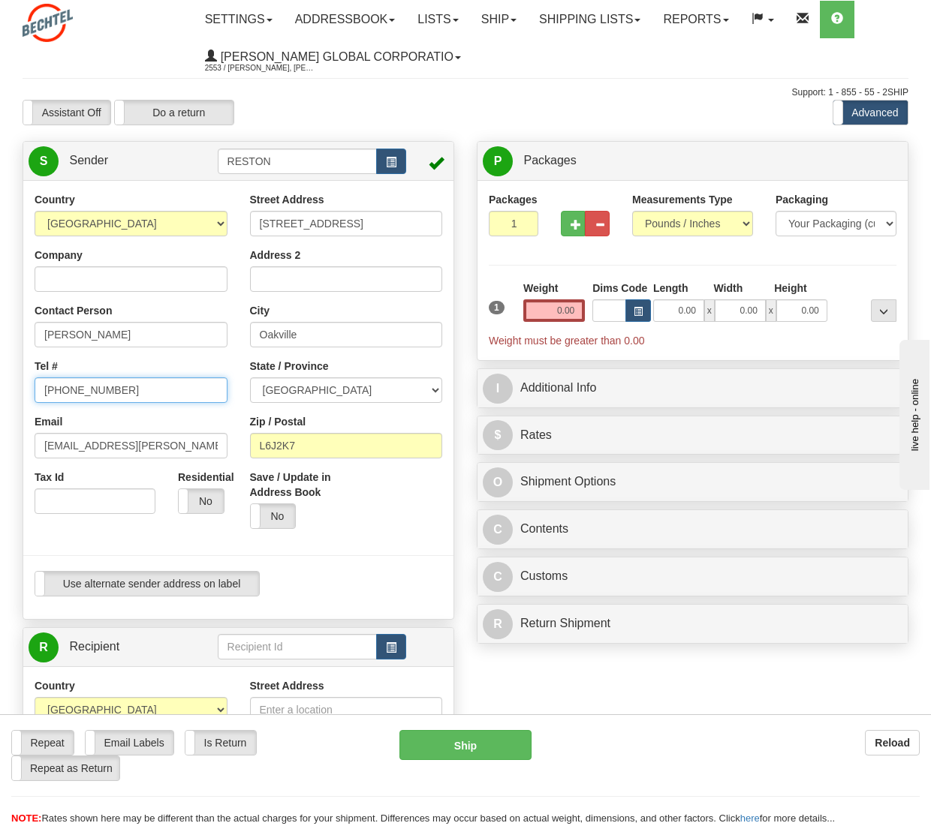
click at [67, 391] on input "[PHONE_NUMBER]" at bounding box center [131, 391] width 193 height 26
click at [83, 388] on input "514245 2568" at bounding box center [131, 391] width 193 height 26
click at [84, 390] on input "514245 2568" at bounding box center [131, 391] width 193 height 26
type input "5142452568"
drag, startPoint x: 389, startPoint y: 534, endPoint x: 374, endPoint y: 540, distance: 16.5
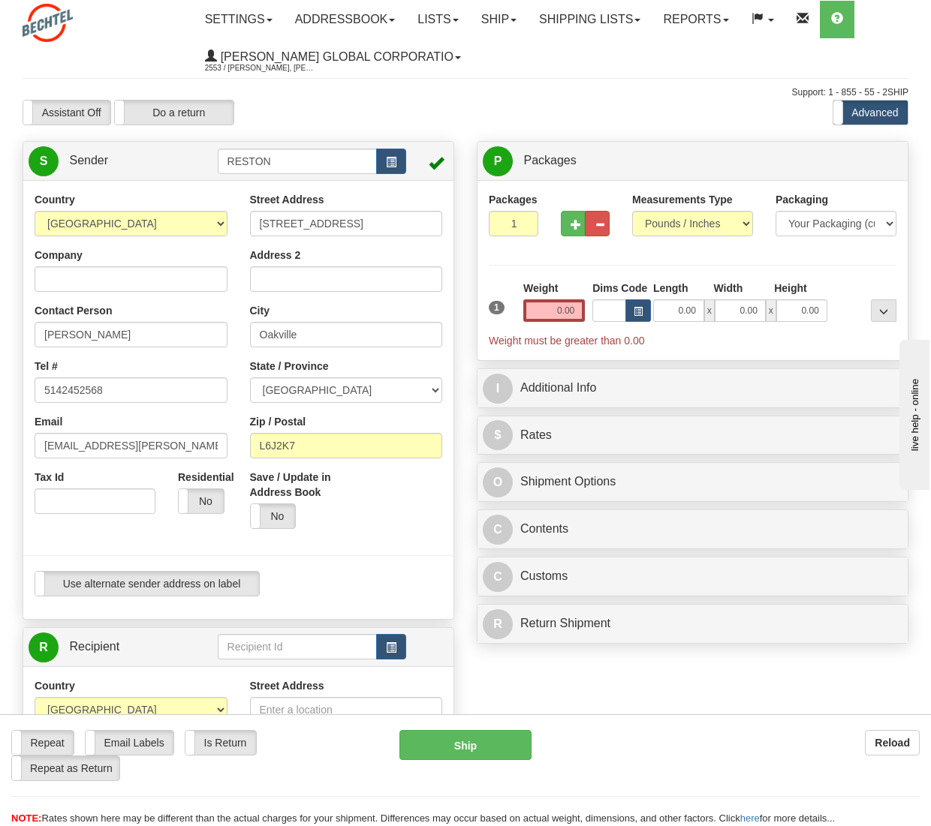
click at [394, 531] on div "Save / Update in Address Book Yes No" at bounding box center [346, 505] width 215 height 71
click at [559, 314] on div "Weight 0.00" at bounding box center [553, 307] width 69 height 53
drag, startPoint x: 554, startPoint y: 312, endPoint x: 563, endPoint y: 312, distance: 9.0
click at [563, 312] on input "0.00" at bounding box center [554, 310] width 62 height 23
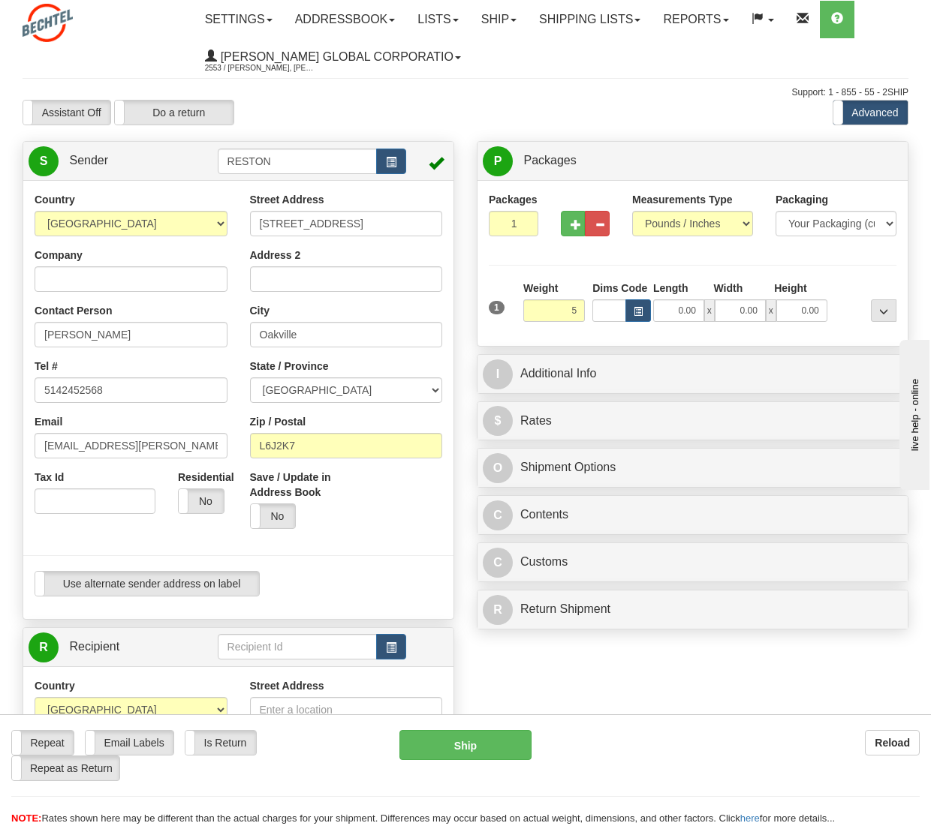
type input "5.00"
click at [537, 266] on div "Packages 1 1 Measurements Type" at bounding box center [693, 263] width 408 height 143
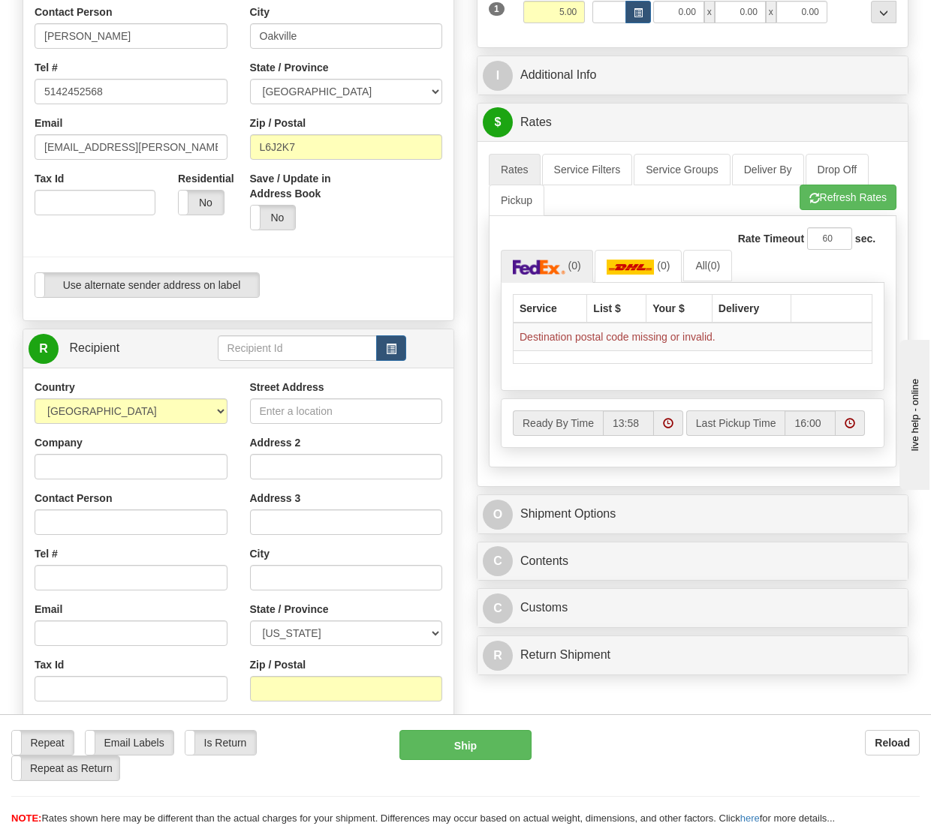
scroll to position [300, 0]
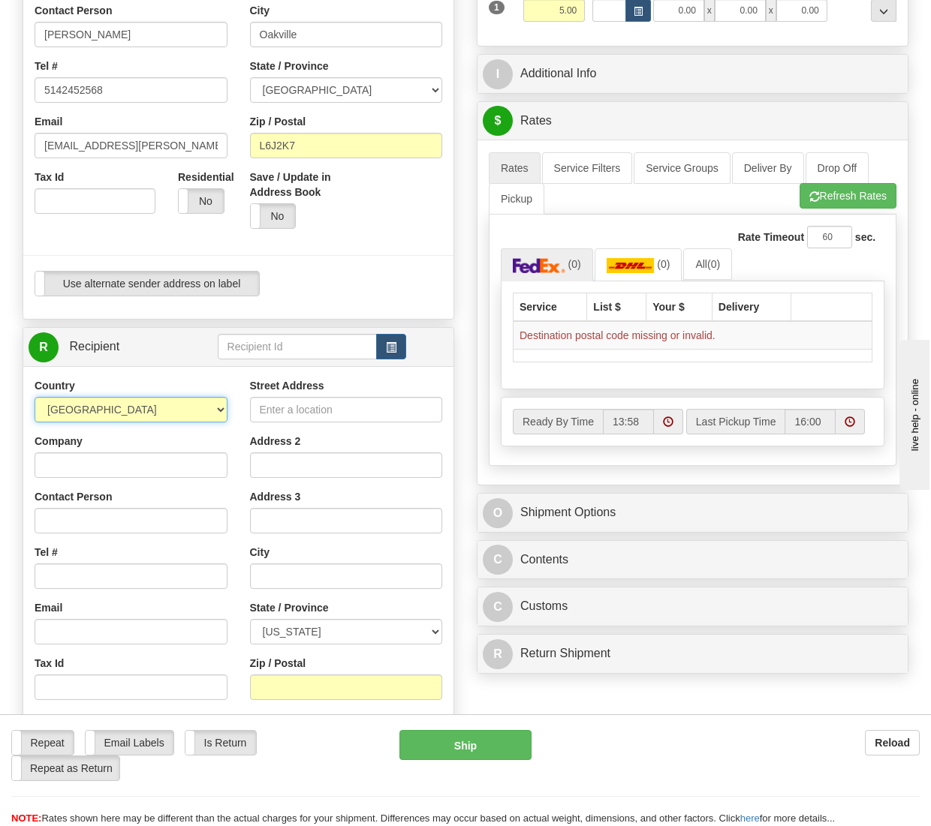
click at [174, 405] on select "[GEOGRAPHIC_DATA] [GEOGRAPHIC_DATA] [GEOGRAPHIC_DATA] [GEOGRAPHIC_DATA] [US_STA…" at bounding box center [131, 410] width 193 height 26
click at [180, 379] on div "Country [GEOGRAPHIC_DATA] [GEOGRAPHIC_DATA] [GEOGRAPHIC_DATA] [GEOGRAPHIC_DATA]…" at bounding box center [131, 400] width 193 height 44
click at [290, 414] on input "Street Address" at bounding box center [346, 410] width 193 height 26
type input "[STREET_ADDRESS]"
type input "[PERSON_NAME]"
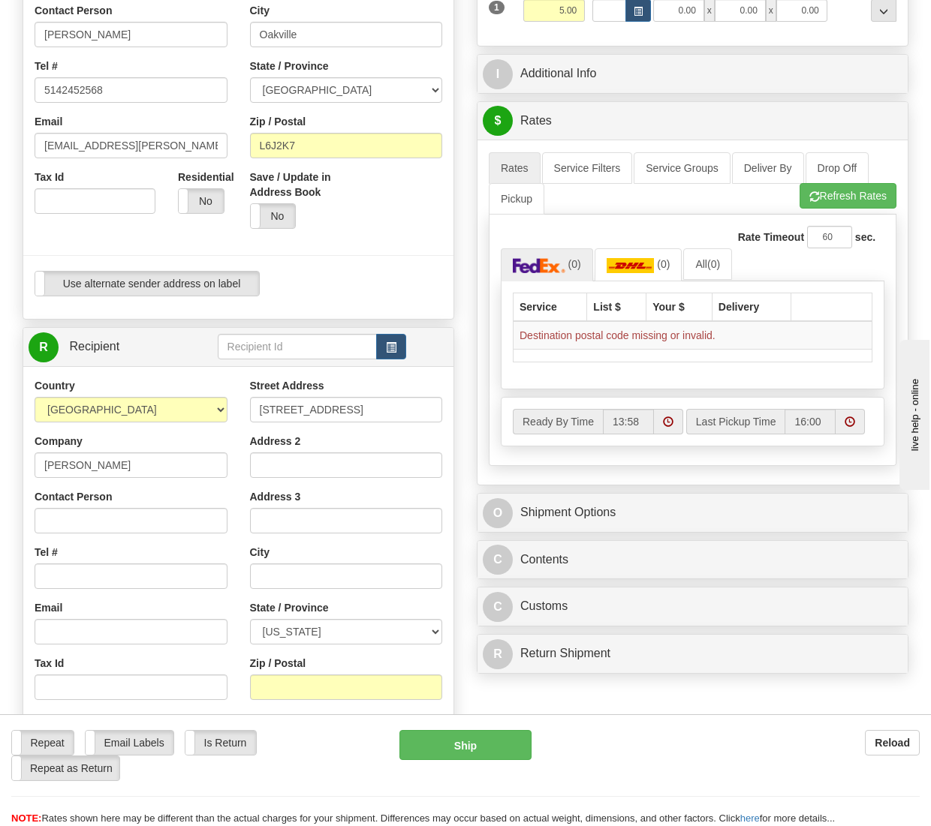
type input "[PERSON_NAME]"
type input "5715289508"
type input "[EMAIL_ADDRESS][PERSON_NAME][DOMAIN_NAME]"
type input "Reston"
select select "VA"
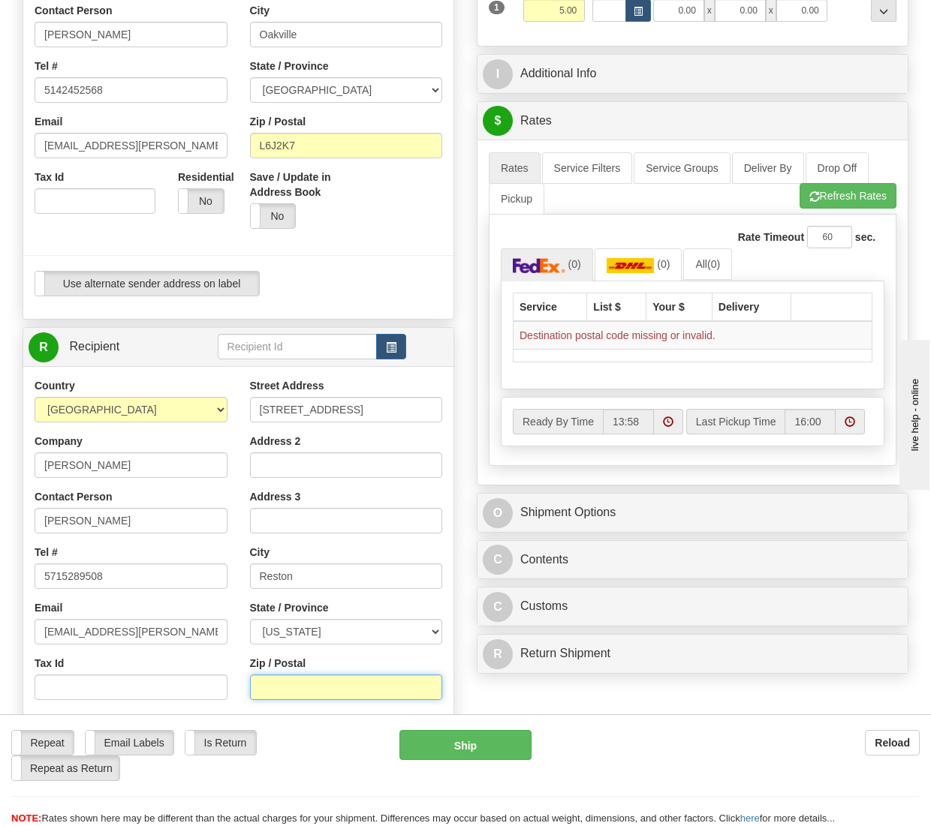
type input "20190"
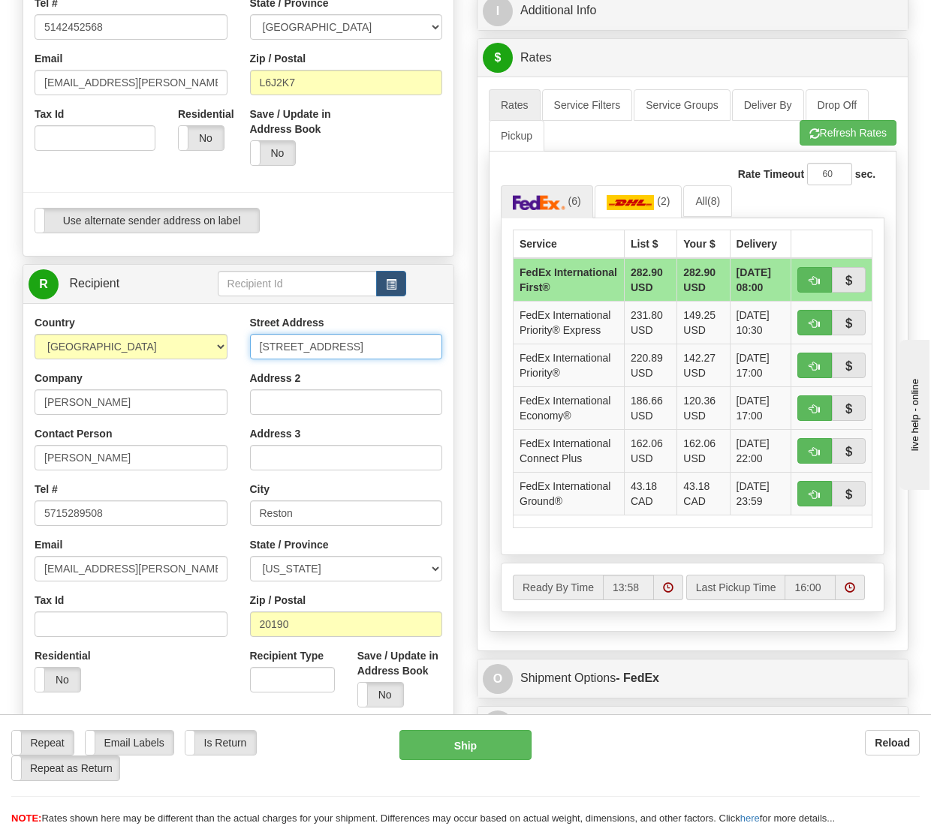
scroll to position [600, 0]
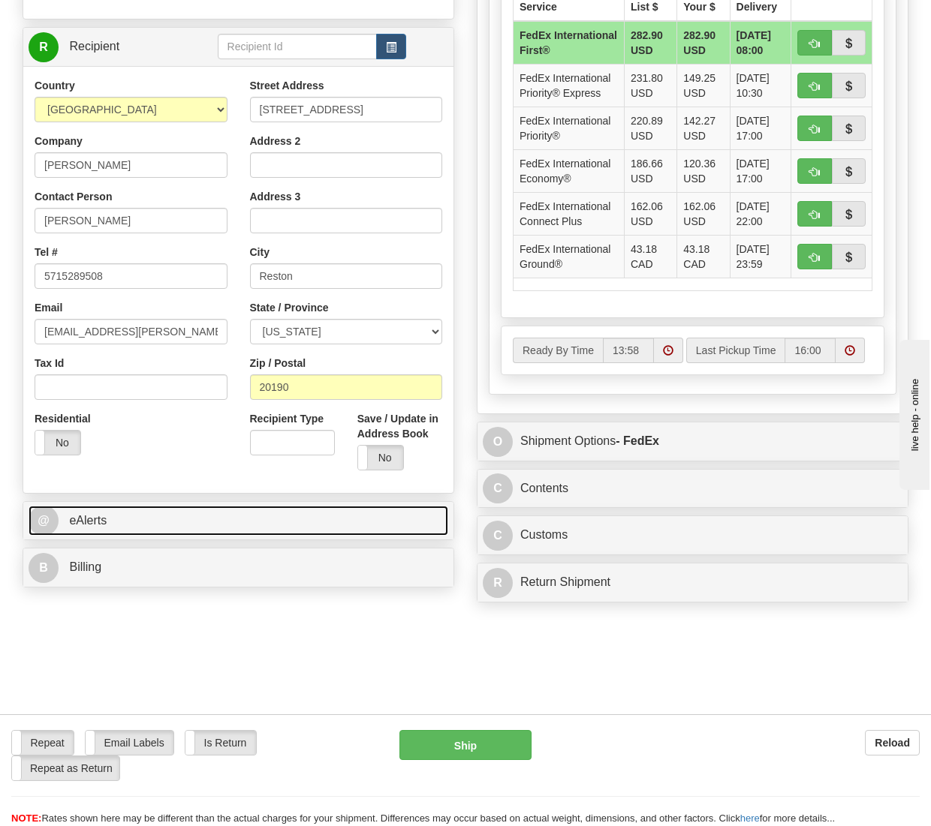
click at [116, 514] on link "@ eAlerts" at bounding box center [239, 521] width 420 height 31
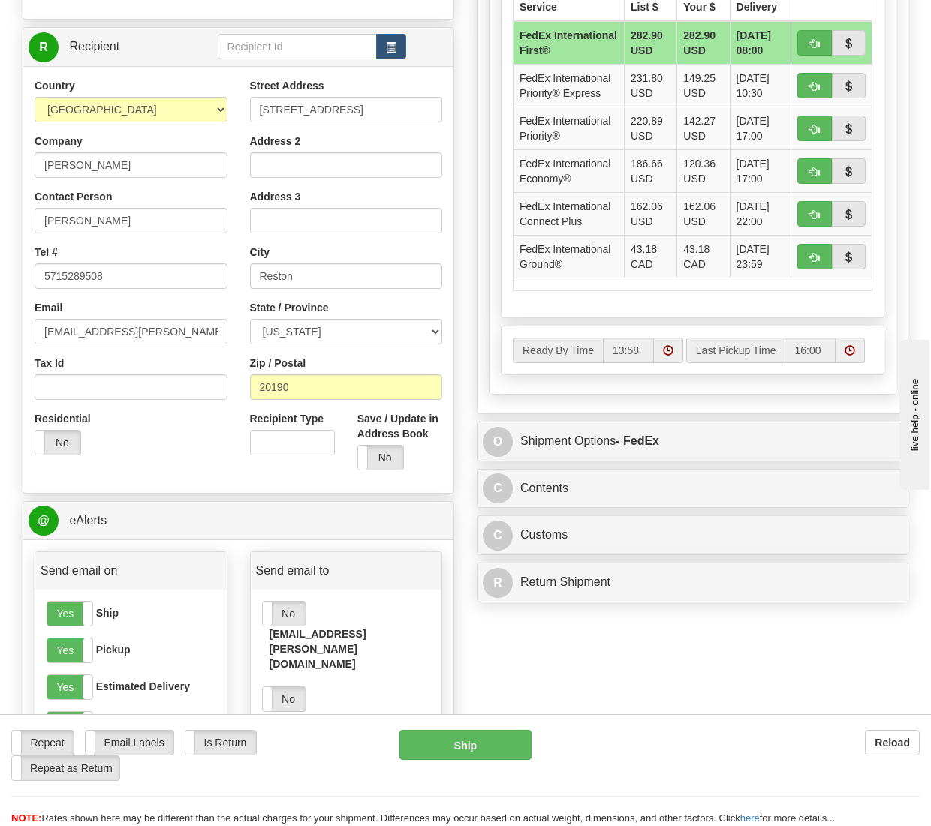
click at [295, 609] on label "No" at bounding box center [284, 614] width 43 height 24
click at [289, 620] on label "Yes" at bounding box center [284, 614] width 43 height 24
click at [289, 688] on label "No" at bounding box center [284, 700] width 43 height 24
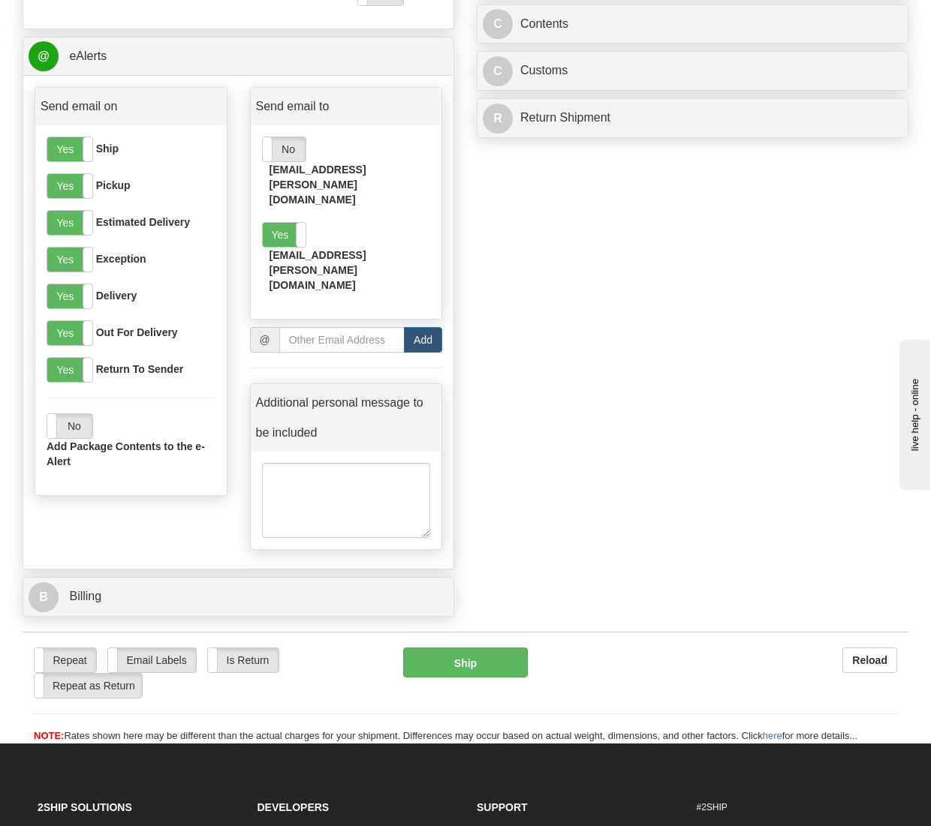
scroll to position [1201, 0]
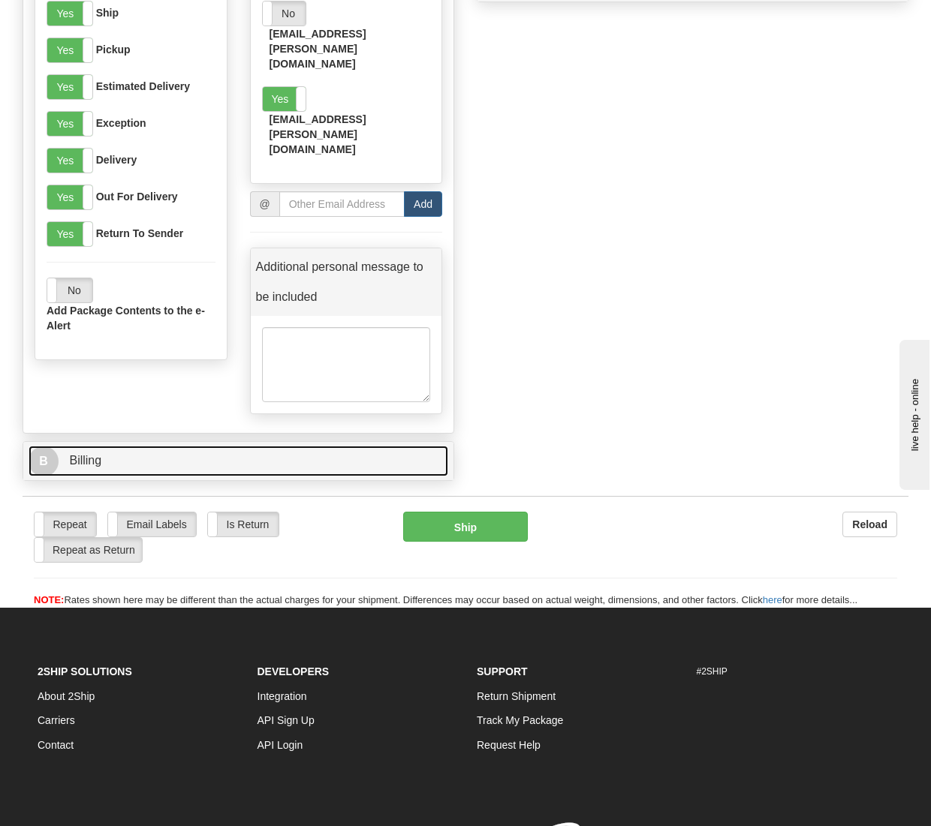
click at [119, 446] on link "B Billing" at bounding box center [239, 461] width 420 height 31
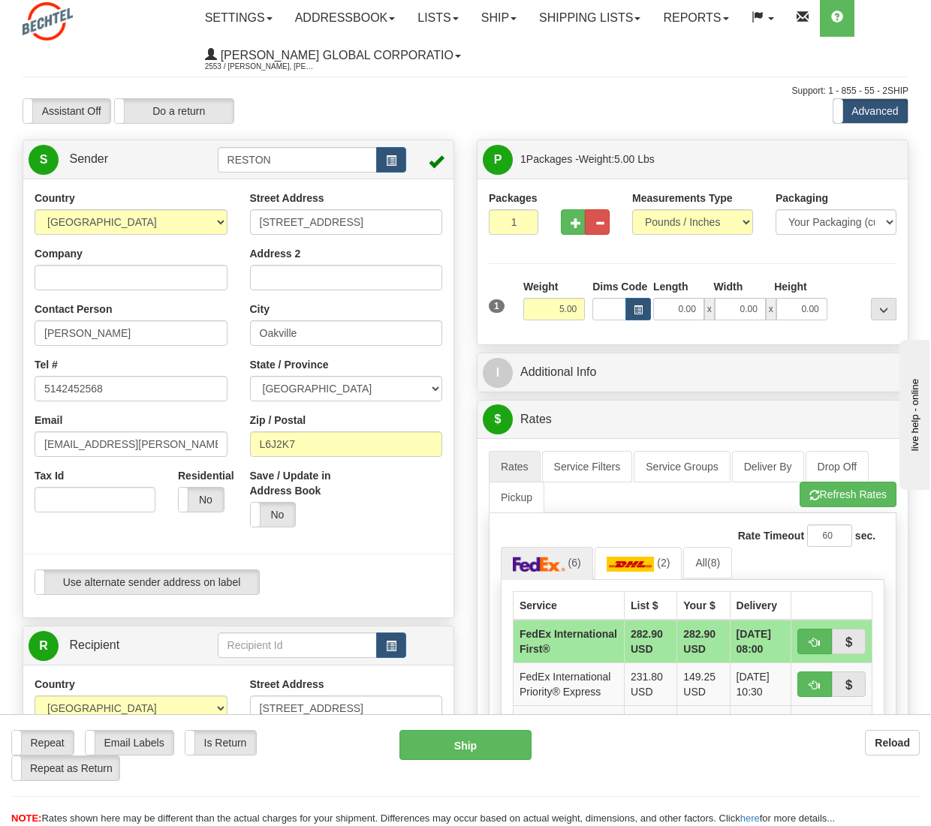
scroll to position [0, 0]
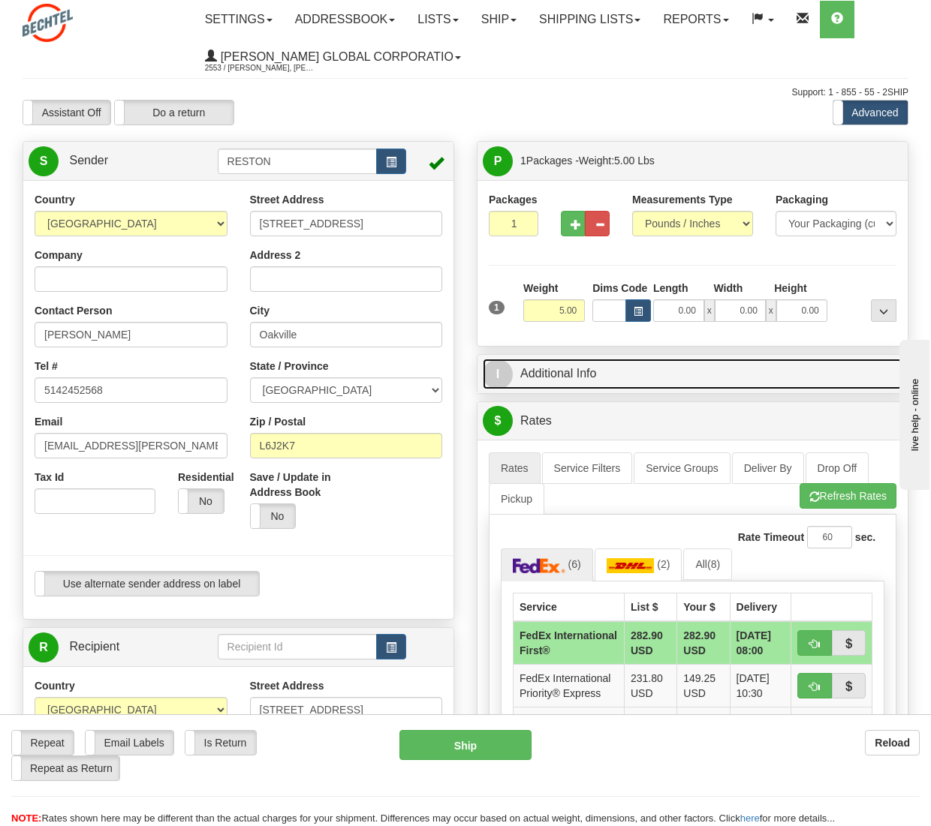
click at [540, 374] on link "I Additional Info" at bounding box center [693, 374] width 420 height 31
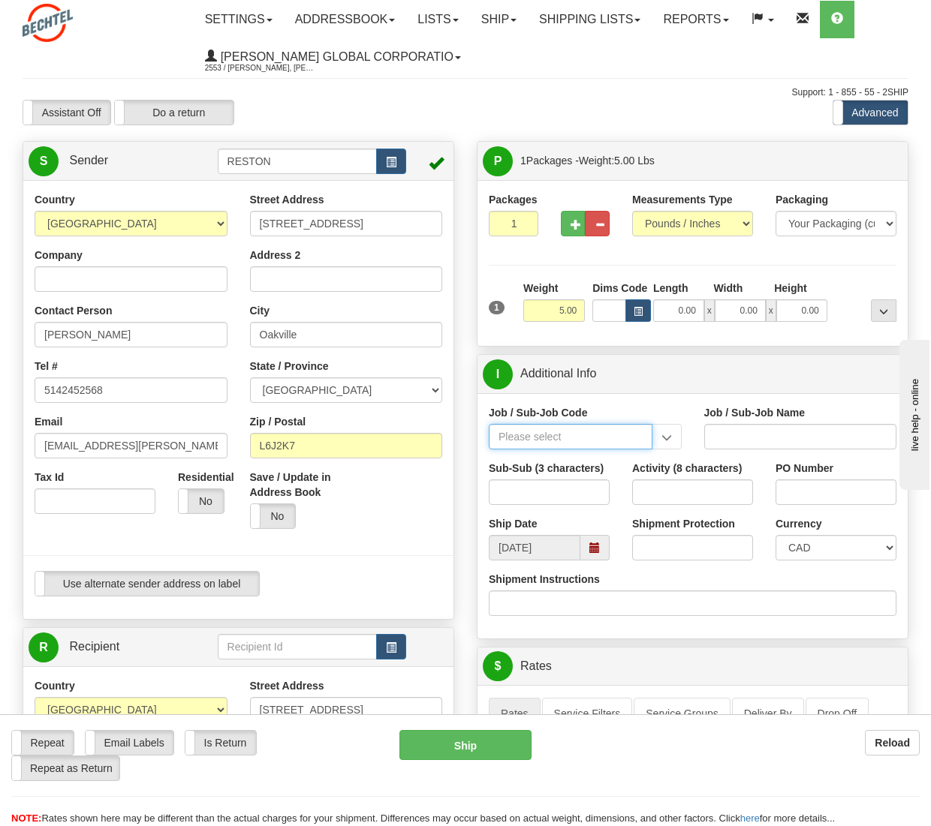
click at [566, 438] on input "Job / Sub-Job Code" at bounding box center [571, 437] width 164 height 26
drag, startPoint x: 489, startPoint y: 450, endPoint x: 535, endPoint y: 441, distance: 47.4
click at [512, 447] on div "Job / Sub-Job Code" at bounding box center [584, 433] width 215 height 56
drag, startPoint x: 539, startPoint y: 439, endPoint x: 650, endPoint y: 431, distance: 111.4
click at [540, 438] on input "Job / Sub-Job Code" at bounding box center [571, 437] width 164 height 26
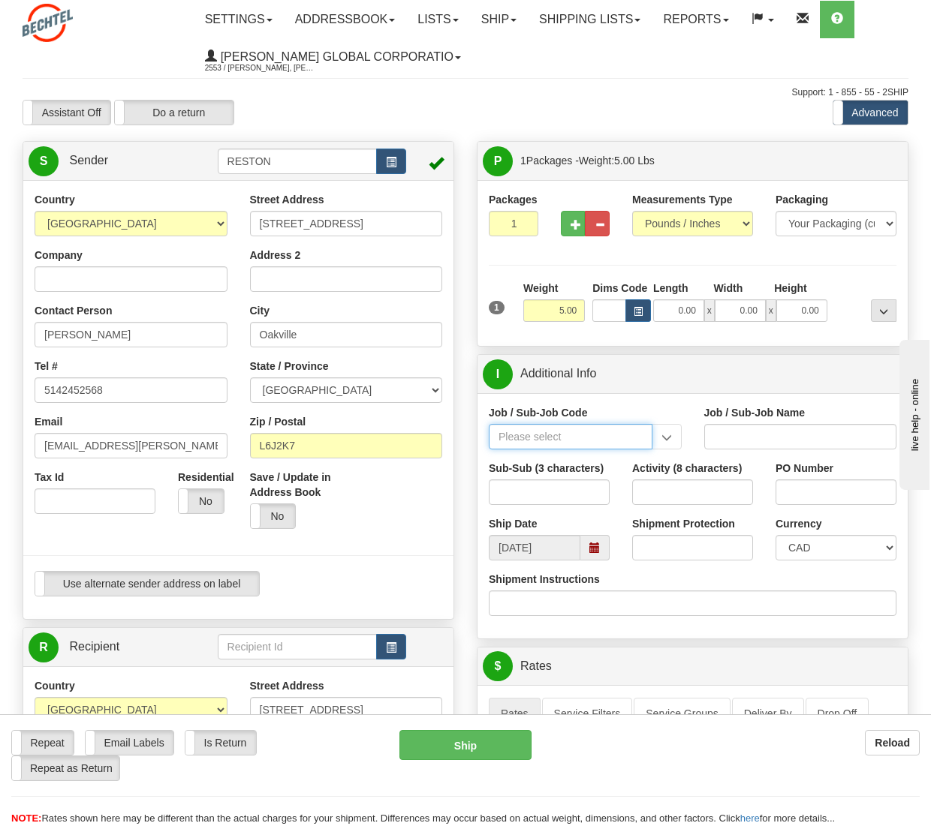
paste input "58572-010"
click at [580, 438] on input "58572-010" at bounding box center [571, 437] width 164 height 26
click at [555, 459] on div "58572-010" at bounding box center [567, 460] width 149 height 17
type input "58572-010"
type input "M&M GBU IS&T BSAP SOFTWARE OC - IS&T GENERAL MGMT"
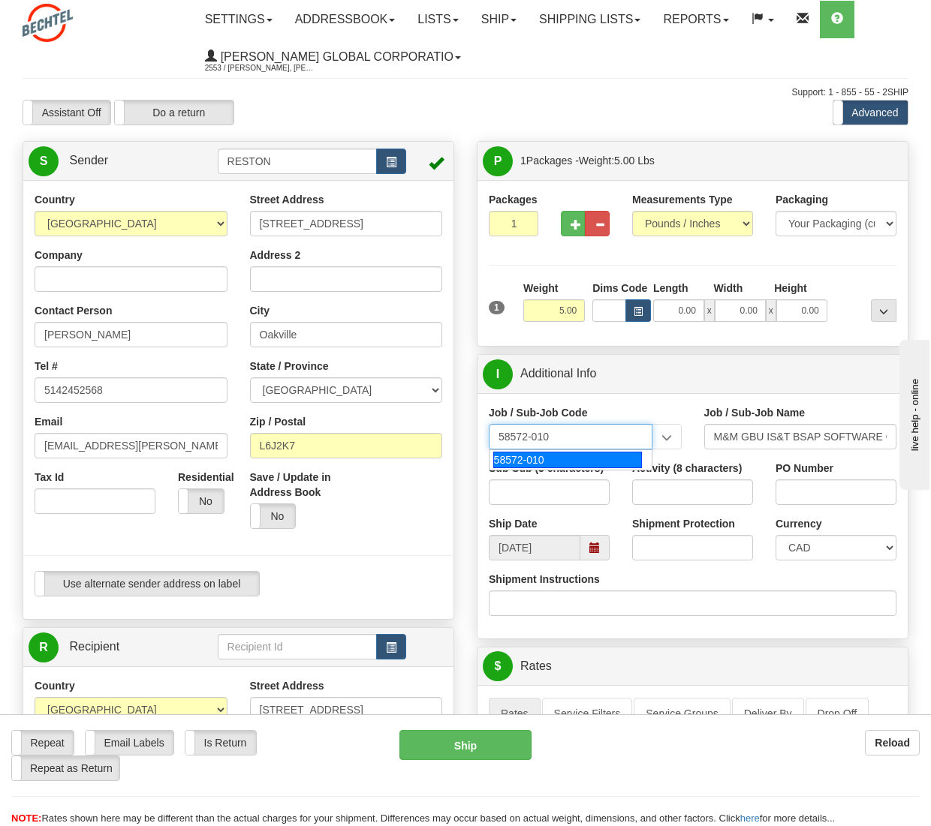
type input "58572-010"
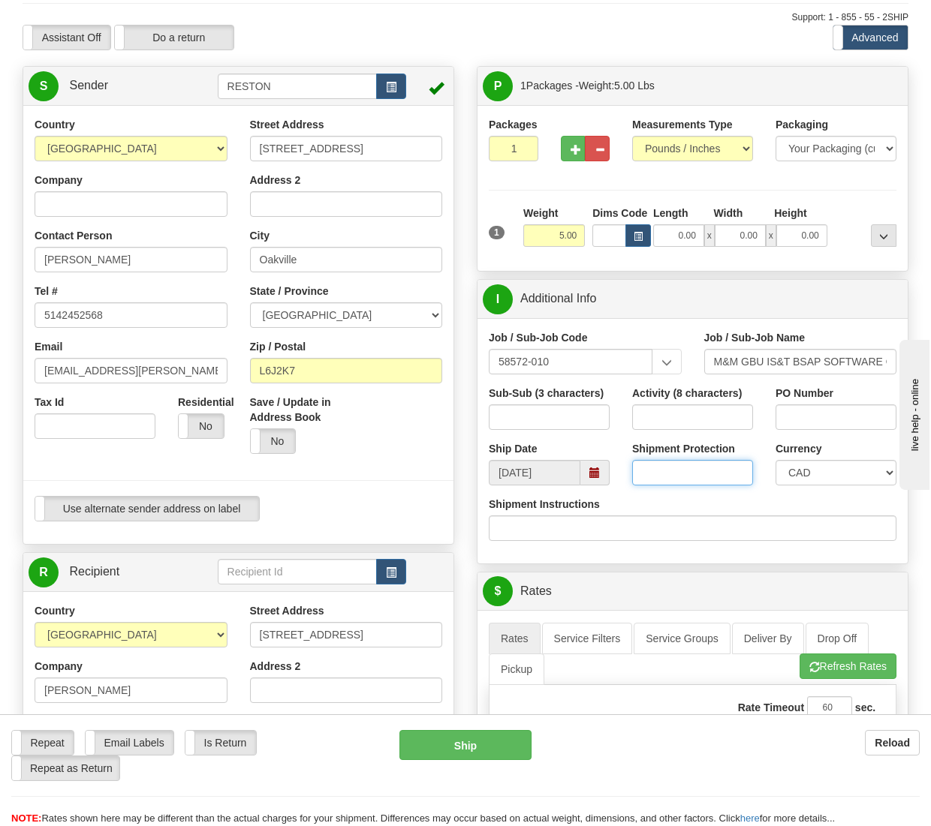
click at [693, 480] on input "Shipment Protection" at bounding box center [692, 473] width 121 height 26
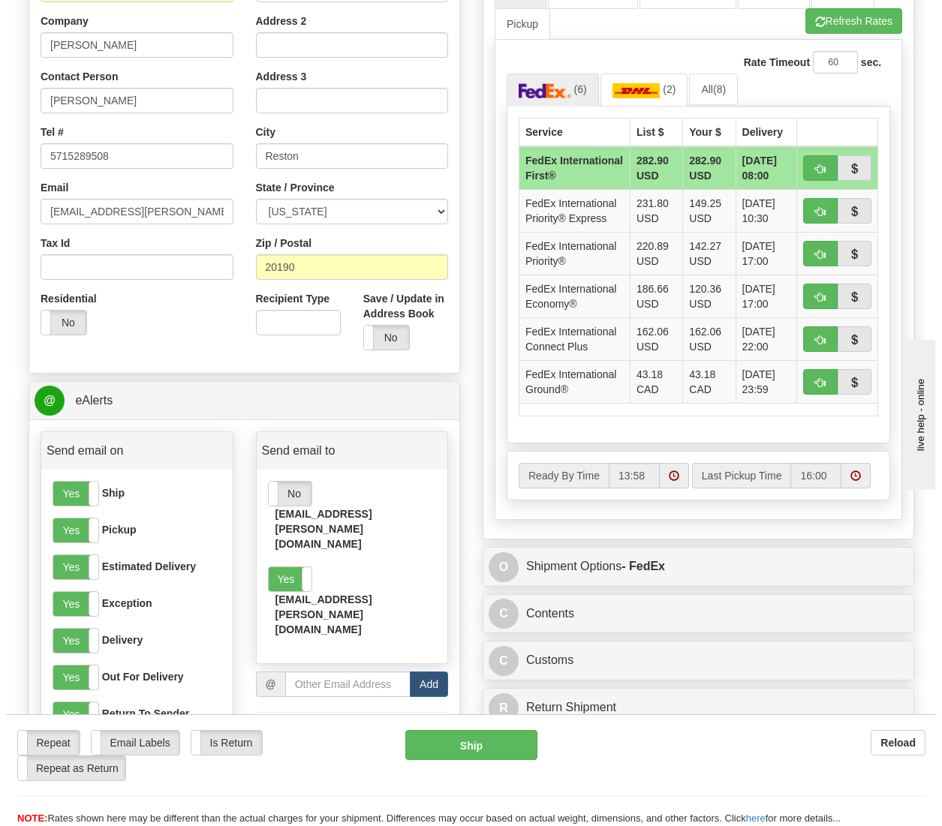
scroll to position [901, 0]
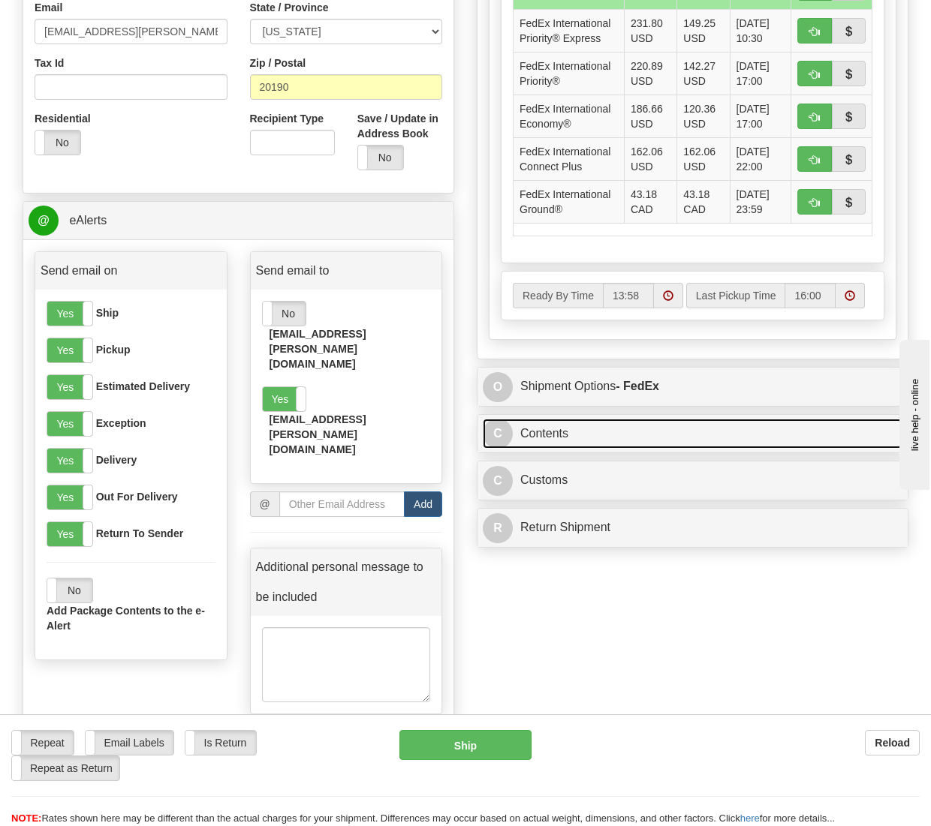
click at [545, 450] on link "C Contents" at bounding box center [693, 434] width 420 height 31
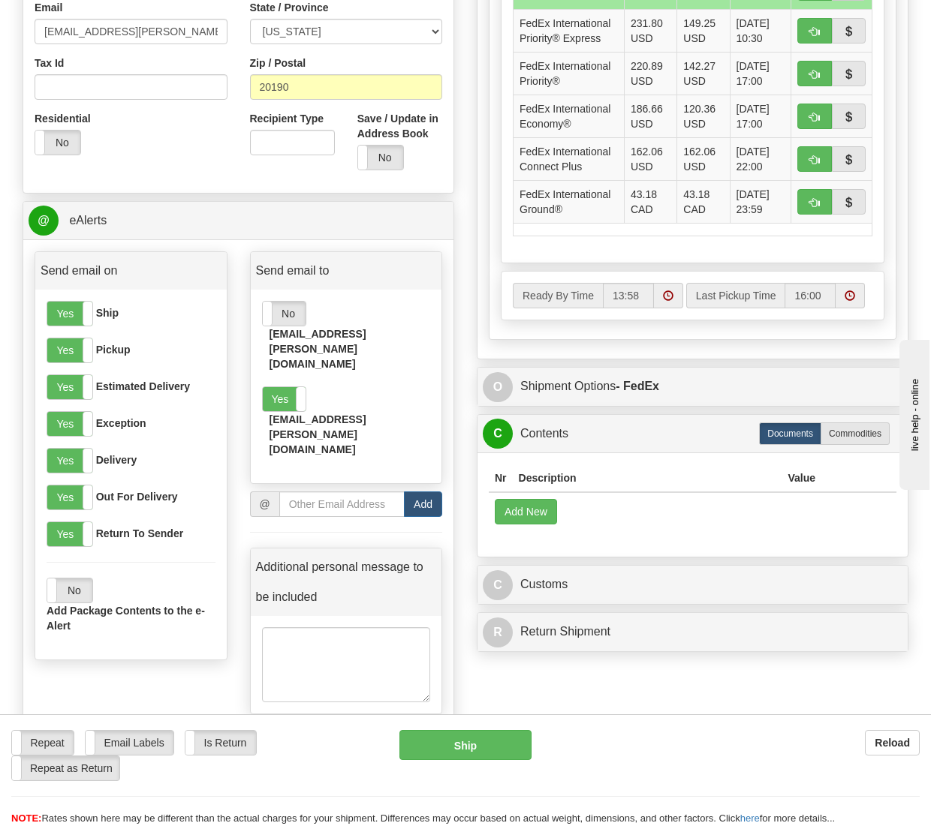
click at [848, 445] on label "Commodities" at bounding box center [854, 434] width 69 height 23
radio input "true"
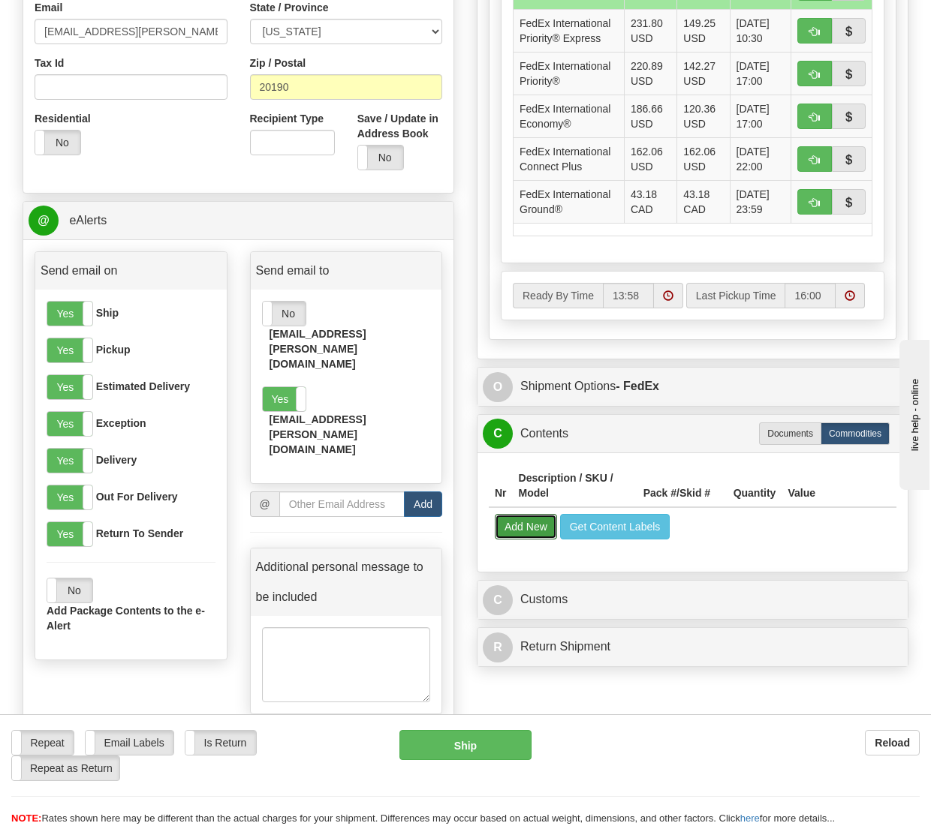
click at [529, 540] on button "Add New" at bounding box center [526, 527] width 62 height 26
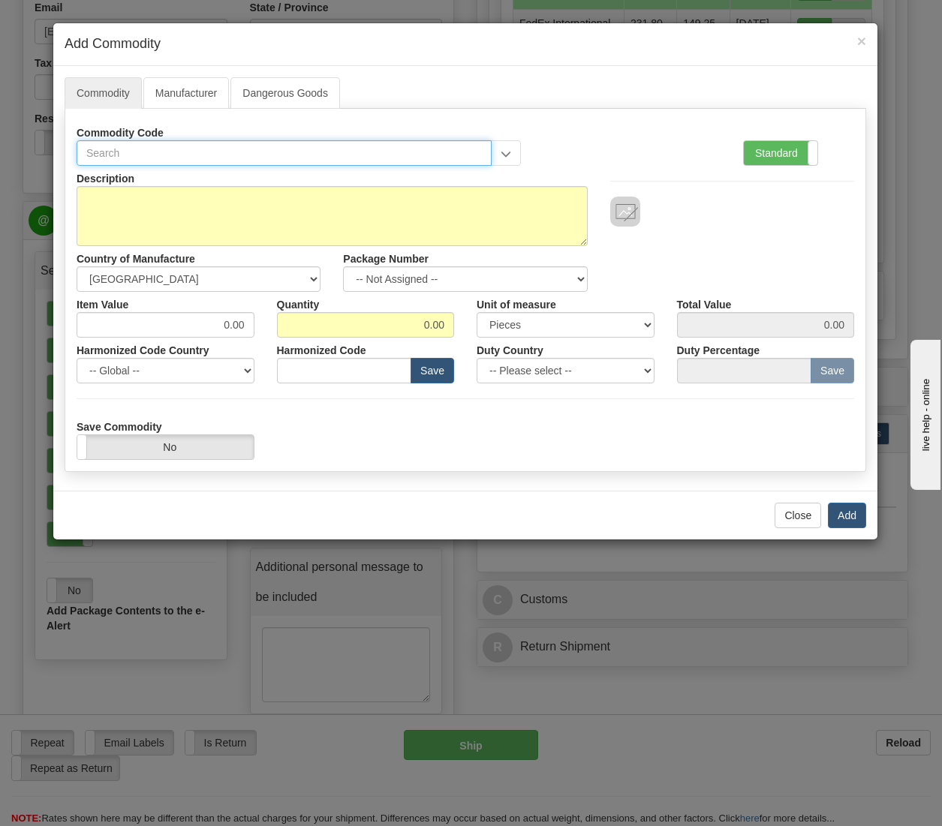
click at [148, 156] on input "text" at bounding box center [284, 153] width 415 height 26
type input "Dell Latitude 7480"
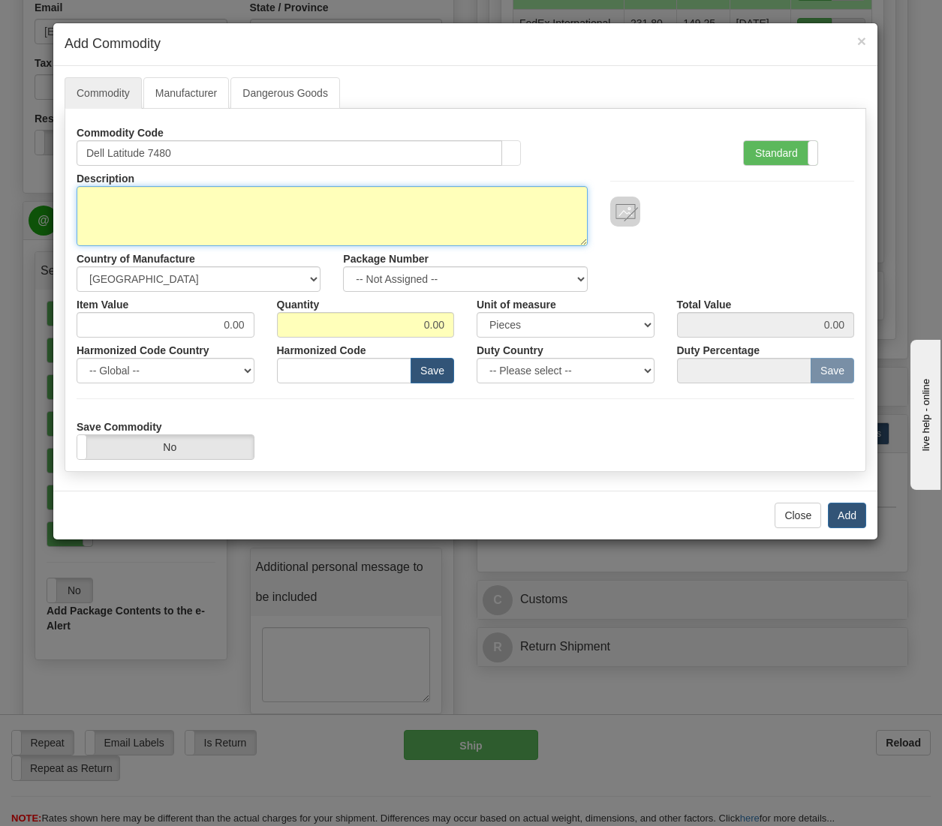
click at [201, 200] on textarea "Description" at bounding box center [332, 216] width 511 height 60
paste textarea "Dell Latitude 7480"
click at [179, 227] on textarea "Dell Latitude 7480" at bounding box center [332, 216] width 511 height 60
click at [179, 215] on textarea "Dell Latitude 7480" at bounding box center [332, 216] width 511 height 60
paste textarea "o Serial 7FY13M2"
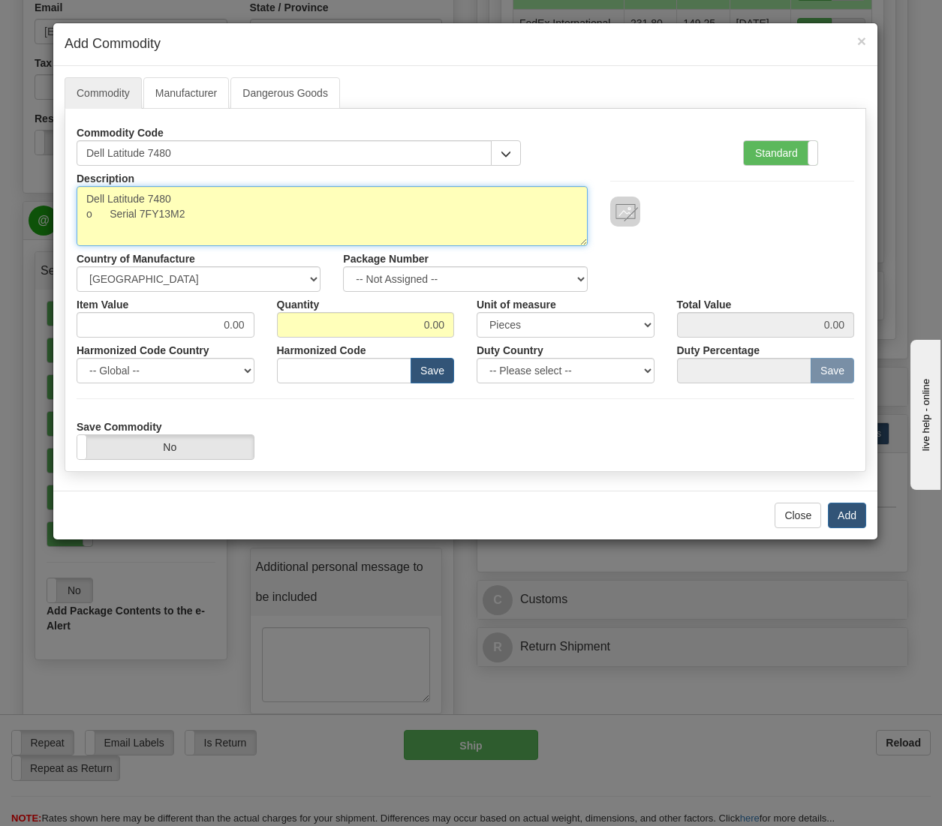
drag, startPoint x: 107, startPoint y: 212, endPoint x: 41, endPoint y: 215, distance: 66.1
click at [33, 215] on div "× Add Commodity Commodity Manufacturer Dangerous Goods Commodity Code Dell Lati…" at bounding box center [471, 413] width 942 height 826
type textarea "Dell Latitude 7480 Serial 7FY13M2"
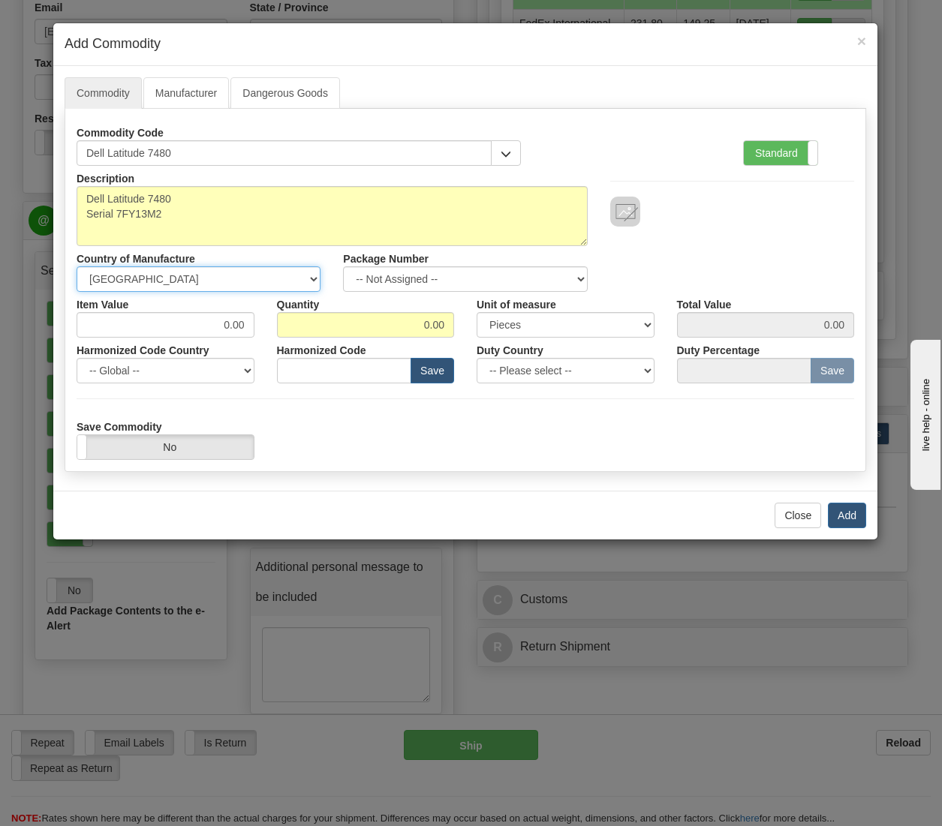
click at [222, 275] on select "-- Unknown -- [GEOGRAPHIC_DATA] [GEOGRAPHIC_DATA] [GEOGRAPHIC_DATA] [GEOGRAPHIC…" at bounding box center [199, 279] width 244 height 26
select select "CN"
click at [77, 266] on select "-- Unknown -- [GEOGRAPHIC_DATA] [GEOGRAPHIC_DATA] [GEOGRAPHIC_DATA] [GEOGRAPHIC…" at bounding box center [199, 279] width 244 height 26
drag, startPoint x: 210, startPoint y: 327, endPoint x: 222, endPoint y: 329, distance: 12.1
click at [222, 329] on input "0.00" at bounding box center [166, 325] width 178 height 26
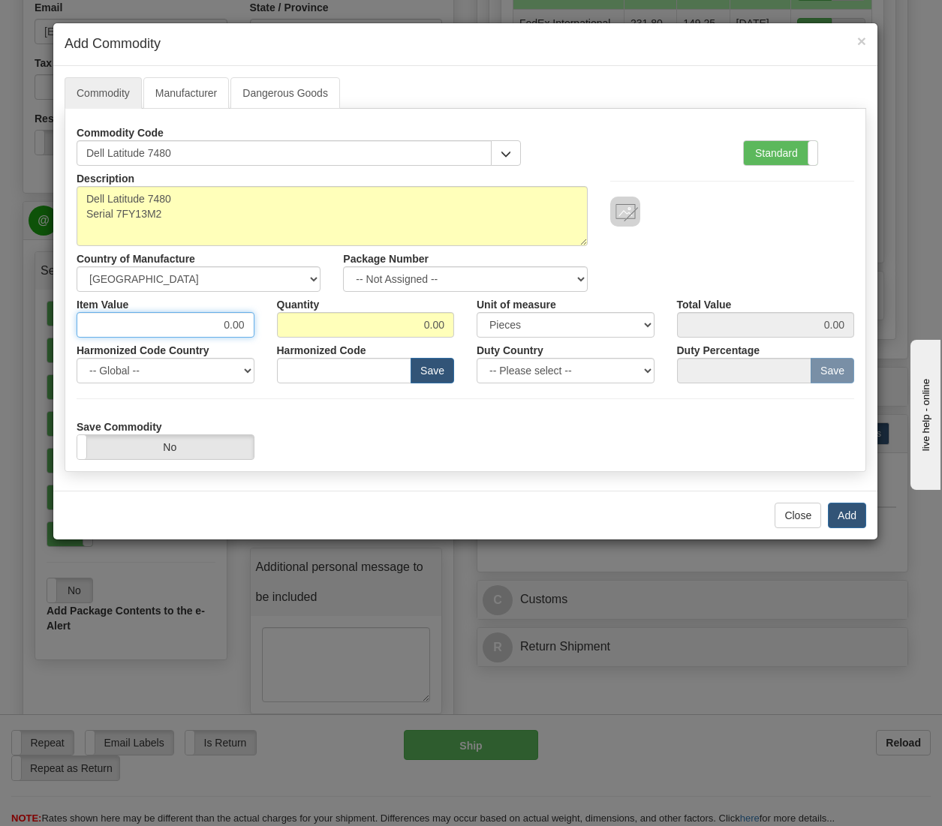
click at [225, 329] on input "0.00" at bounding box center [166, 325] width 178 height 26
type input "100.00"
drag, startPoint x: 414, startPoint y: 320, endPoint x: 427, endPoint y: 321, distance: 12.8
click at [427, 321] on input "0.00" at bounding box center [366, 325] width 178 height 26
type input "1.00"
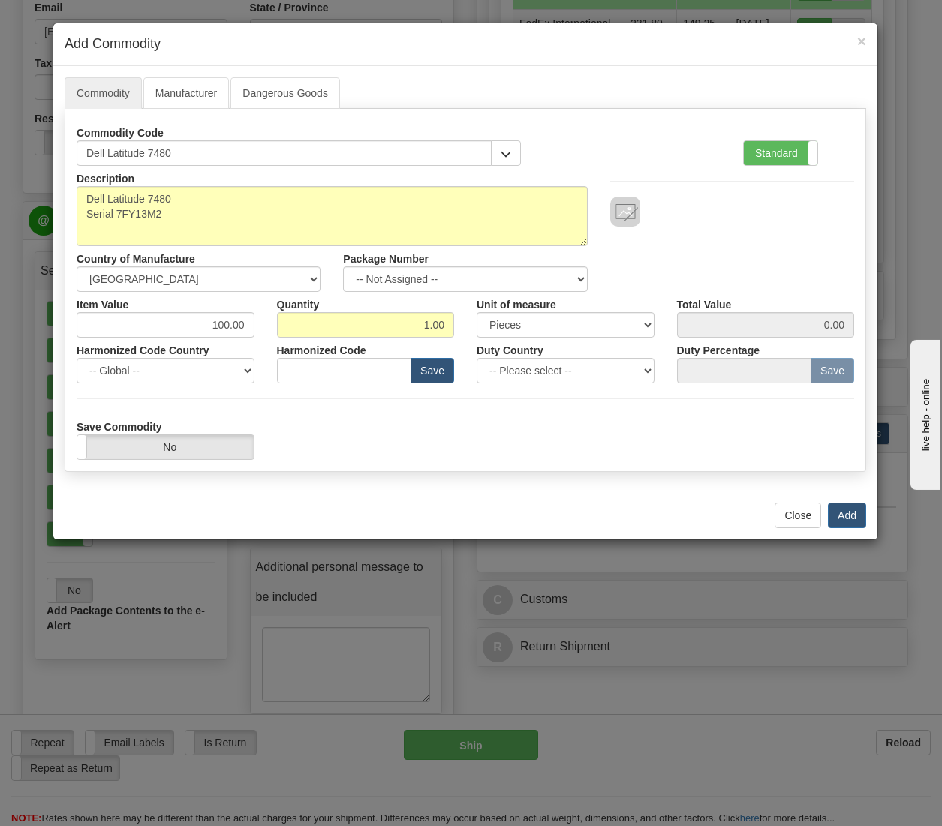
type input "100.00"
click at [731, 243] on div "Description Dell Latitude 7480 Serial 7FY13M2 Country of Manufacture -- Unknown…" at bounding box center [465, 229] width 800 height 126
click at [262, 411] on div "Description Dell Latitude 7480 Serial 7FY13M2 Country of Manufacture -- Unknown…" at bounding box center [466, 313] width 778 height 294
click at [787, 155] on label "Standard" at bounding box center [781, 153] width 74 height 24
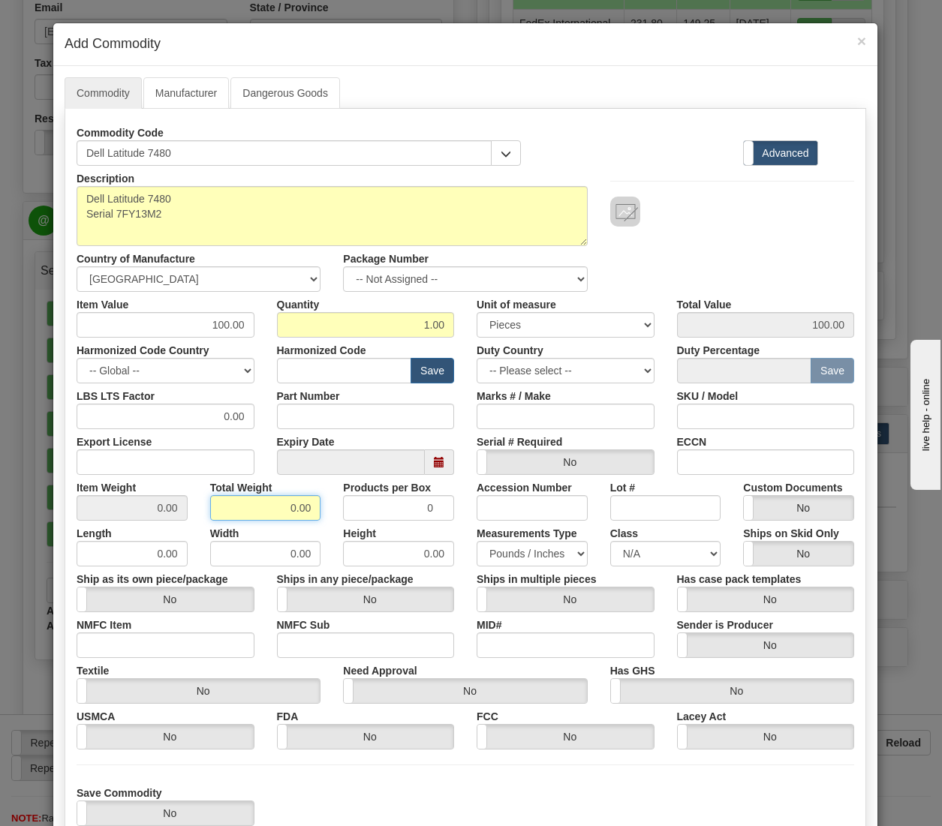
drag, startPoint x: 258, startPoint y: 506, endPoint x: 290, endPoint y: 508, distance: 31.6
click at [290, 508] on input "0.00" at bounding box center [265, 508] width 111 height 26
type input "4.00"
type input "4.0000"
drag, startPoint x: 405, startPoint y: 508, endPoint x: 447, endPoint y: 507, distance: 41.3
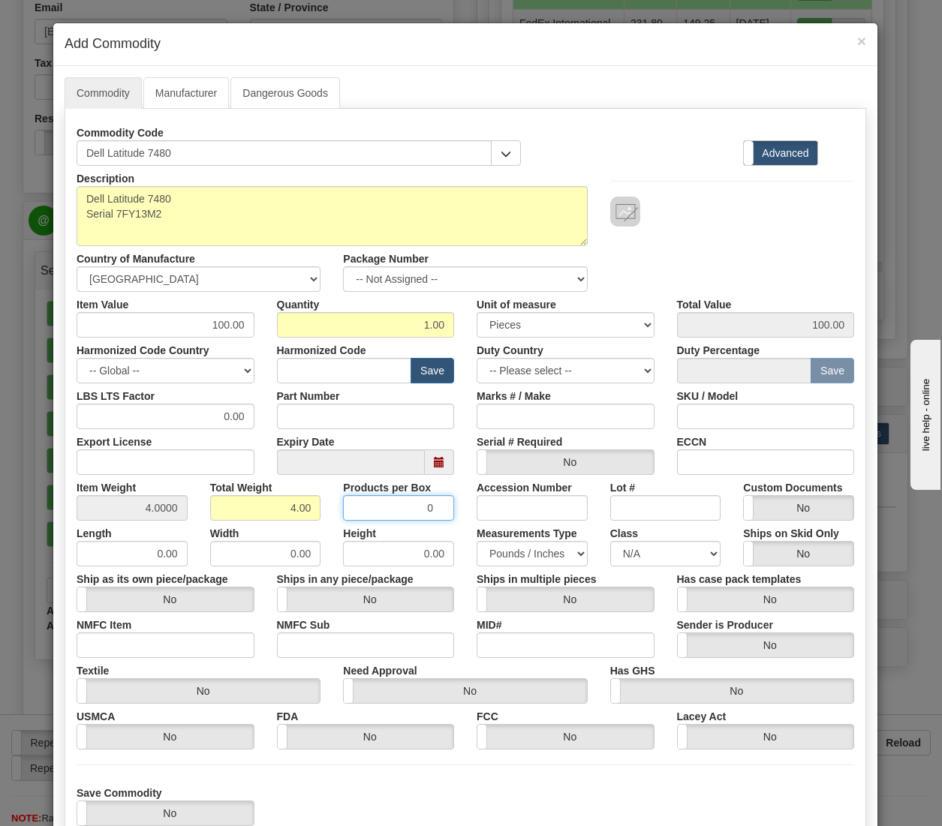
click at [447, 507] on input "0" at bounding box center [398, 508] width 111 height 26
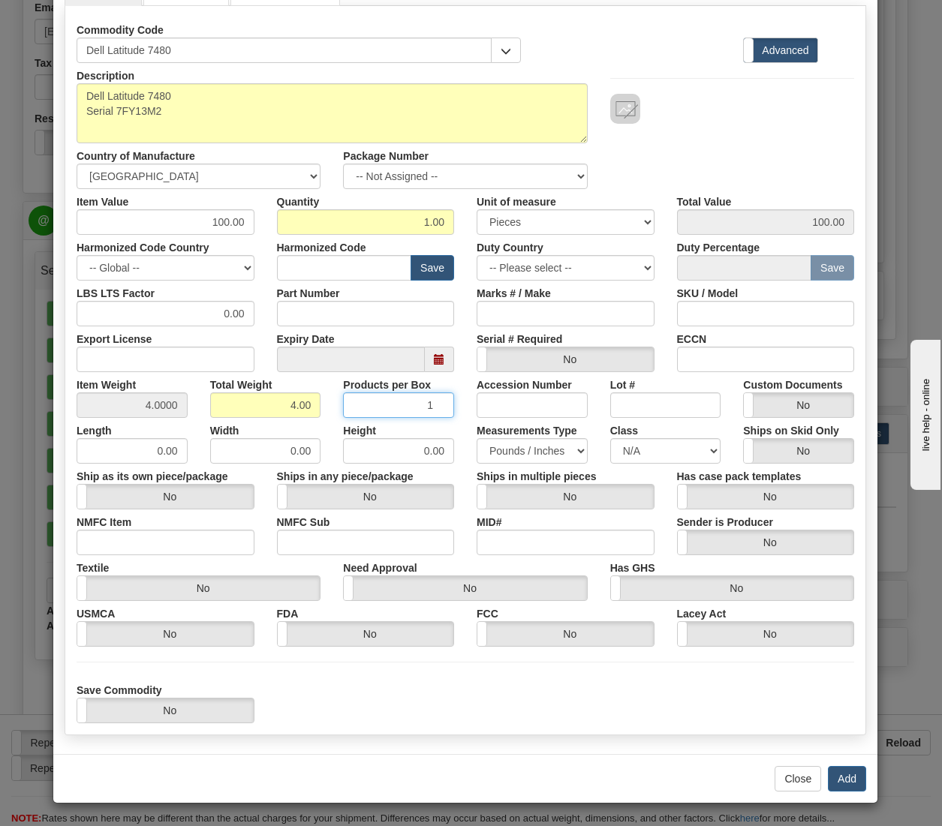
type input "1"
click at [853, 776] on button "Add" at bounding box center [847, 779] width 38 height 26
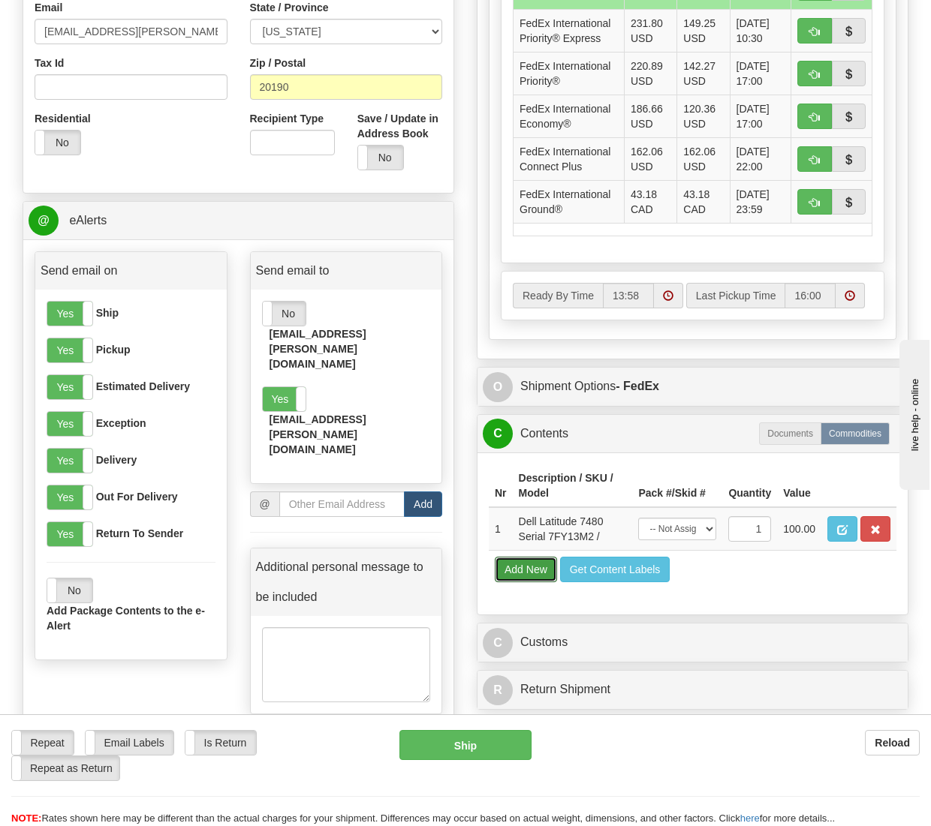
click at [526, 582] on button "Add New" at bounding box center [526, 570] width 62 height 26
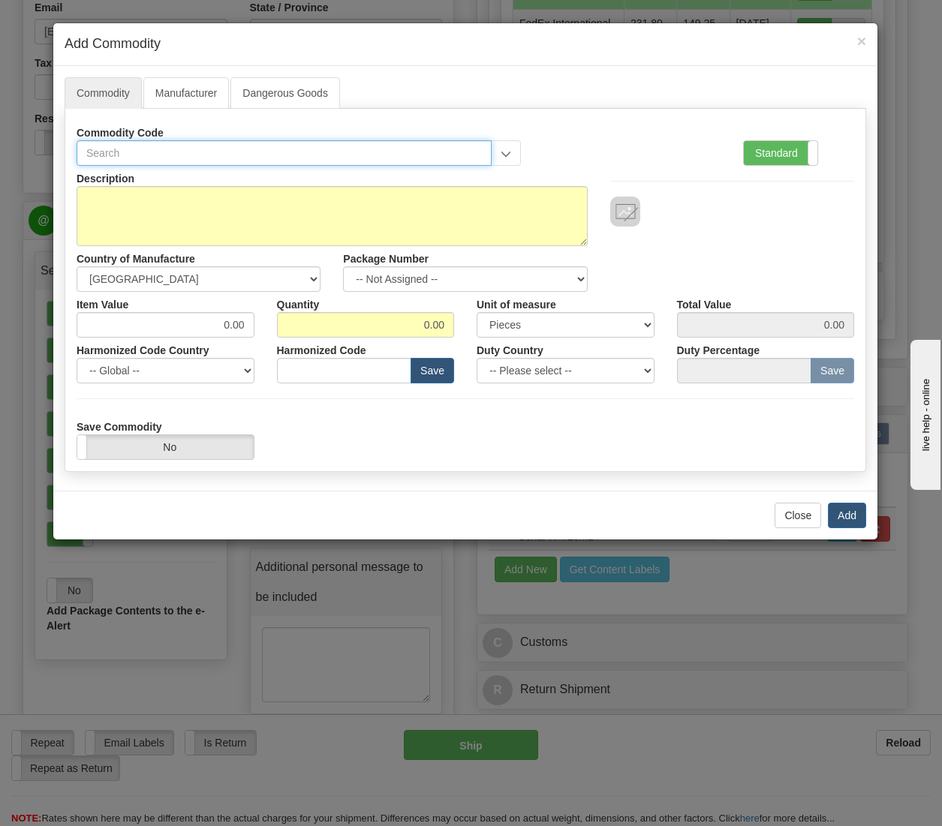
click at [125, 155] on input "text" at bounding box center [284, 153] width 415 height 26
type input "Dell 65W Power Adapter"
drag, startPoint x: 240, startPoint y: 149, endPoint x: 191, endPoint y: 148, distance: 49.6
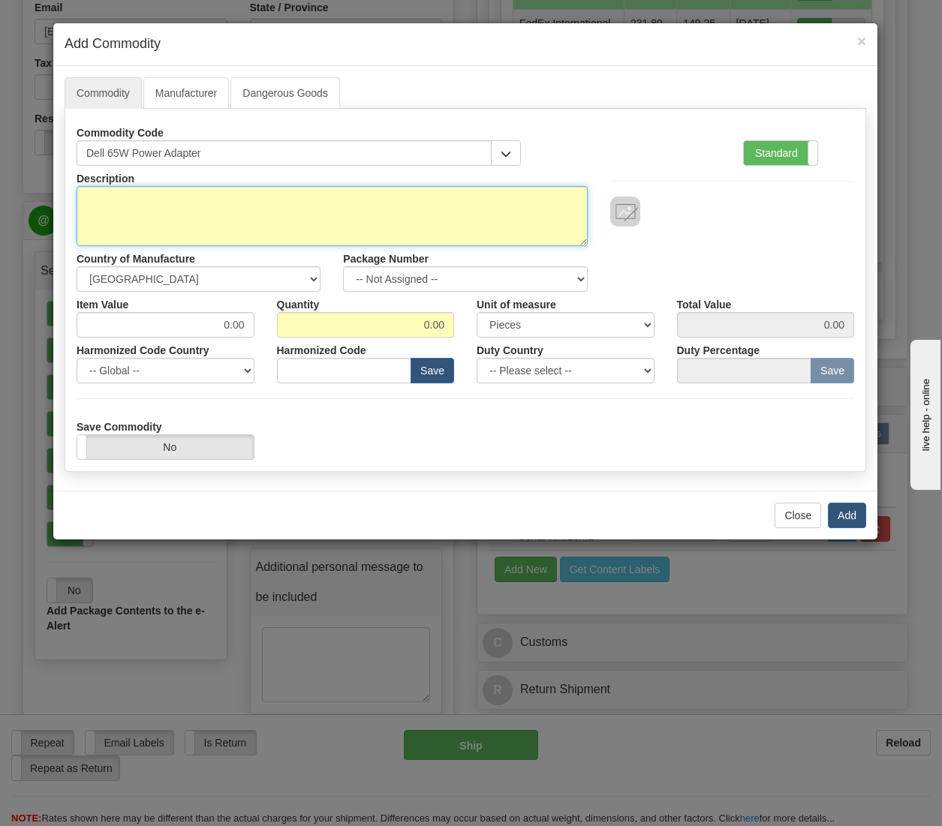
click at [162, 205] on textarea "Description" at bounding box center [332, 216] width 511 height 60
paste textarea "Dell 65W Power Adapter"
type textarea "Dell 65W Power Adapter"
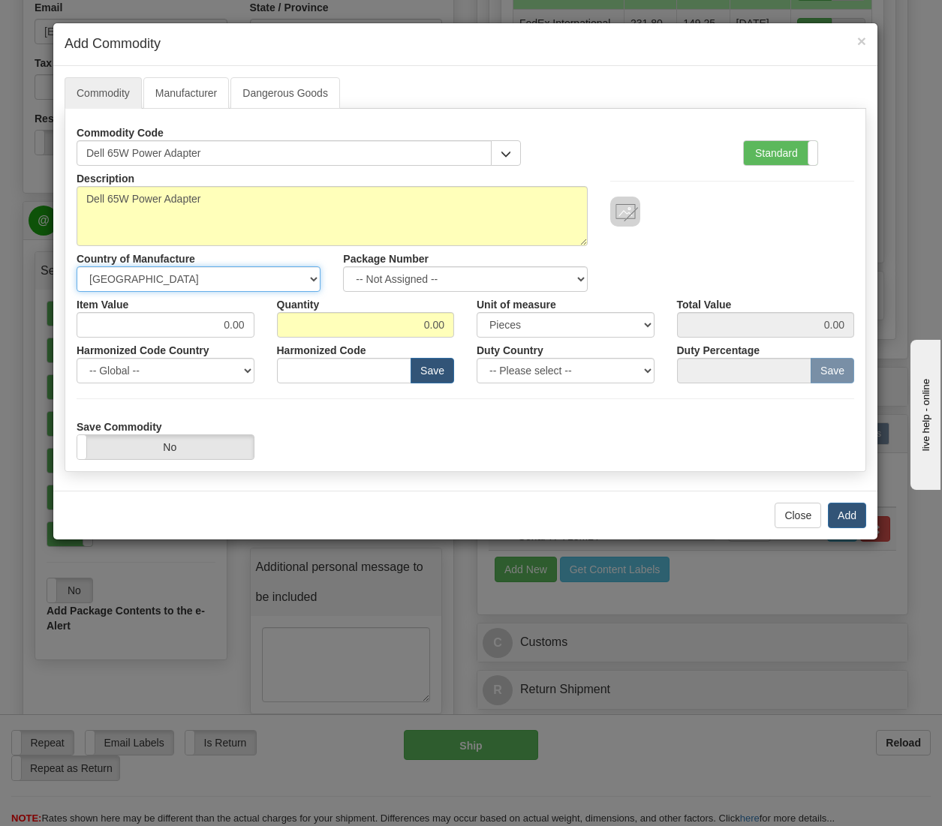
click at [232, 280] on select "-- Unknown -- [GEOGRAPHIC_DATA] [GEOGRAPHIC_DATA] [GEOGRAPHIC_DATA] [GEOGRAPHIC…" at bounding box center [199, 279] width 244 height 26
select select "CN"
click at [77, 266] on select "-- Unknown -- [GEOGRAPHIC_DATA] [GEOGRAPHIC_DATA] [GEOGRAPHIC_DATA] [GEOGRAPHIC…" at bounding box center [199, 279] width 244 height 26
click at [429, 327] on input "0.00" at bounding box center [366, 325] width 178 height 26
type input "1.00"
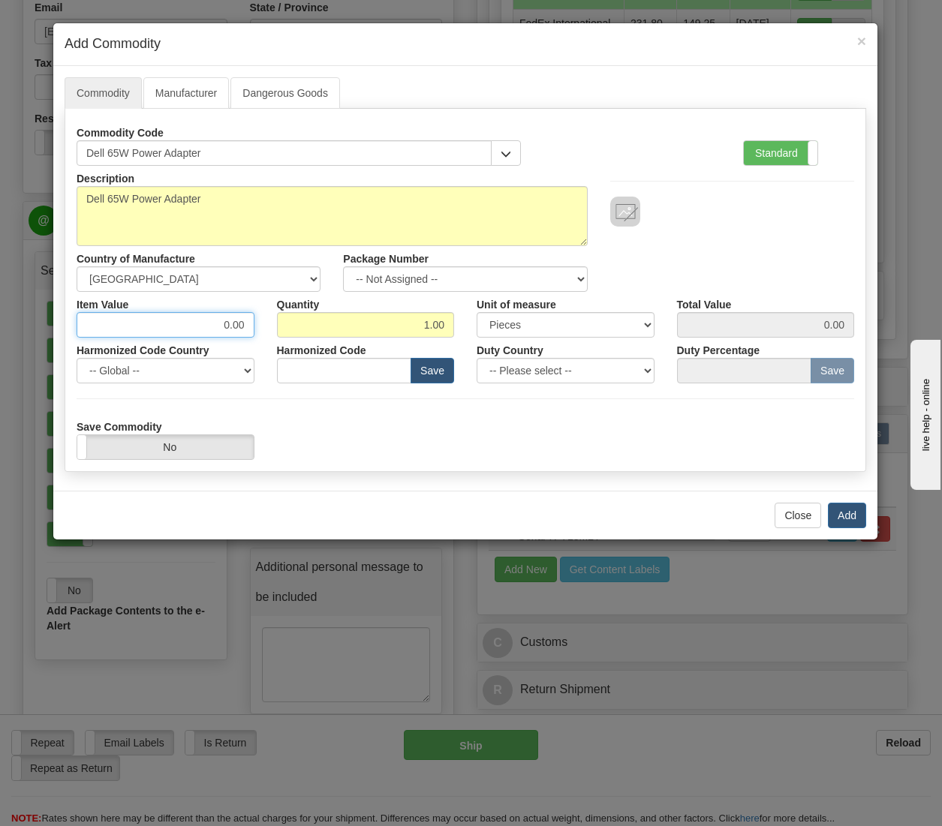
drag, startPoint x: 216, startPoint y: 324, endPoint x: 227, endPoint y: 326, distance: 11.5
click at [227, 326] on input "0.00" at bounding box center [166, 325] width 178 height 26
type input "15.00"
click at [336, 441] on div "Save Commodity Yes No" at bounding box center [465, 437] width 800 height 46
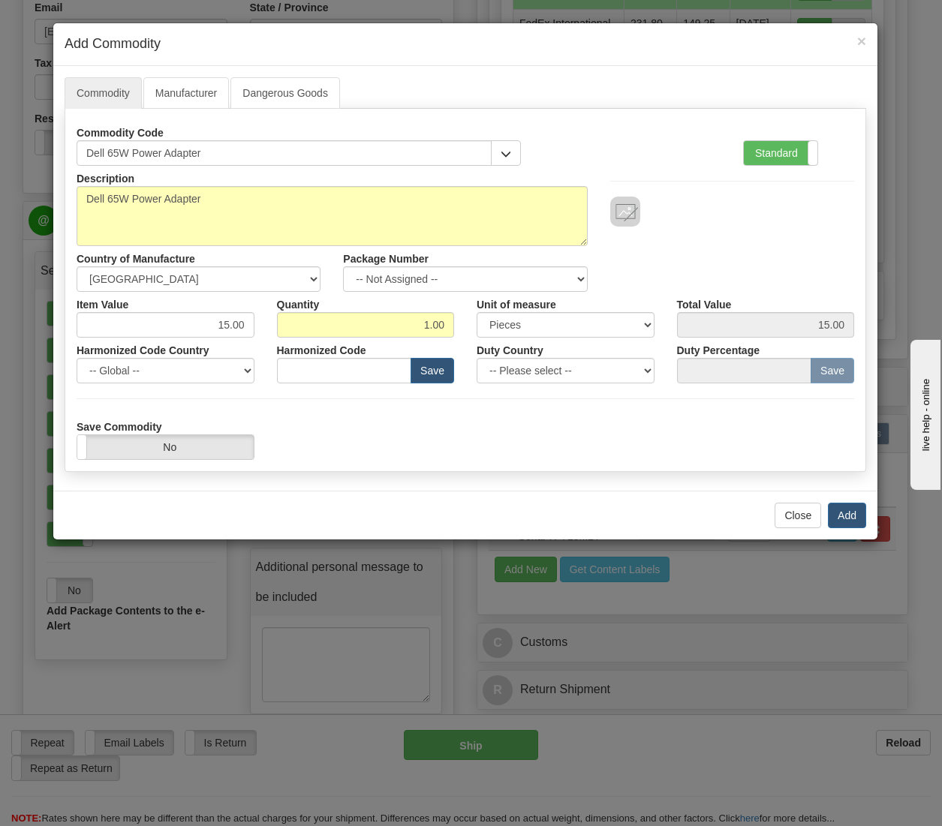
click at [793, 146] on label "Standard" at bounding box center [781, 153] width 74 height 24
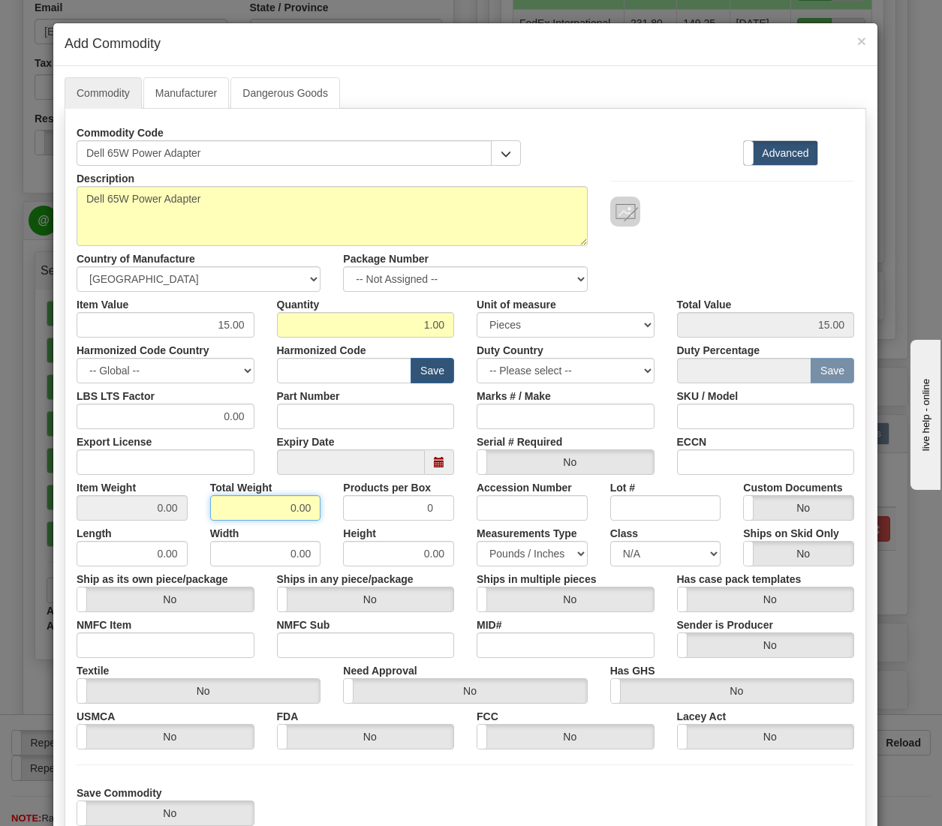
drag, startPoint x: 272, startPoint y: 501, endPoint x: 289, endPoint y: 504, distance: 17.7
click at [289, 504] on input "0.00" at bounding box center [265, 508] width 111 height 26
type input "1.00"
type input "1.0000"
drag, startPoint x: 393, startPoint y: 504, endPoint x: 463, endPoint y: 512, distance: 70.3
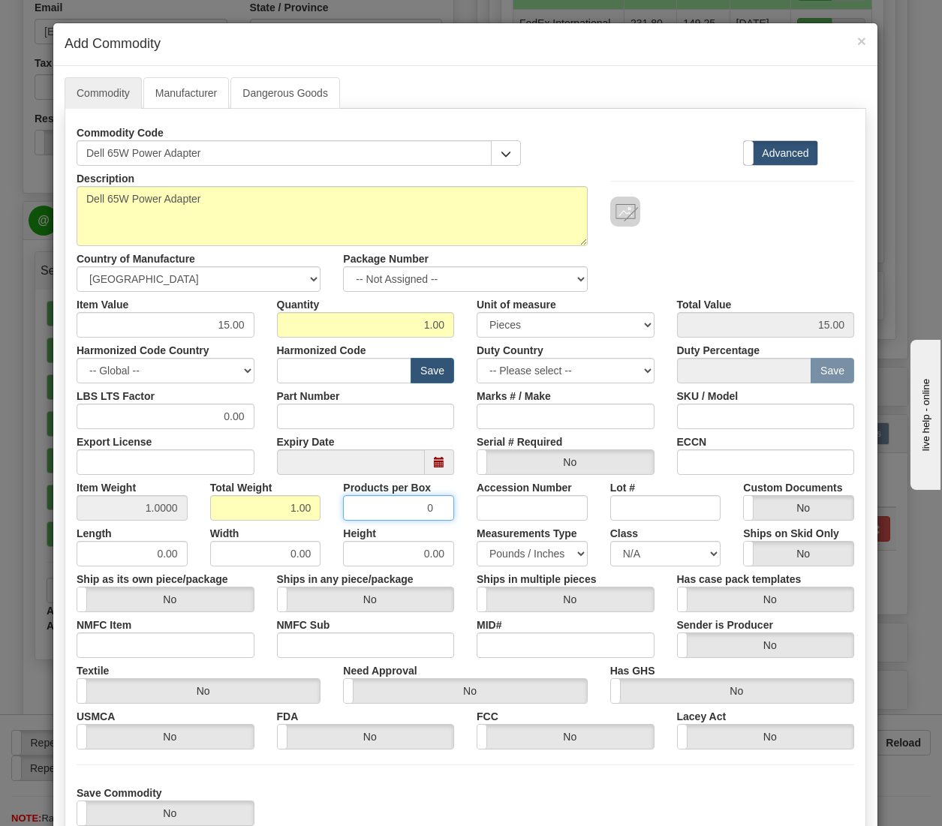
click at [463, 512] on div "Item Weight 1.0000 Total Weight 1.00 Products per Box 0 Accession Number Lot # …" at bounding box center [465, 498] width 800 height 46
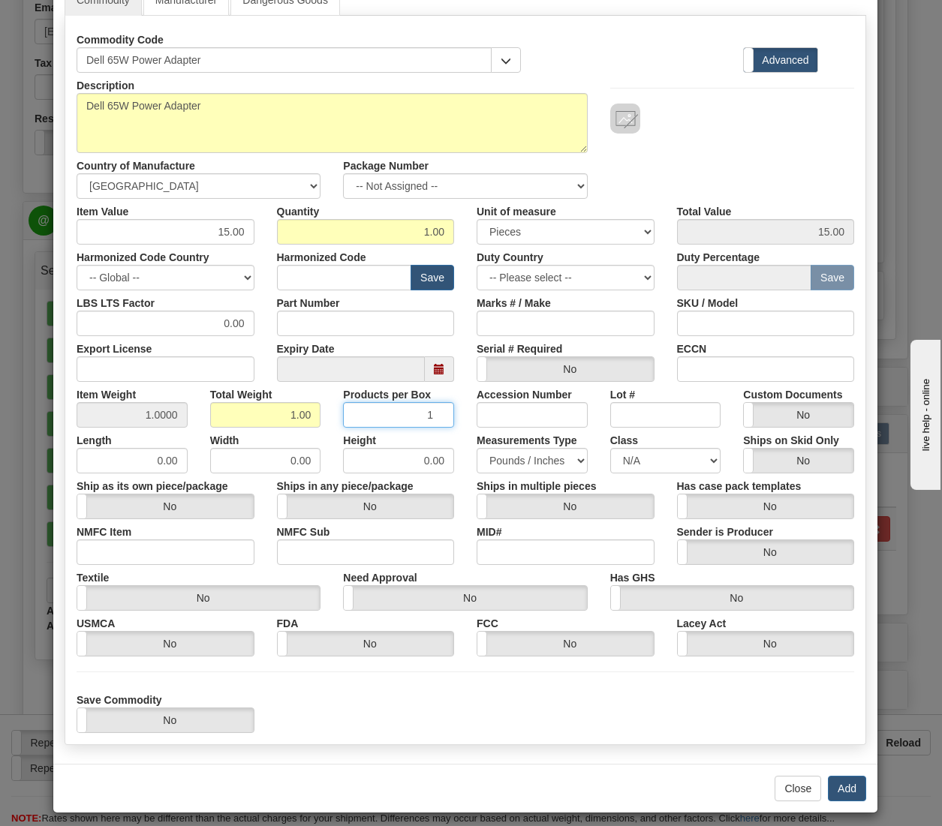
scroll to position [103, 0]
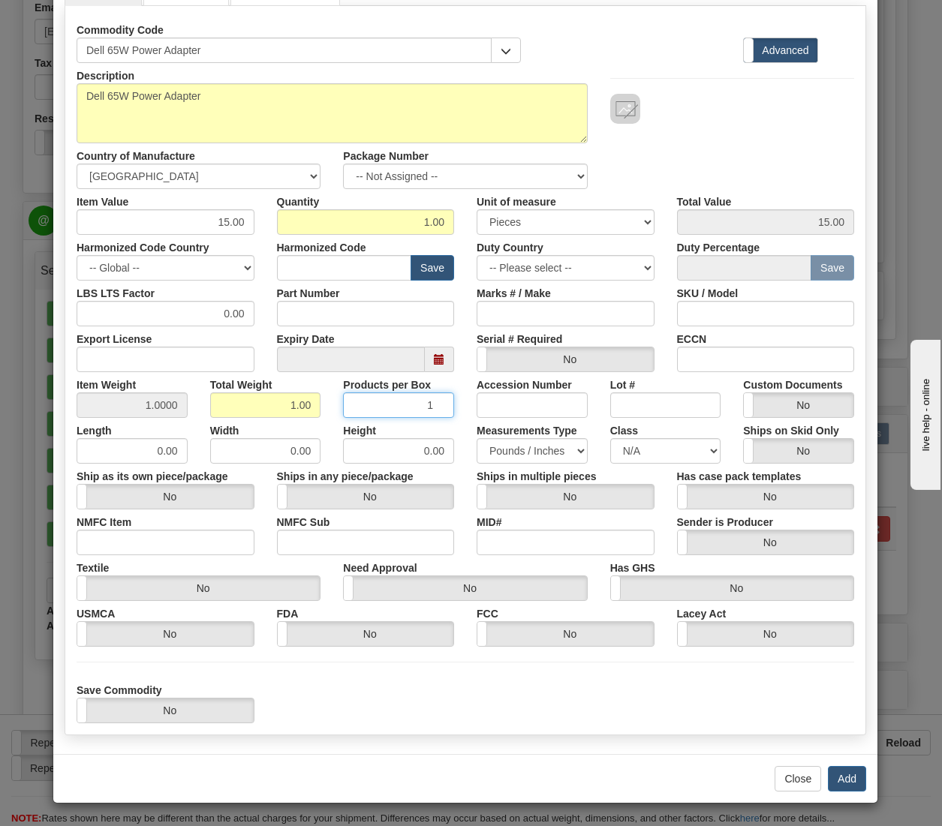
type input "1"
drag, startPoint x: 829, startPoint y: 779, endPoint x: 828, endPoint y: 769, distance: 9.9
click at [830, 779] on button "Add" at bounding box center [847, 779] width 38 height 26
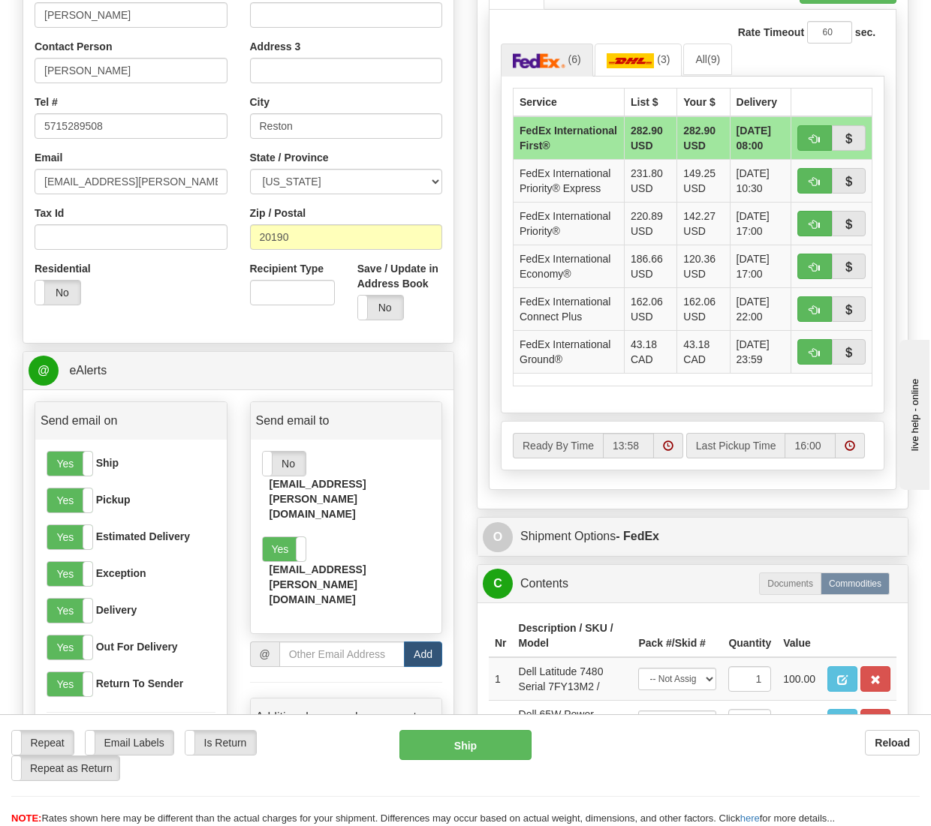
scroll to position [525, 0]
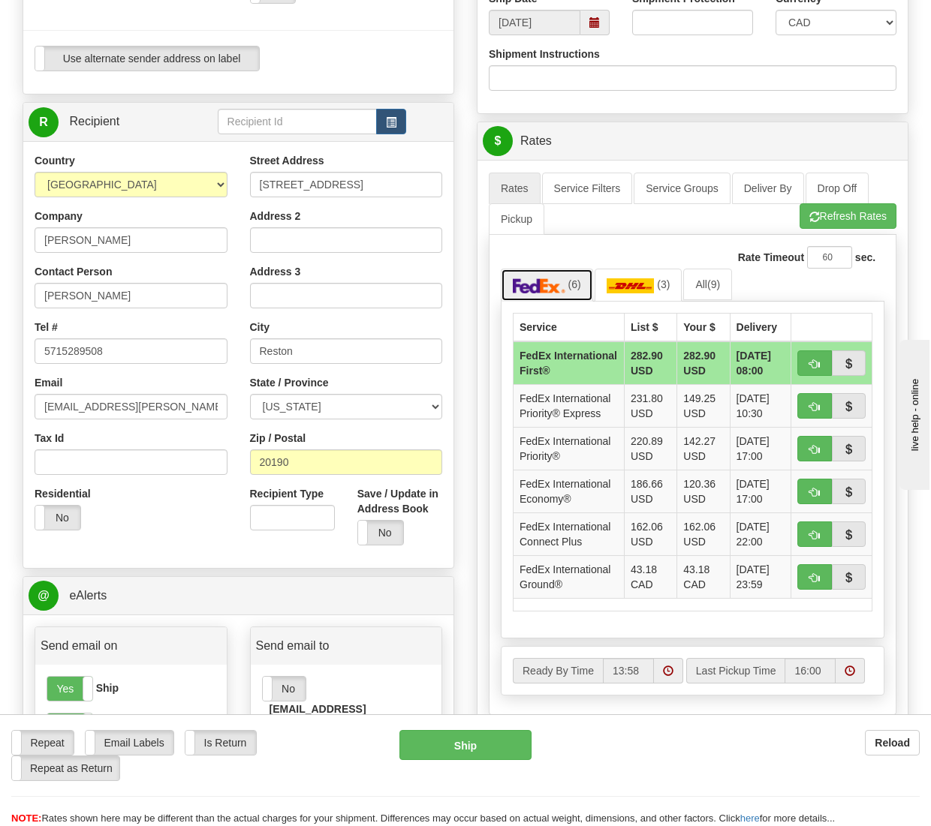
click at [534, 287] on img at bounding box center [539, 285] width 53 height 15
click at [578, 284] on span "(6)" at bounding box center [574, 284] width 13 height 12
click at [641, 280] on img at bounding box center [630, 285] width 48 height 15
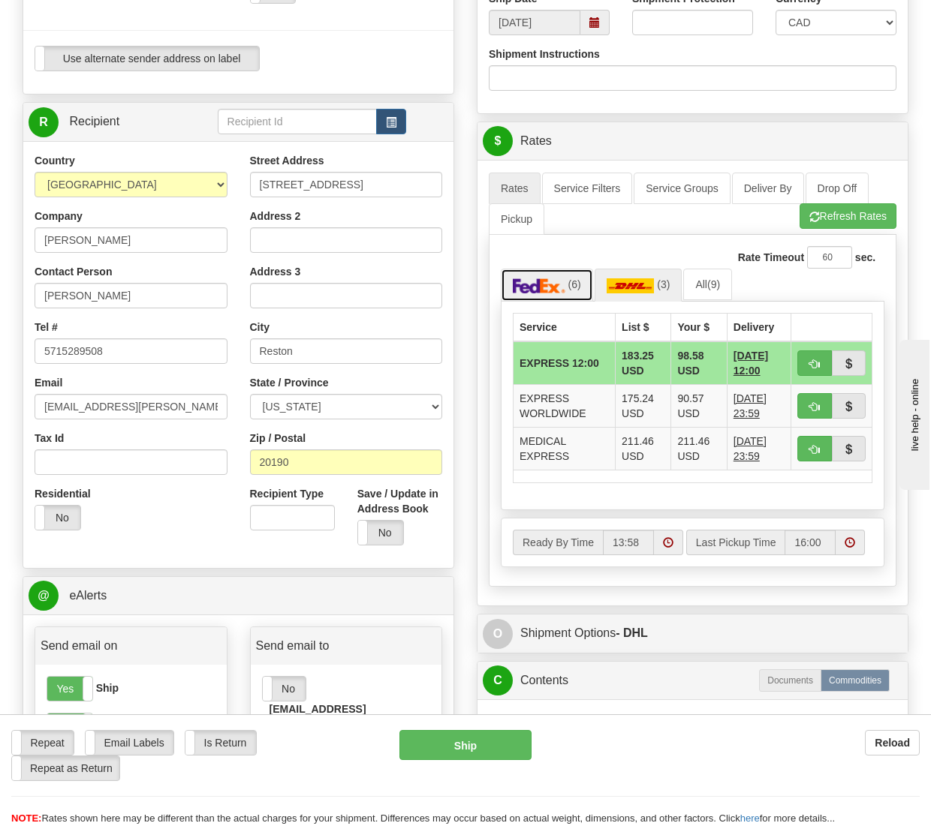
click at [555, 287] on img at bounding box center [539, 285] width 53 height 15
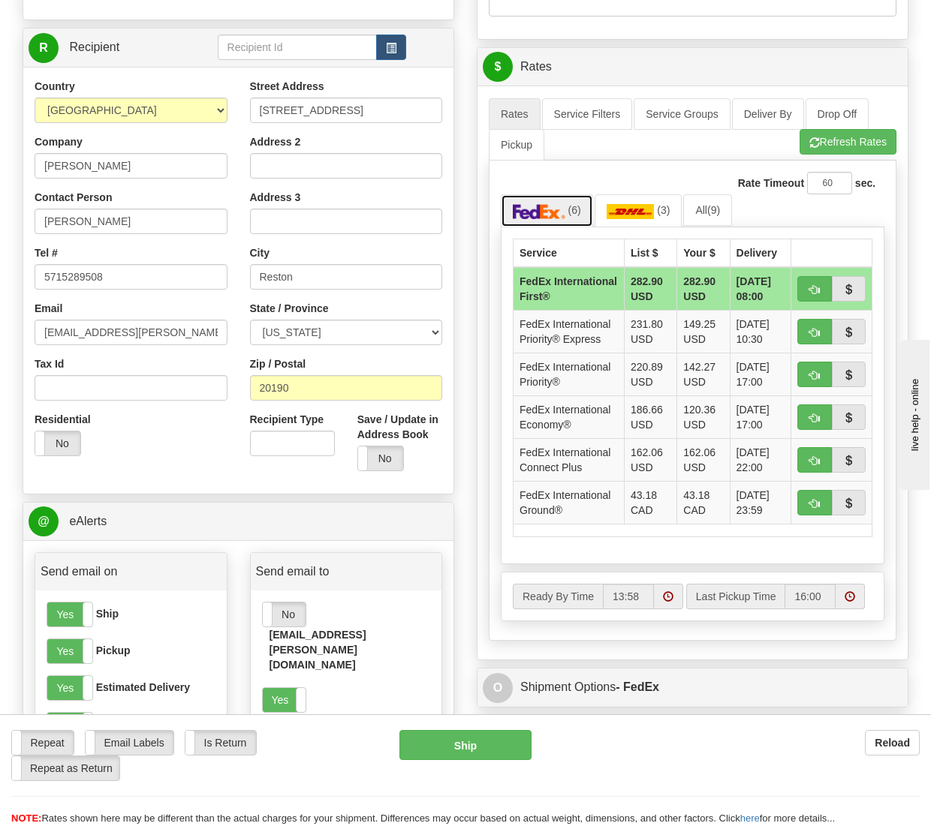
scroll to position [600, 0]
click at [583, 523] on td "FedEx International Ground®" at bounding box center [568, 501] width 111 height 43
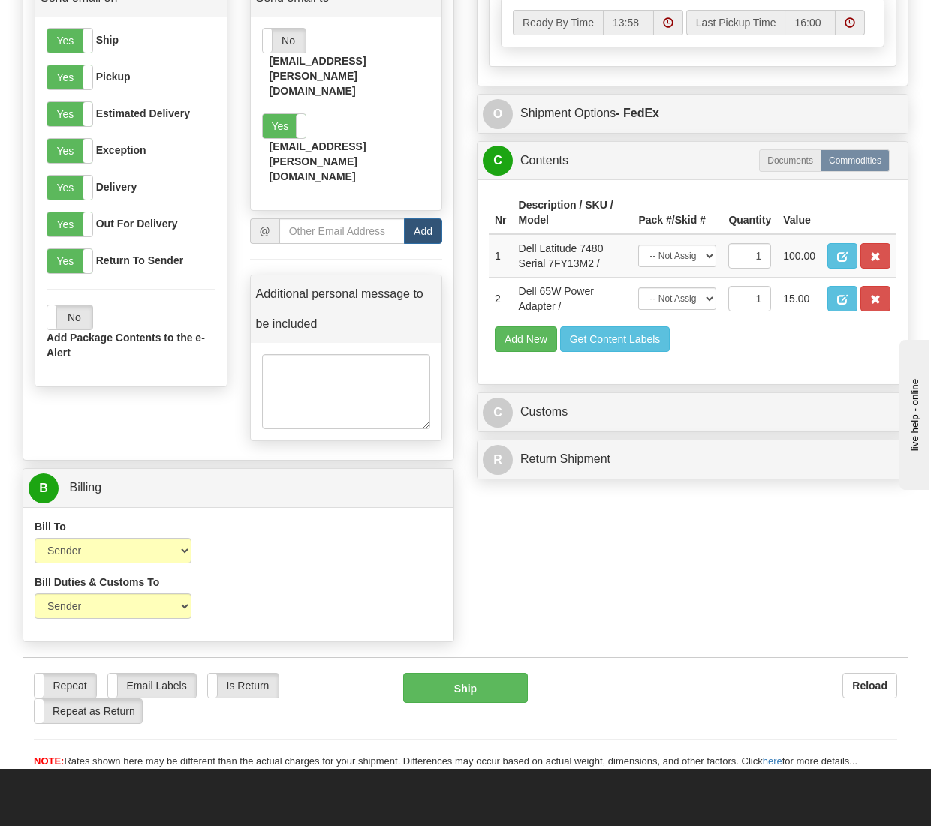
scroll to position [1201, 0]
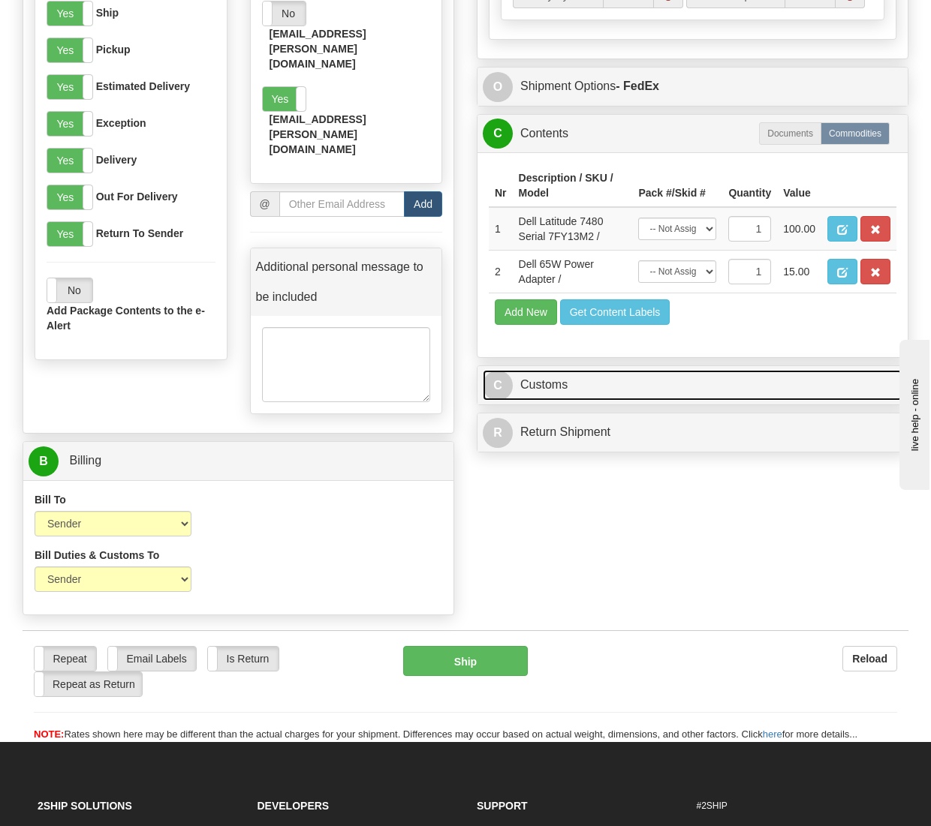
click at [570, 401] on link "C Customs" at bounding box center [693, 385] width 420 height 31
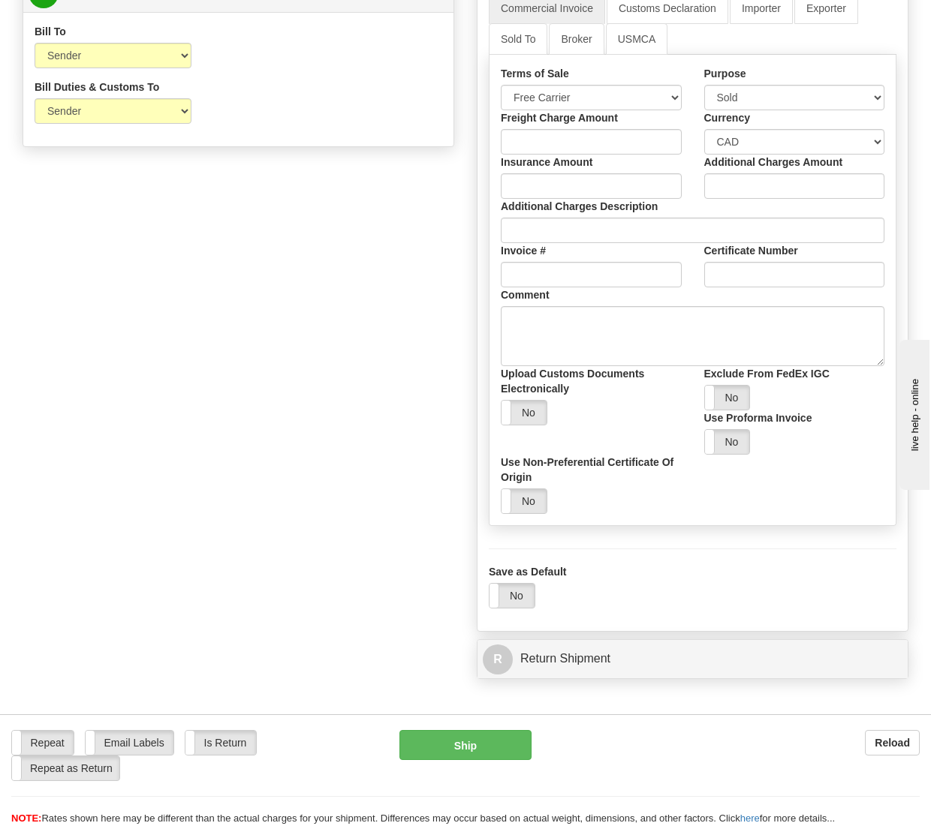
scroll to position [1801, 0]
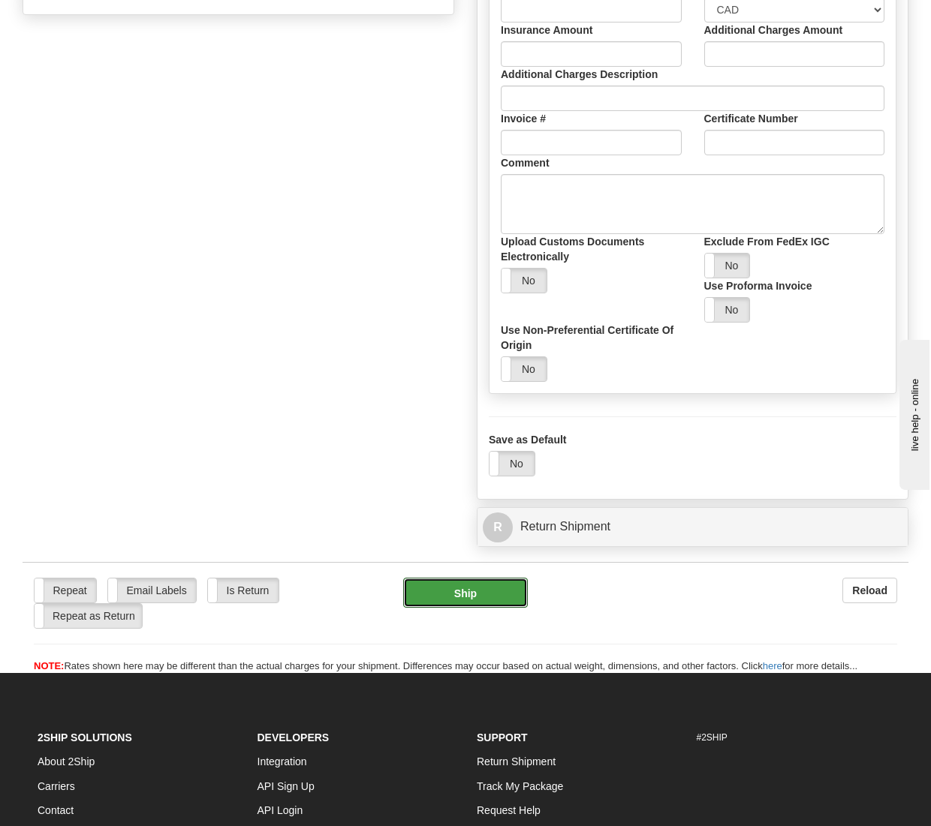
drag, startPoint x: 486, startPoint y: 669, endPoint x: 325, endPoint y: 549, distance: 200.7
click at [438, 608] on button "Ship" at bounding box center [465, 593] width 125 height 30
type input "92"
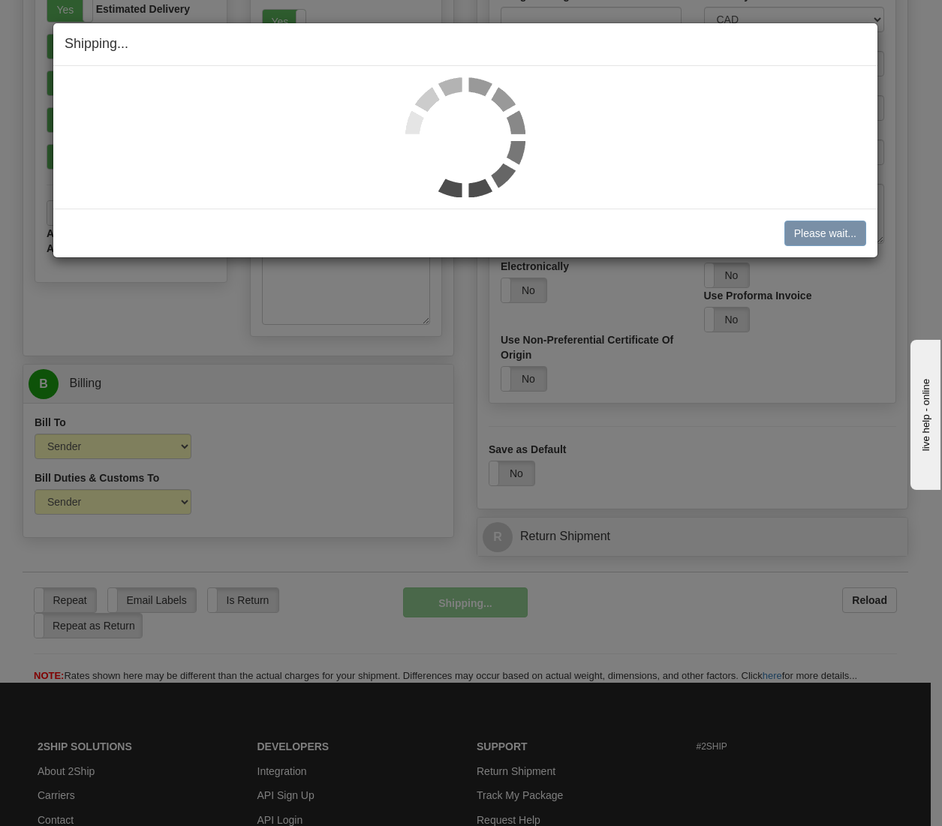
scroll to position [1212, 0]
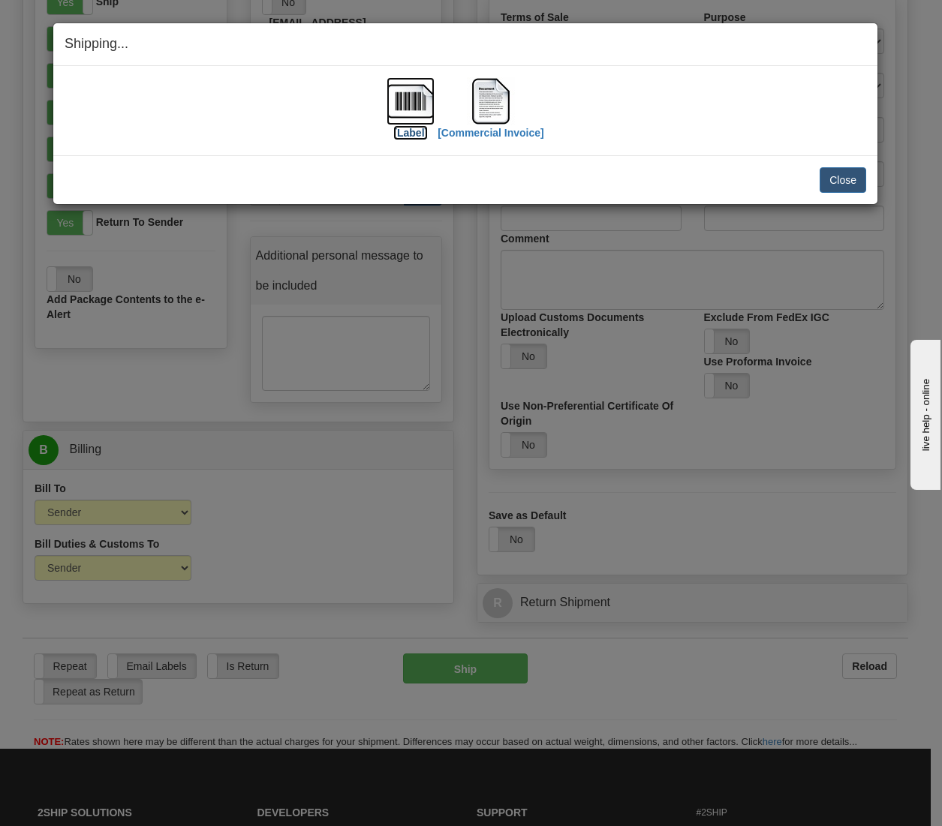
click at [403, 128] on label "[Label]" at bounding box center [410, 132] width 35 height 15
click at [482, 134] on label "[Commercial Invoice]" at bounding box center [491, 132] width 107 height 15
